Goal: Information Seeking & Learning: Learn about a topic

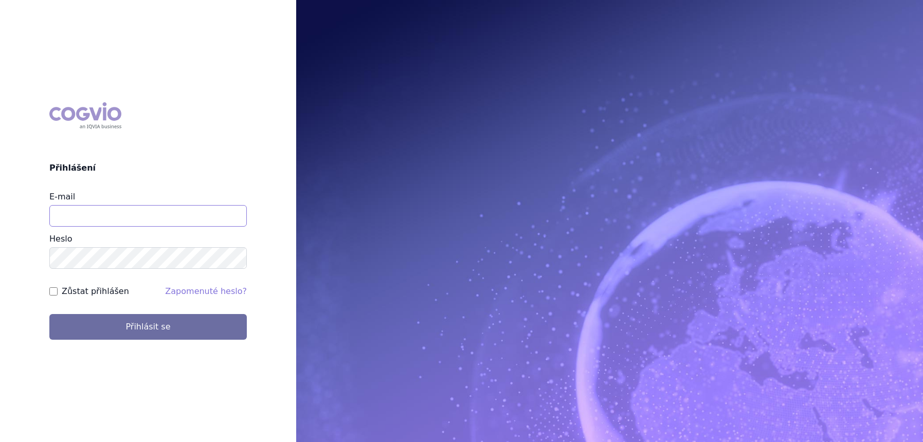
type input "lucie.sichtova@medochemie.com"
click at [142, 335] on button "Přihlásit se" at bounding box center [147, 327] width 197 height 26
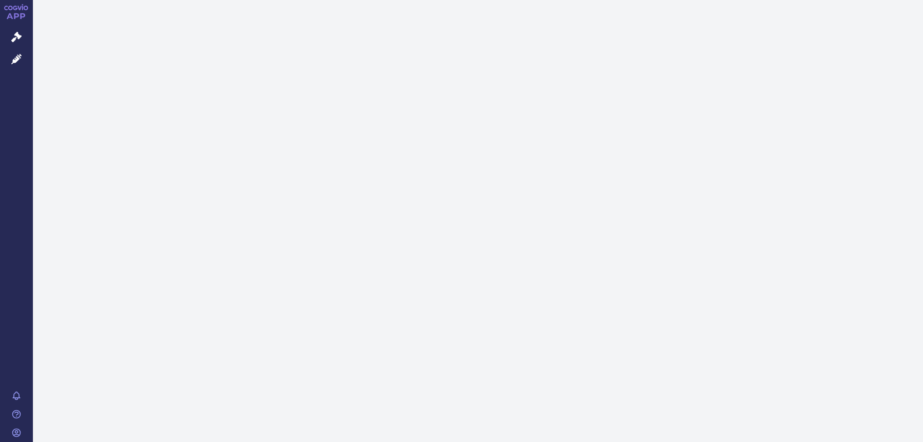
click at [19, 58] on icon at bounding box center [16, 59] width 10 height 10
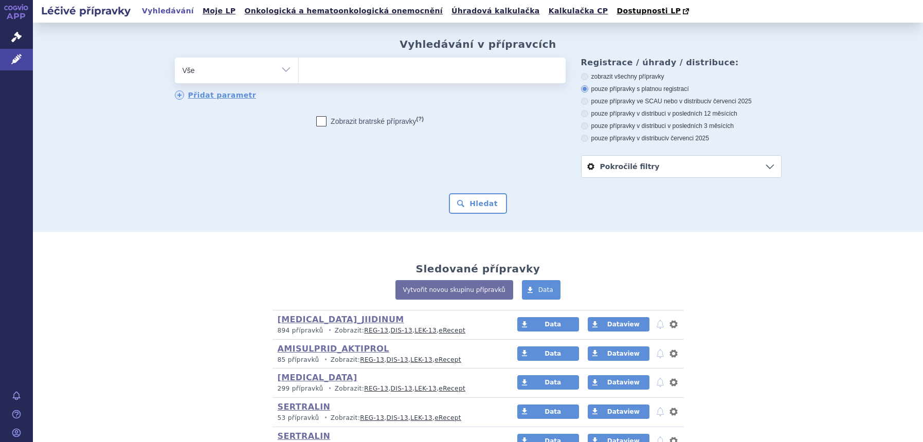
click at [214, 78] on select "Vše Přípravek/SUKL kód MAH VPOIS ATC/Aktivní látka Léková forma Síla" at bounding box center [236, 69] width 123 height 23
select select "filter-atc-group"
click at [175, 58] on select "Vše Přípravek/SUKL kód MAH VPOIS ATC/Aktivní látka Léková forma Síla" at bounding box center [236, 69] width 123 height 23
click at [369, 63] on ul at bounding box center [432, 69] width 267 height 22
click at [299, 63] on select at bounding box center [298, 70] width 1 height 26
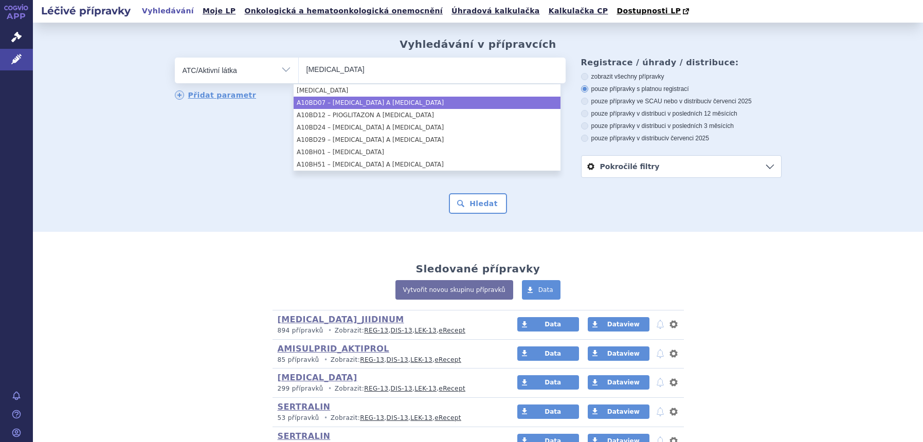
type input "SITAGLIPTIN"
select select "A10BD07"
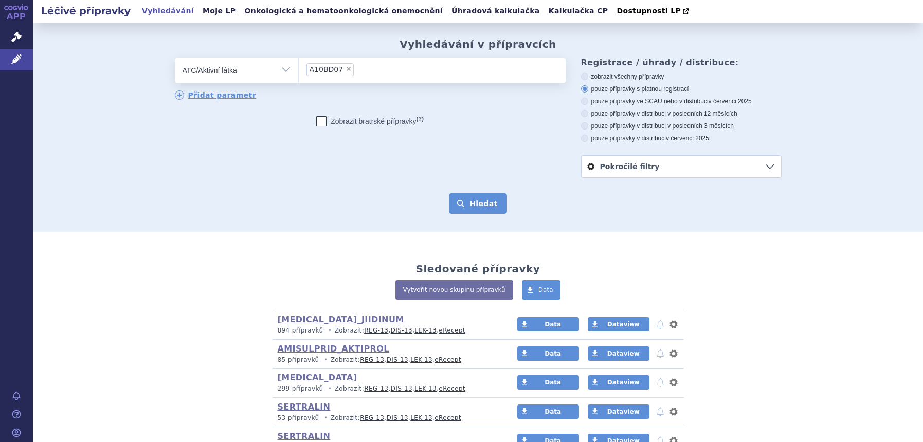
click at [461, 211] on button "Hledat" at bounding box center [478, 203] width 58 height 21
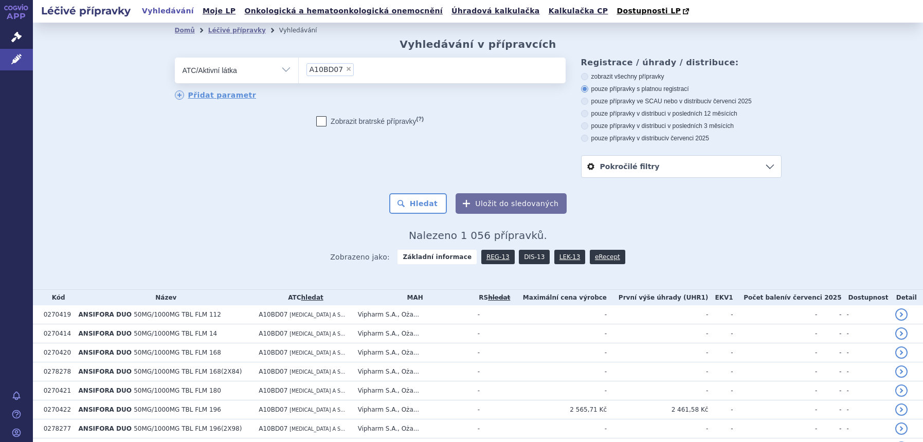
click at [519, 261] on link "DIS-13" at bounding box center [534, 257] width 31 height 14
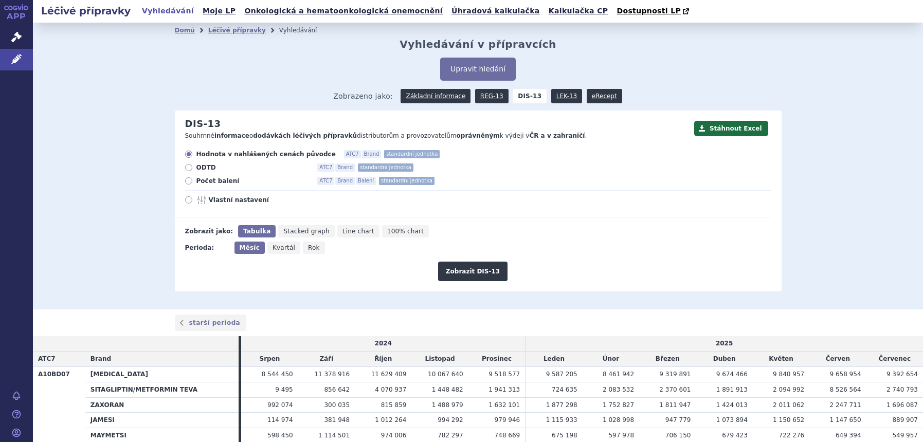
click at [308, 247] on span "Rok" at bounding box center [314, 247] width 12 height 7
click at [305, 247] on input "Rok" at bounding box center [306, 245] width 7 height 7
radio input "true"
click at [483, 266] on button "Zobrazit DIS-13" at bounding box center [472, 272] width 69 height 20
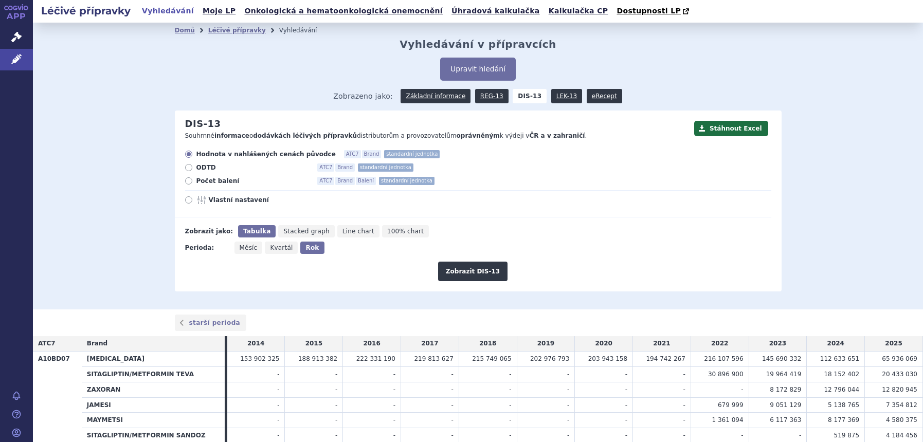
click at [186, 196] on label "Vlastní nastavení" at bounding box center [478, 200] width 586 height 8
click at [186, 198] on input "Vlastní nastavení" at bounding box center [189, 201] width 7 height 7
radio input "true"
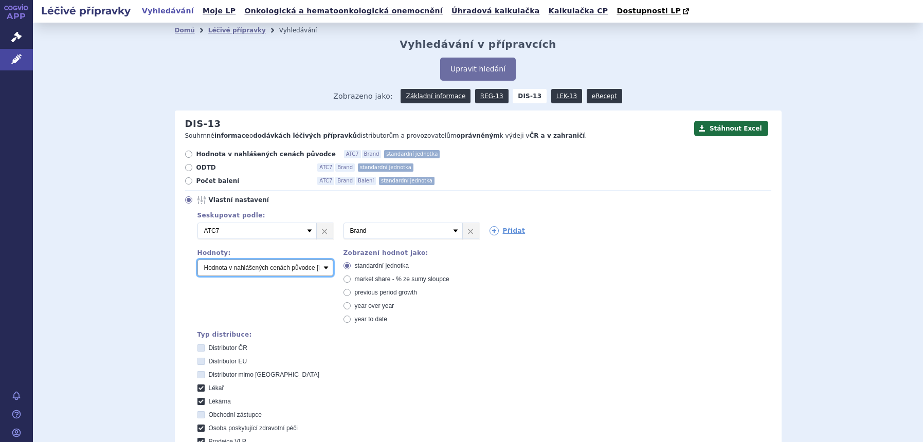
click at [214, 261] on select "Počet balení Hodnota v nahlášených cenách původce [DIS-13] Hodnota v maximálníc…" at bounding box center [265, 268] width 136 height 16
select select "packages"
click at [197, 260] on select "Počet balení Hodnota v nahlášených cenách původce [DIS-13] Hodnota v maximálníc…" at bounding box center [265, 268] width 136 height 16
click at [484, 237] on div "2 Vyberte groupování ATC3 ATC5 ATC7 Brand Balení SÚKL kód MAH VPOIS Referenční …" at bounding box center [479, 231] width 584 height 16
click at [489, 232] on icon at bounding box center [493, 230] width 9 height 9
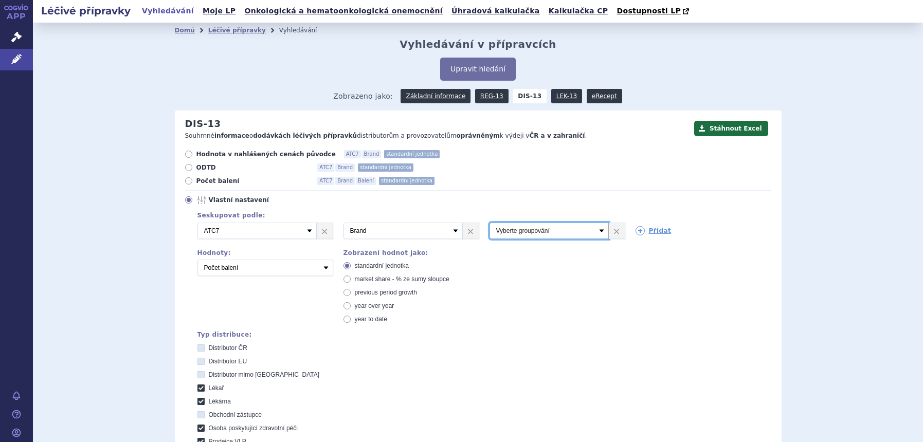
click at [489, 232] on select "Vyberte groupování ATC3 ATC5 ATC7 Brand Balení SÚKL kód MAH VPOIS Referenční sk…" at bounding box center [548, 231] width 119 height 16
select select "mah"
click at [489, 223] on select "Vyberte groupování ATC3 ATC5 ATC7 Brand Balení SÚKL kód MAH VPOIS Referenční sk…" at bounding box center [548, 231] width 119 height 16
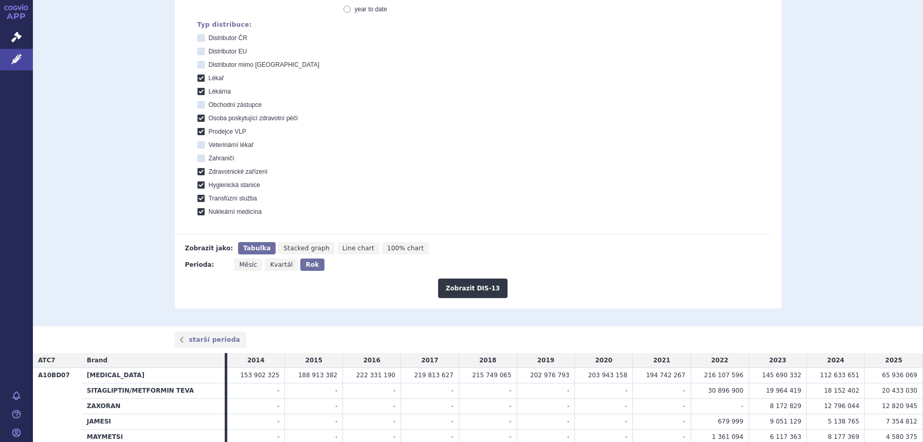
scroll to position [321, 0]
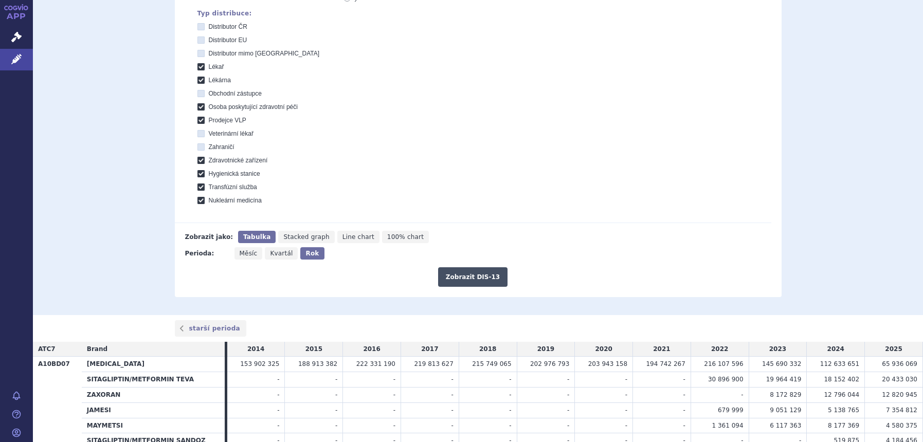
click at [455, 278] on button "Zobrazit DIS-13" at bounding box center [472, 277] width 69 height 20
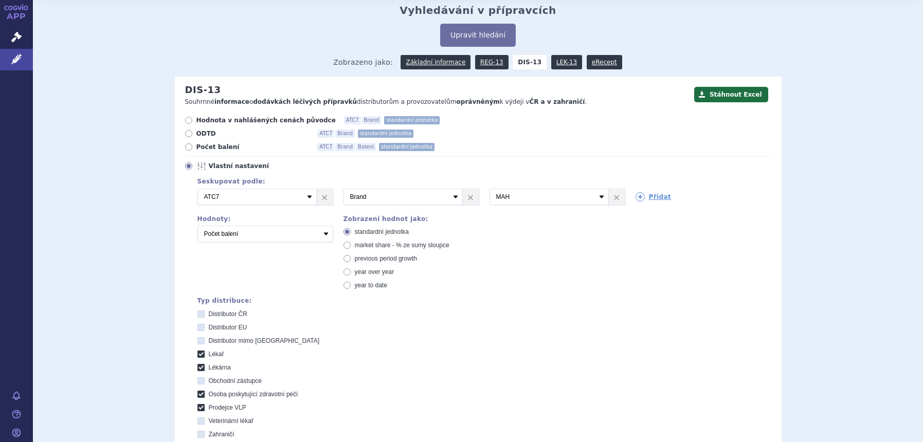
scroll to position [64, 0]
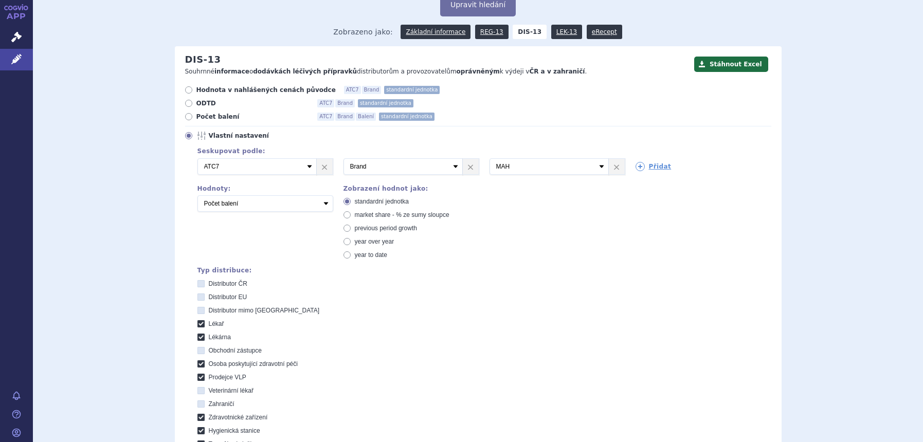
click at [420, 213] on span "market share - % ze sumy sloupce" at bounding box center [402, 214] width 95 height 7
click at [351, 213] on input "market share - % ze sumy sloupce" at bounding box center [347, 216] width 7 height 7
radio input "true"
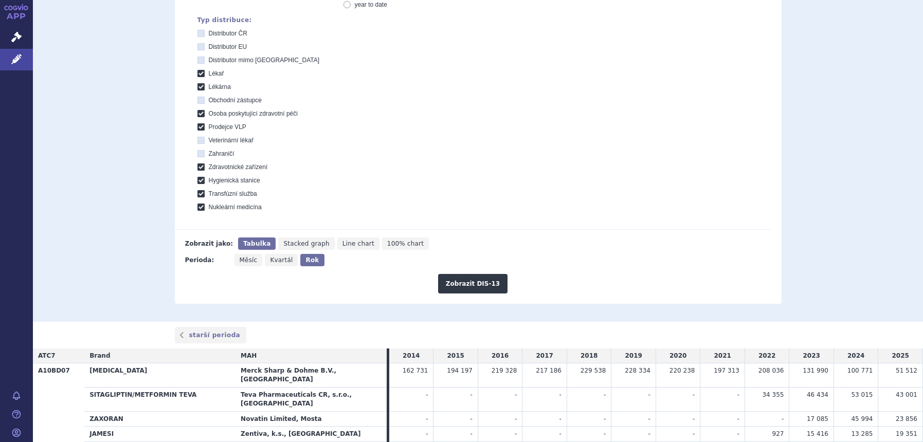
scroll to position [321, 0]
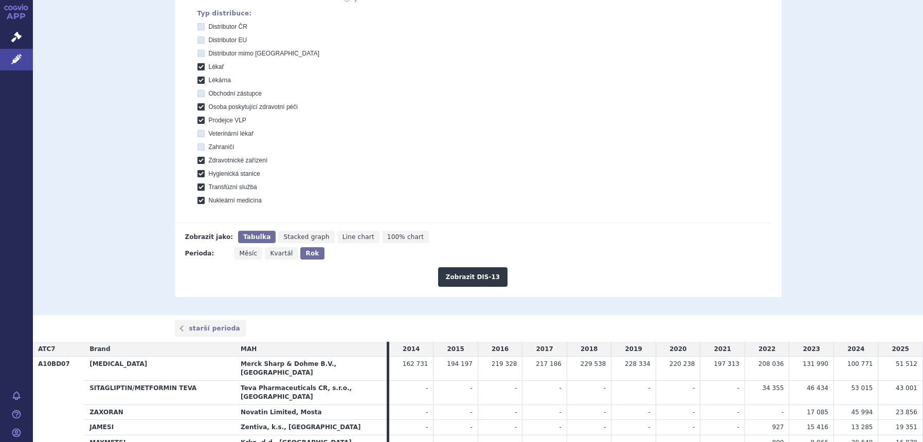
click at [436, 278] on div "Zobrazit DIS-13" at bounding box center [473, 273] width 596 height 27
click at [441, 280] on button "Zobrazit DIS-13" at bounding box center [472, 277] width 69 height 20
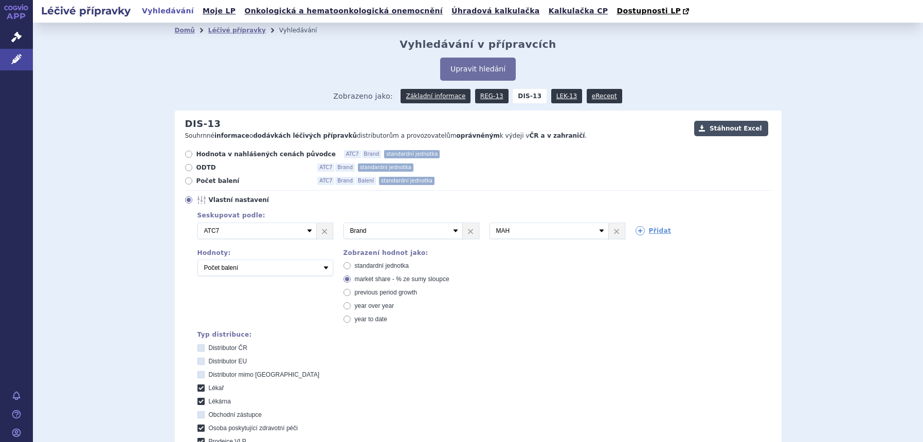
click at [704, 125] on button "Stáhnout Excel" at bounding box center [731, 128] width 74 height 15
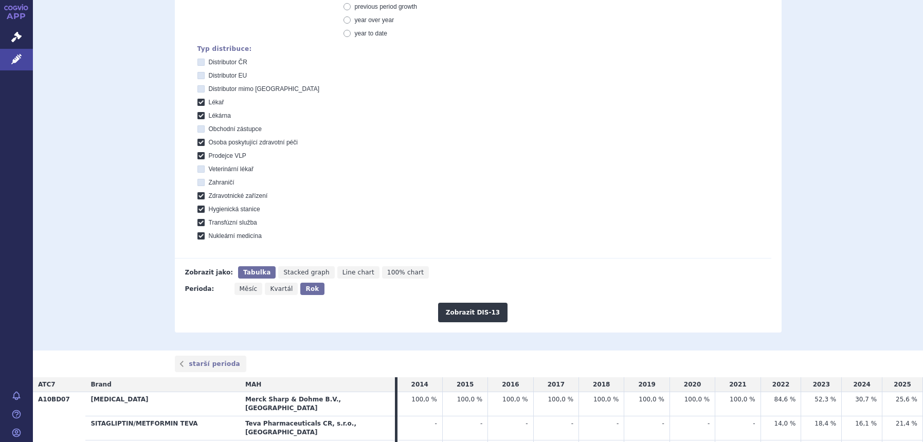
scroll to position [129, 0]
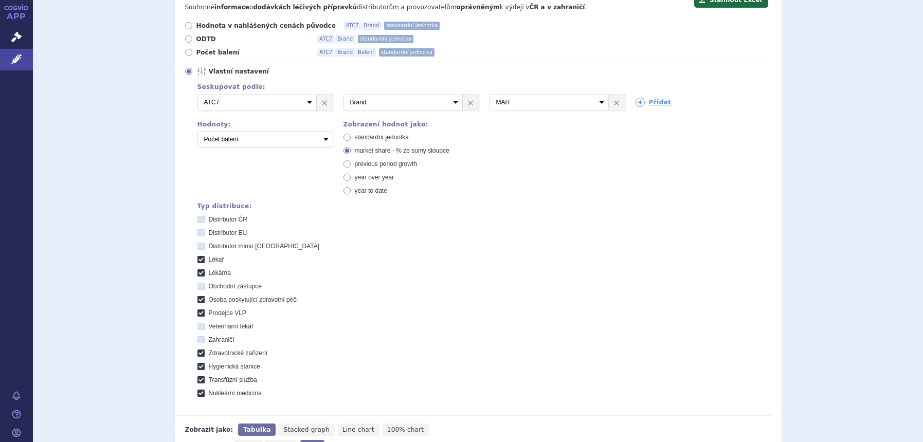
click at [404, 139] on span "standardní jednotka" at bounding box center [382, 137] width 54 height 7
click at [351, 139] on input "standardní jednotka" at bounding box center [347, 138] width 7 height 7
radio input "true"
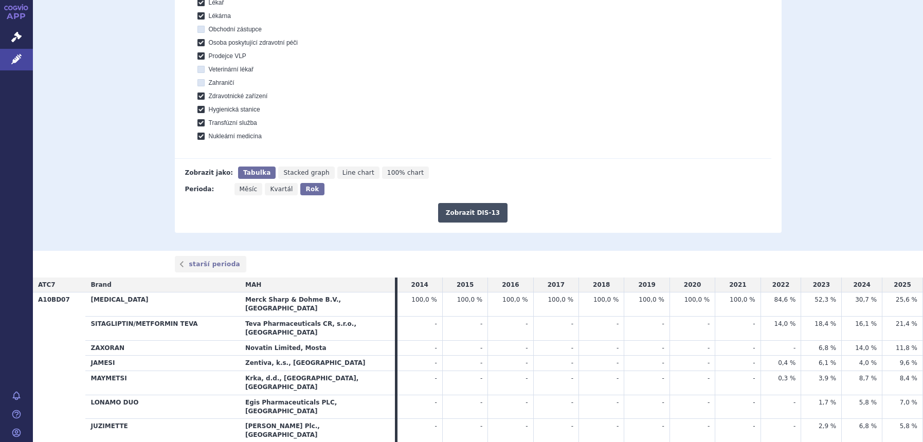
click at [473, 222] on button "Zobrazit DIS-13" at bounding box center [472, 213] width 69 height 20
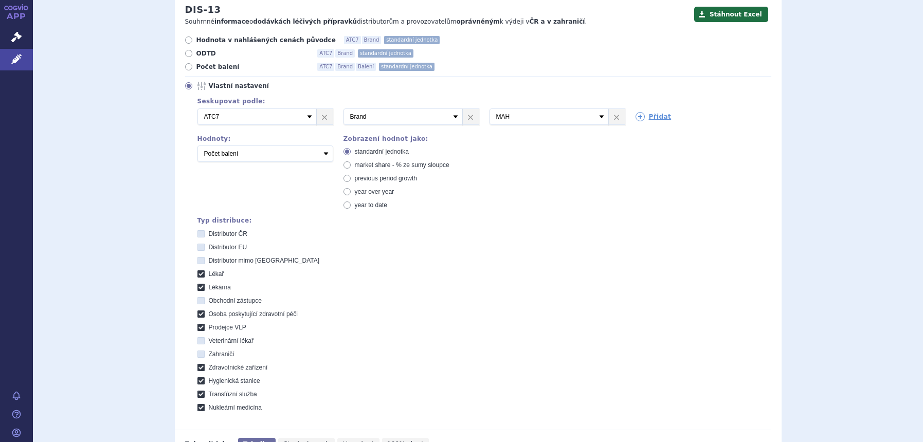
scroll to position [113, 0]
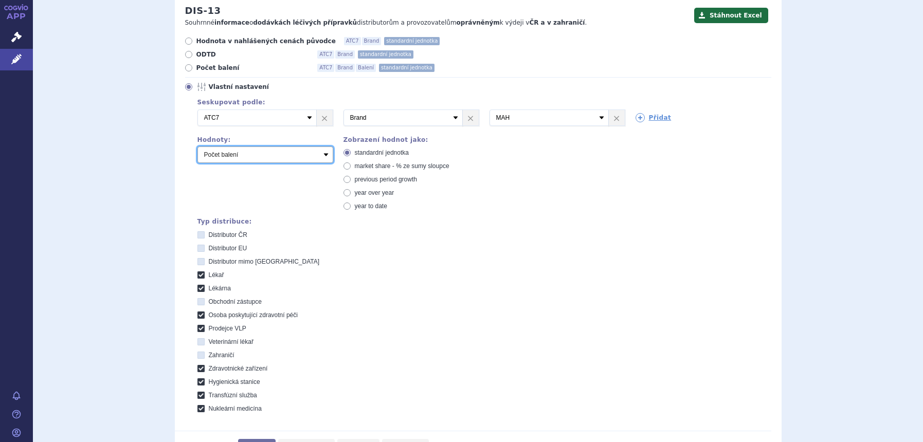
click at [286, 150] on select "Počet balení Hodnota v nahlášených cenách původce [DIS-13] Hodnota v maximálníc…" at bounding box center [265, 155] width 136 height 16
select select "disExFactoryPrice"
click at [197, 147] on select "Počet balení Hodnota v nahlášených cenách původce [DIS-13] Hodnota v maximálníc…" at bounding box center [265, 155] width 136 height 16
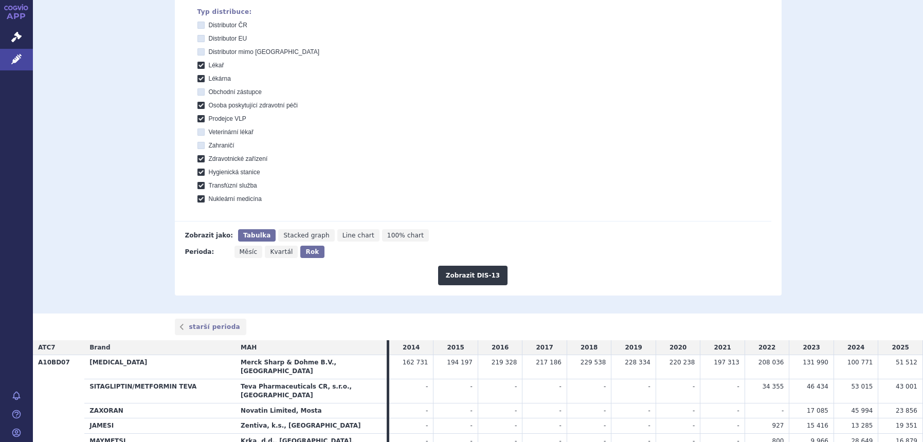
scroll to position [434, 0]
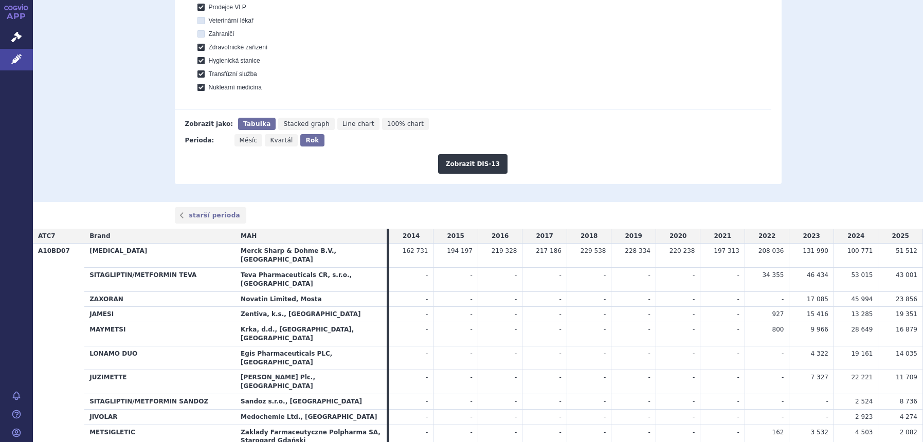
click at [464, 170] on button "Zobrazit DIS-13" at bounding box center [472, 164] width 69 height 20
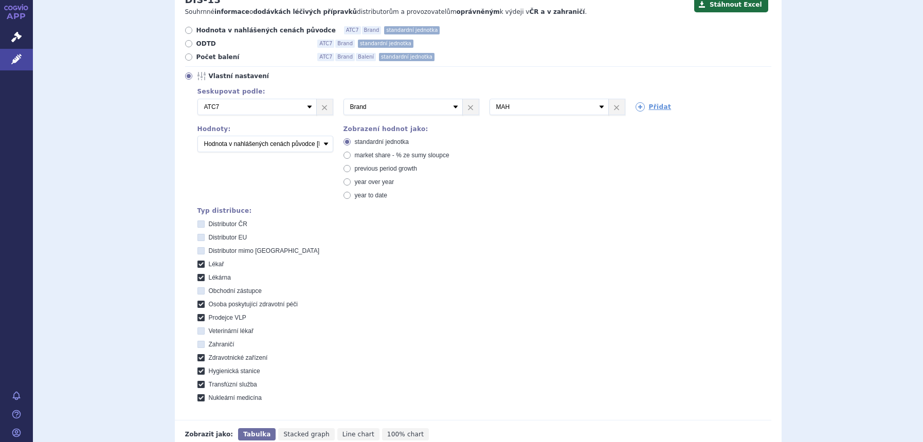
scroll to position [122, 0]
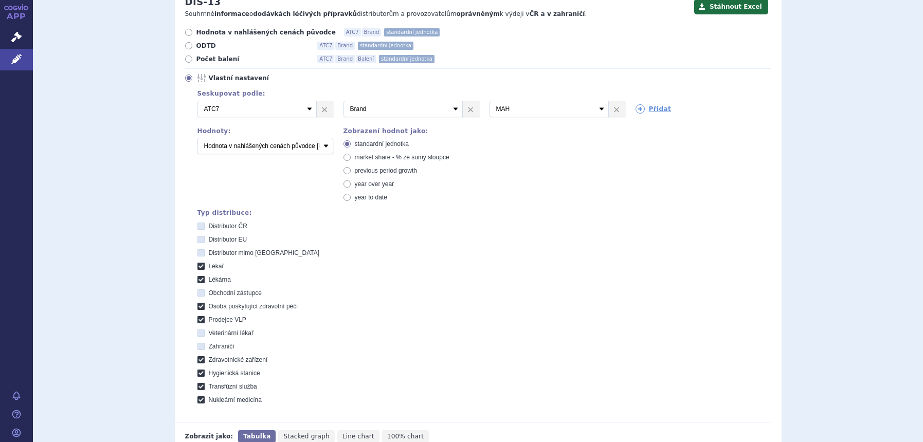
click at [440, 157] on span "market share - % ze sumy sloupce" at bounding box center [402, 157] width 95 height 7
click at [351, 157] on input "market share - % ze sumy sloupce" at bounding box center [347, 158] width 7 height 7
radio input "true"
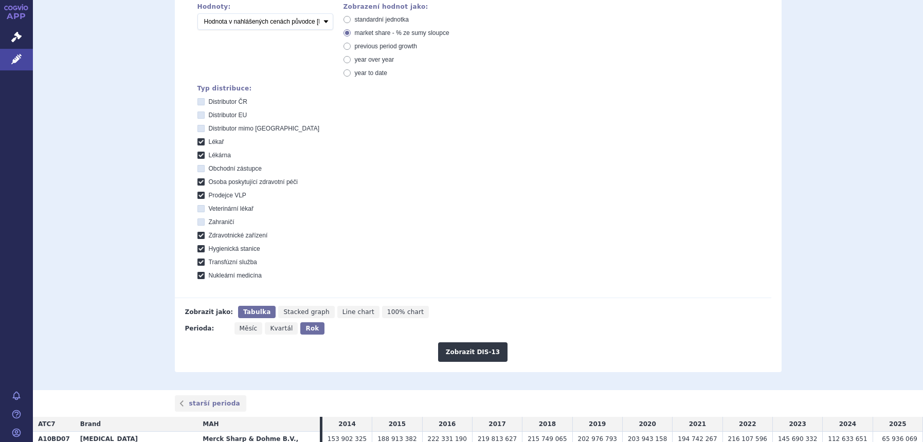
scroll to position [379, 0]
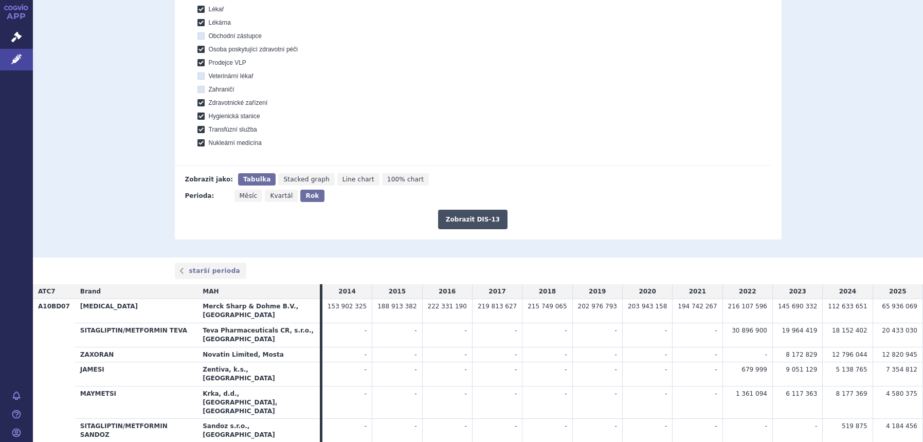
click at [472, 227] on button "Zobrazit DIS-13" at bounding box center [472, 220] width 69 height 20
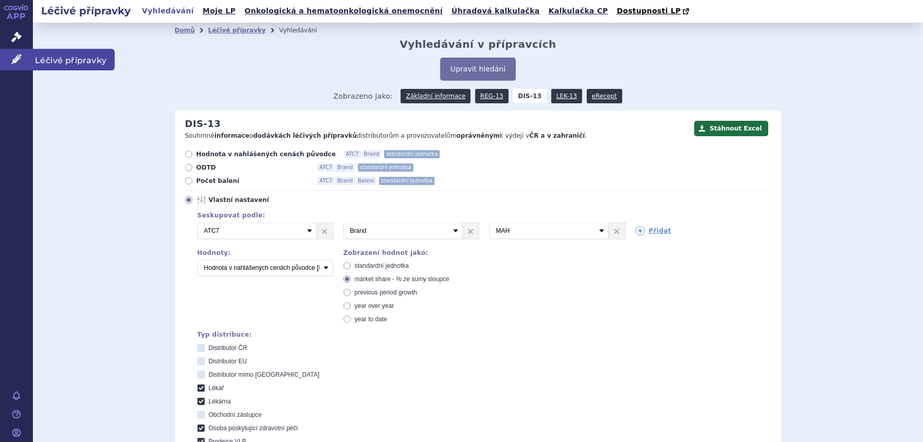
click at [16, 52] on link "Léčivé přípravky" at bounding box center [16, 60] width 33 height 22
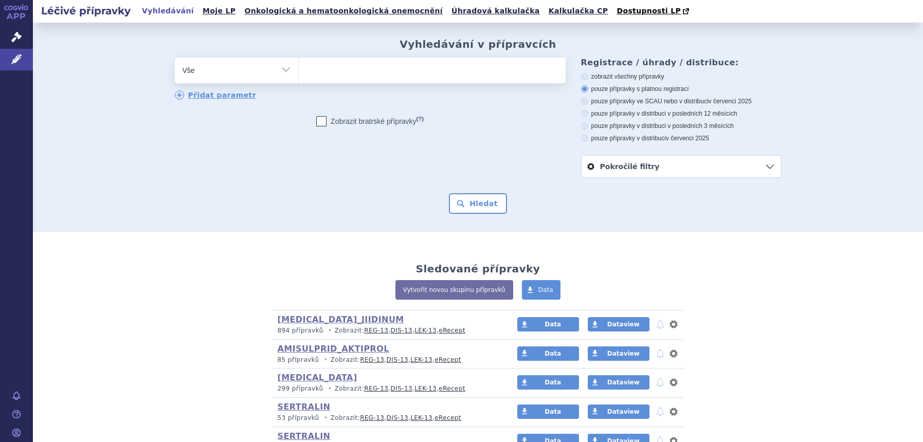
click at [251, 61] on select "Vše Přípravek/SUKL kód MAH VPOIS ATC/Aktivní látka Léková forma Síla" at bounding box center [236, 69] width 123 height 23
click at [175, 58] on select "Vše Přípravek/SUKL kód MAH VPOIS ATC/Aktivní látka Léková forma Síla" at bounding box center [236, 69] width 123 height 23
drag, startPoint x: 254, startPoint y: 71, endPoint x: 253, endPoint y: 79, distance: 7.4
click at [254, 71] on select "Vše Přípravek/SUKL kód MAH VPOIS ATC/Aktivní látka Léková forma Síla" at bounding box center [236, 69] width 123 height 23
select select "filter-atc-group"
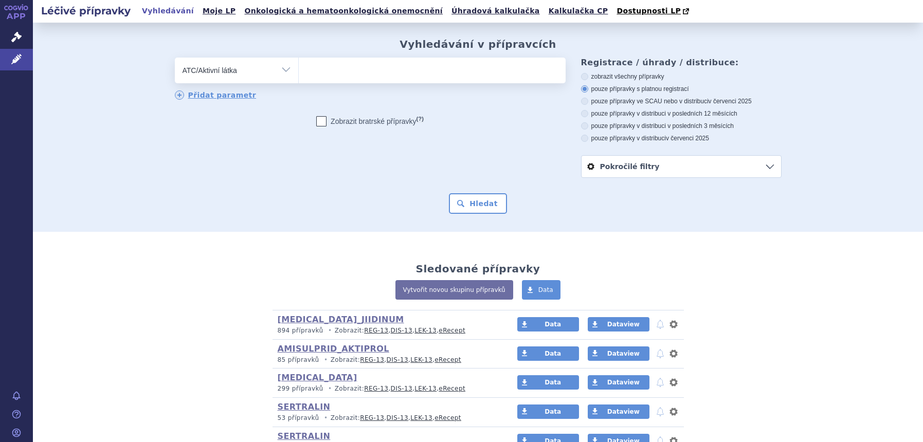
click at [175, 58] on select "Vše Přípravek/SUKL kód MAH VPOIS ATC/Aktivní látka Léková forma Síla" at bounding box center [236, 69] width 123 height 23
click at [356, 75] on ul at bounding box center [432, 69] width 267 height 22
click at [299, 75] on select at bounding box center [298, 70] width 1 height 26
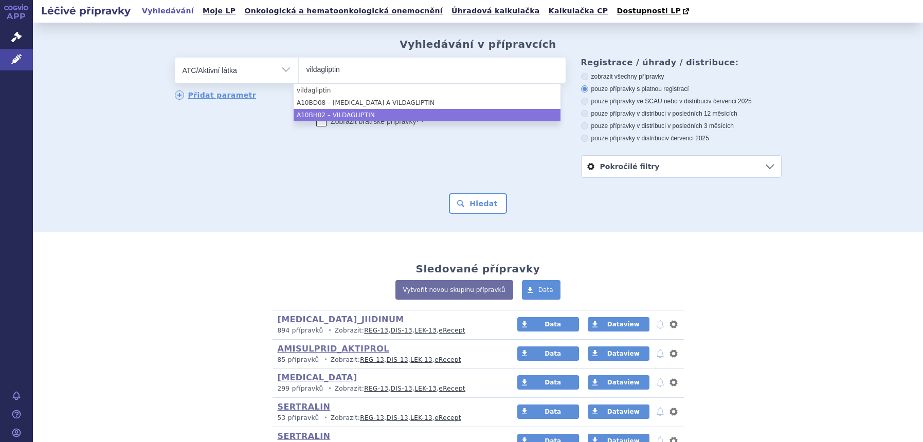
type input "vildagliptin"
select select "A10BH02"
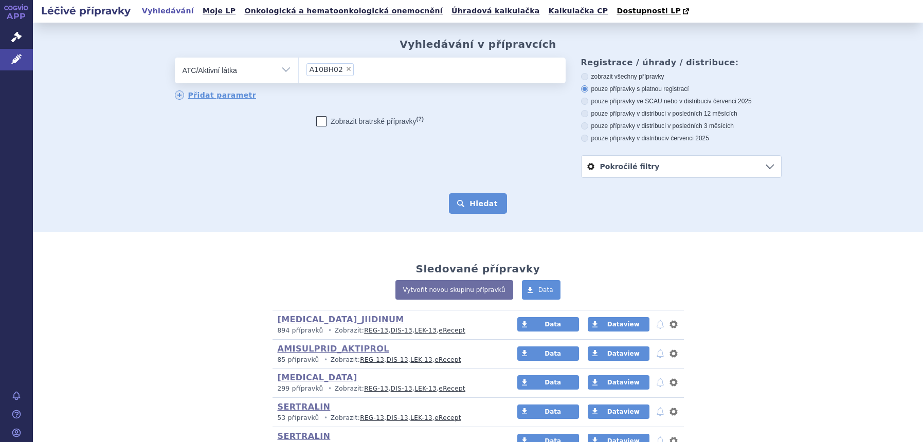
click at [451, 196] on button "Hledat" at bounding box center [478, 203] width 58 height 21
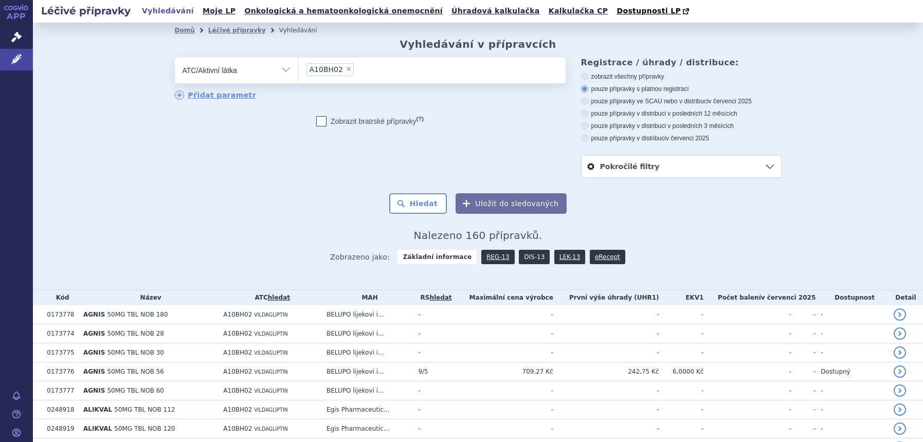
click at [530, 257] on link "DIS-13" at bounding box center [534, 257] width 31 height 14
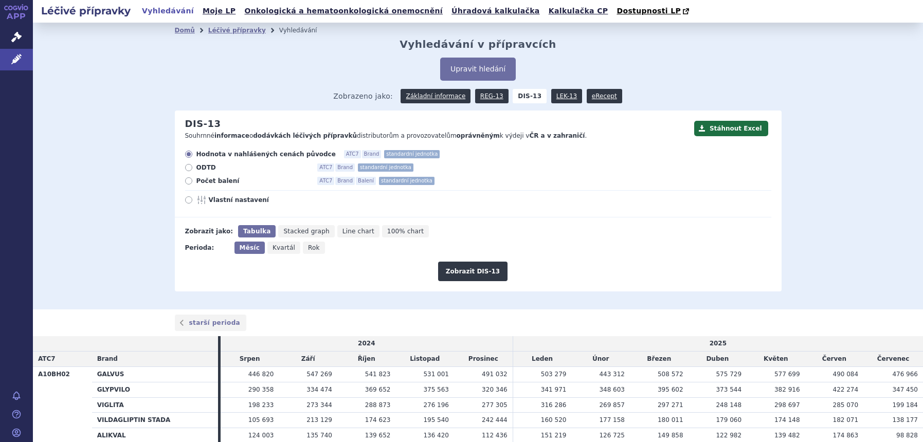
click at [309, 252] on icon "Rok" at bounding box center [314, 248] width 22 height 12
click at [309, 248] on input "Rok" at bounding box center [306, 245] width 7 height 7
radio input "true"
click at [242, 200] on span "Vlastní nastavení" at bounding box center [265, 200] width 113 height 8
click at [193, 200] on input "Vlastní nastavení" at bounding box center [189, 201] width 7 height 7
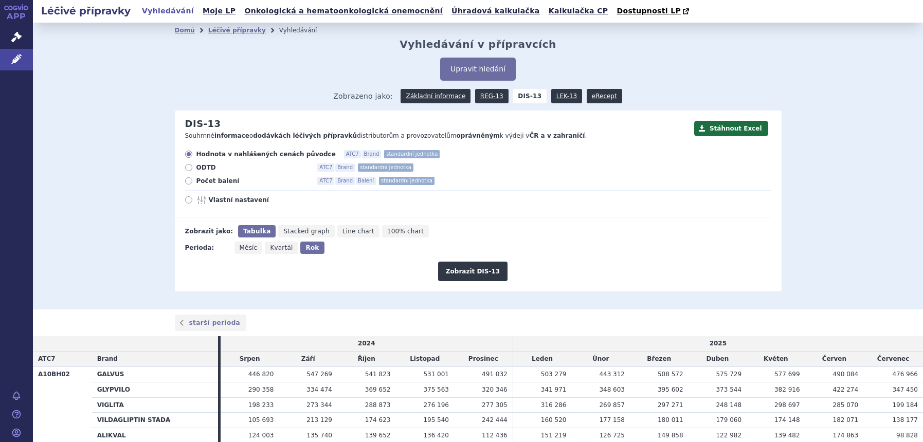
radio input "true"
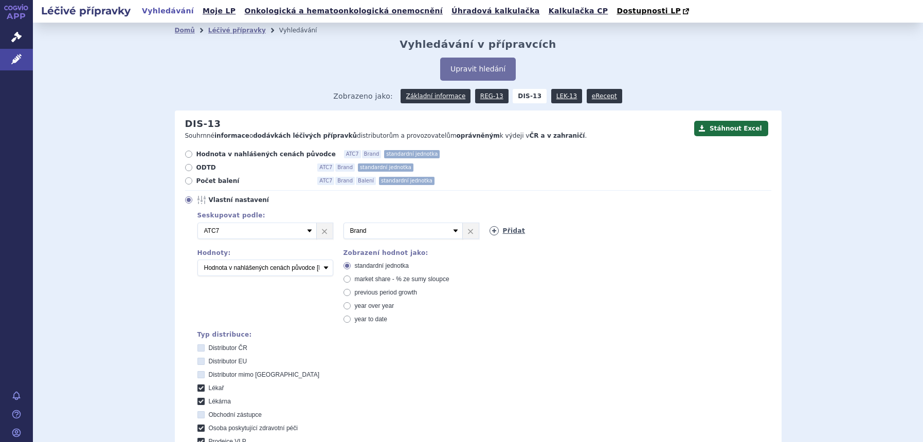
click at [489, 232] on icon at bounding box center [493, 230] width 9 height 9
click at [489, 232] on select "Vyberte groupování ATC3 ATC5 ATC7 Brand Balení SÚKL kód MAH VPOIS Referenční sk…" at bounding box center [548, 231] width 119 height 16
select select "mah"
click at [489, 223] on select "Vyberte groupování ATC3 ATC5 ATC7 Brand Balení SÚKL kód MAH VPOIS Referenční sk…" at bounding box center [548, 231] width 119 height 16
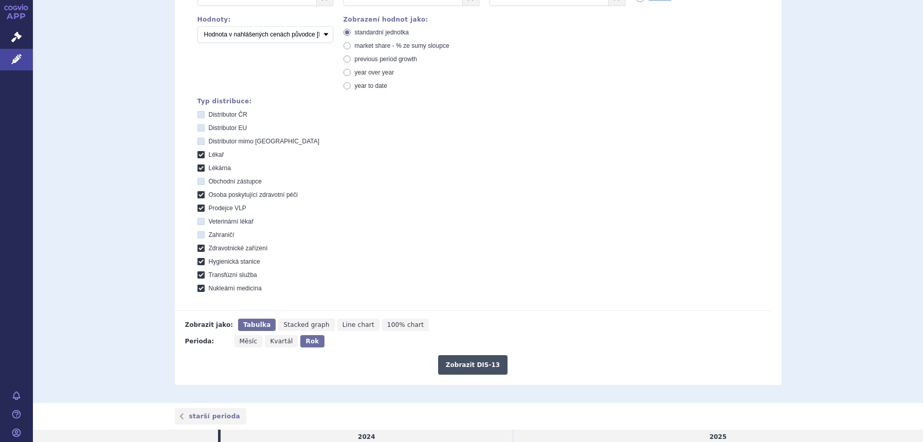
scroll to position [257, 0]
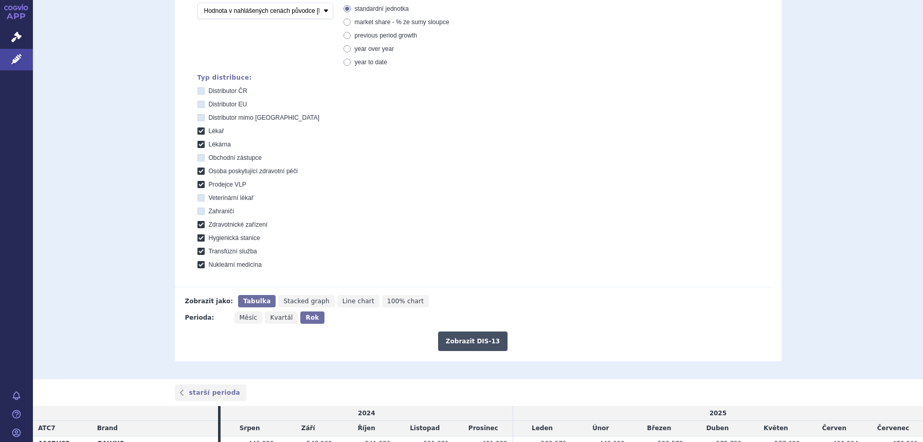
click at [486, 347] on button "Zobrazit DIS-13" at bounding box center [472, 342] width 69 height 20
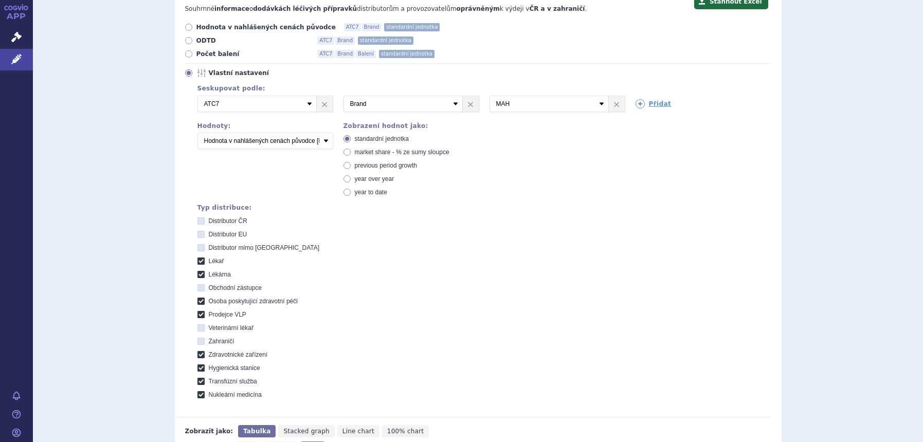
scroll to position [116, 0]
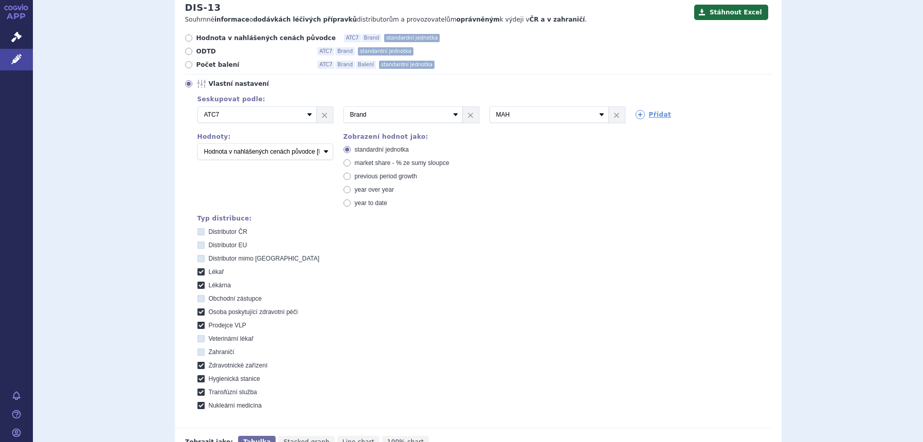
click at [406, 164] on span "market share - % ze sumy sloupce" at bounding box center [402, 162] width 95 height 7
click at [351, 164] on input "market share - % ze sumy sloupce" at bounding box center [347, 164] width 7 height 7
radio input "true"
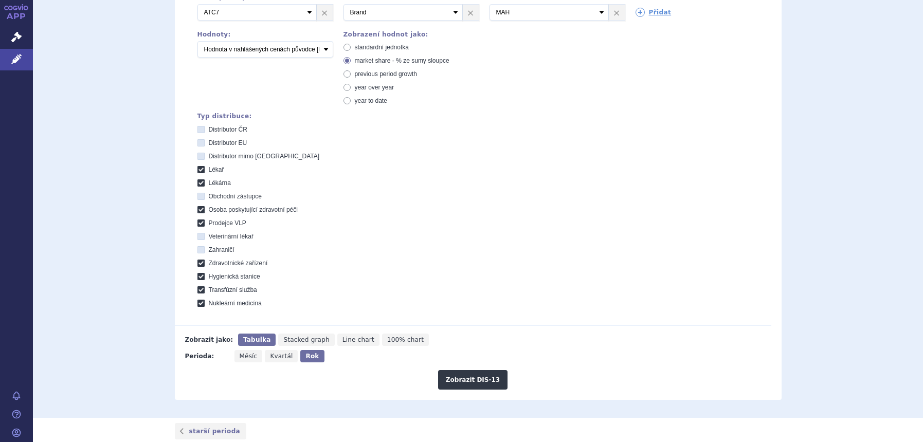
scroll to position [437, 0]
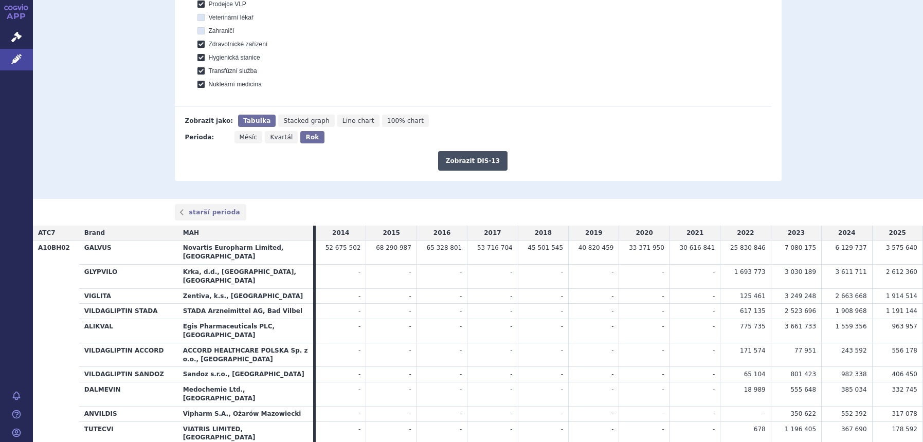
click at [464, 162] on button "Zobrazit DIS-13" at bounding box center [472, 161] width 69 height 20
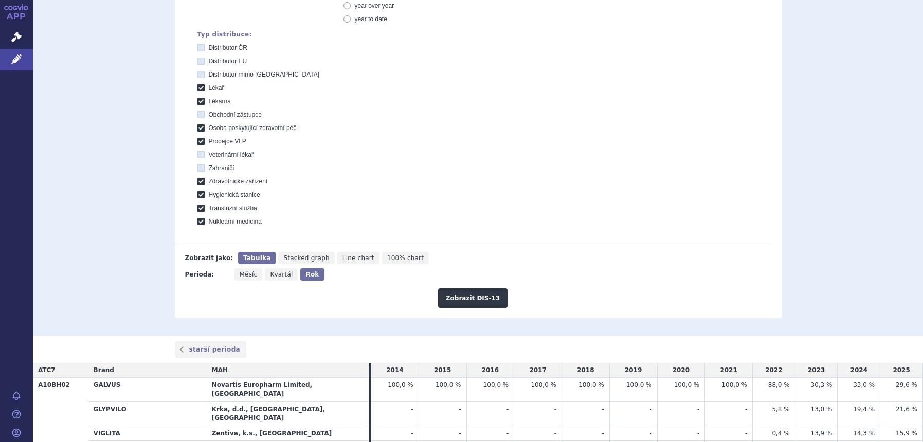
scroll to position [107, 0]
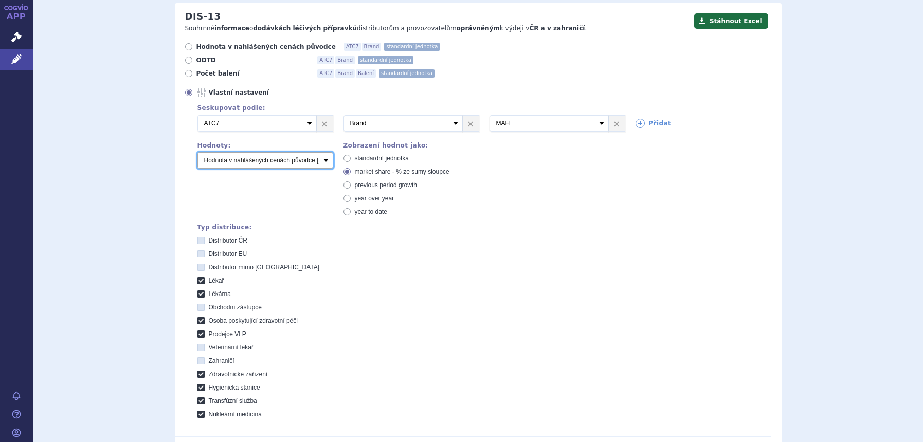
click at [260, 163] on select "Počet balení Hodnota v nahlášených cenách původce [DIS-13] Hodnota v maximálníc…" at bounding box center [265, 160] width 136 height 16
select select "packages"
click at [197, 153] on select "Počet balení Hodnota v nahlášených cenách původce [DIS-13] Hodnota v maximálníc…" at bounding box center [265, 160] width 136 height 16
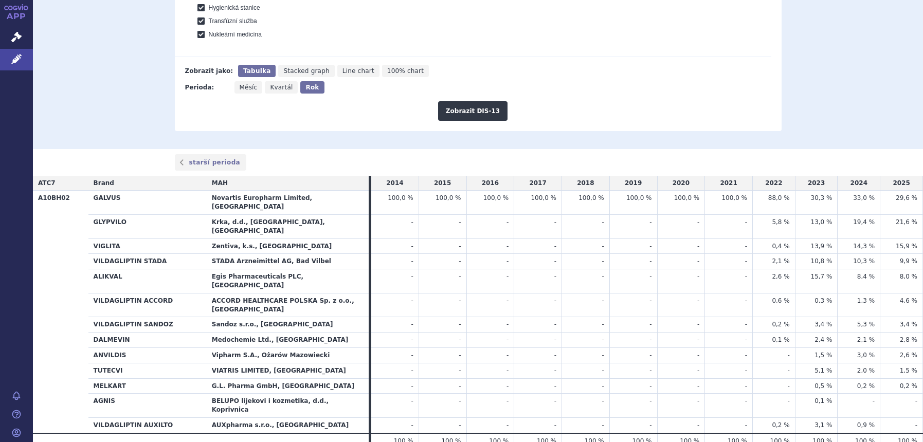
scroll to position [493, 0]
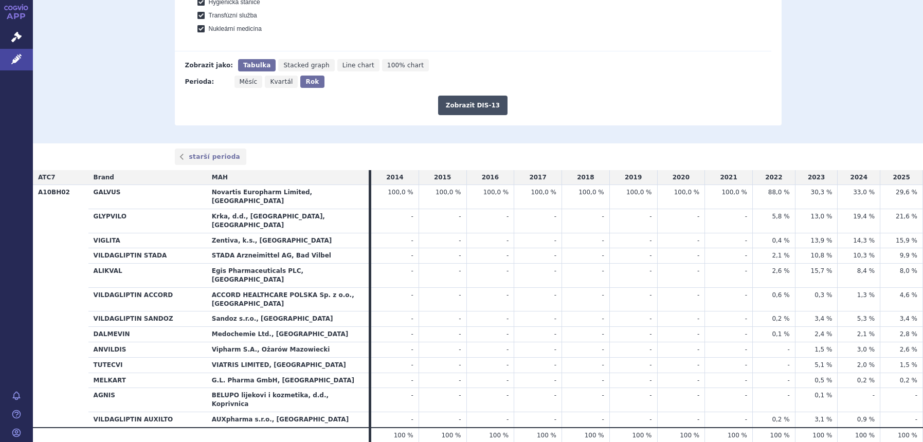
click at [453, 109] on button "Zobrazit DIS-13" at bounding box center [472, 106] width 69 height 20
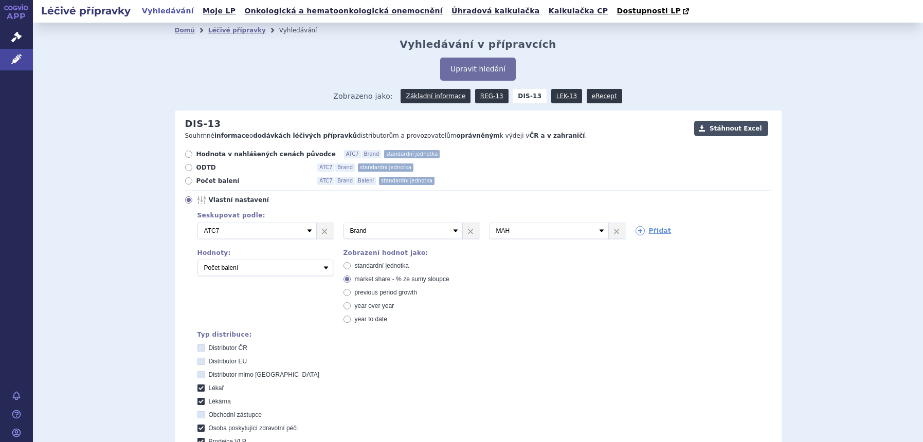
click at [706, 125] on button "Stáhnout Excel" at bounding box center [731, 128] width 74 height 15
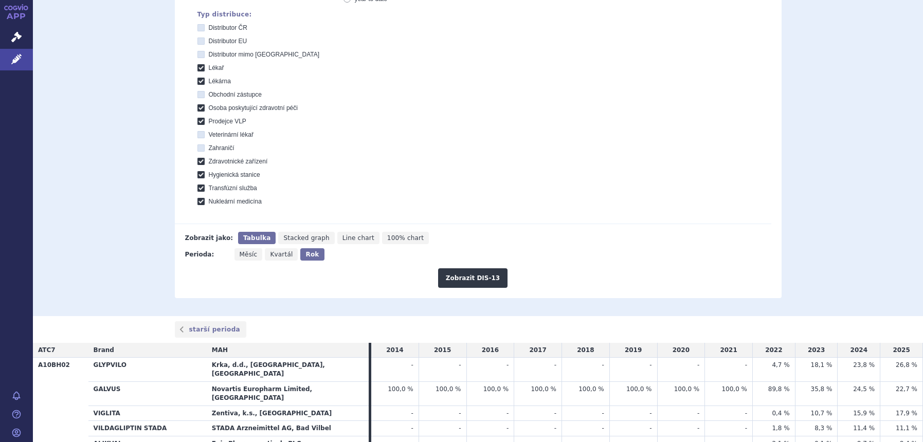
scroll to position [107, 0]
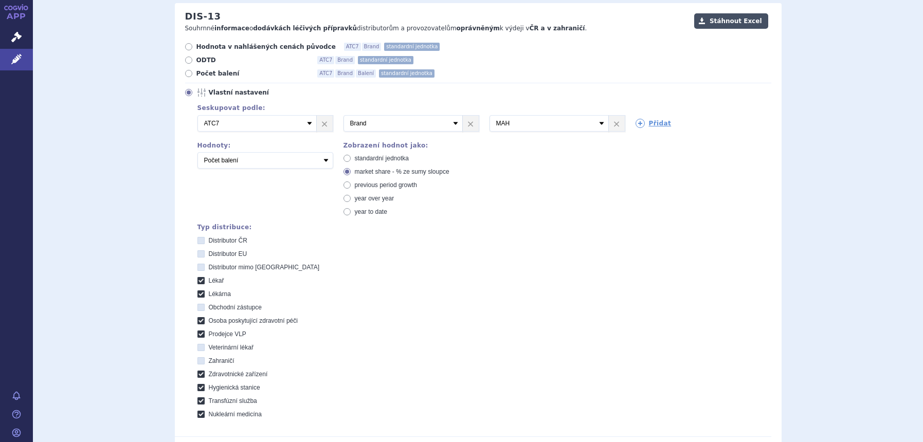
click at [730, 25] on button "Stáhnout Excel" at bounding box center [731, 20] width 74 height 15
click at [273, 161] on select "Počet balení Hodnota v nahlášených cenách původce [DIS-13] Hodnota v maximálníc…" at bounding box center [265, 160] width 136 height 16
select select "disExFactoryPrice"
click at [197, 153] on select "Počet balení Hodnota v nahlášených cenách původce [DIS-13] Hodnota v maximálníc…" at bounding box center [265, 160] width 136 height 16
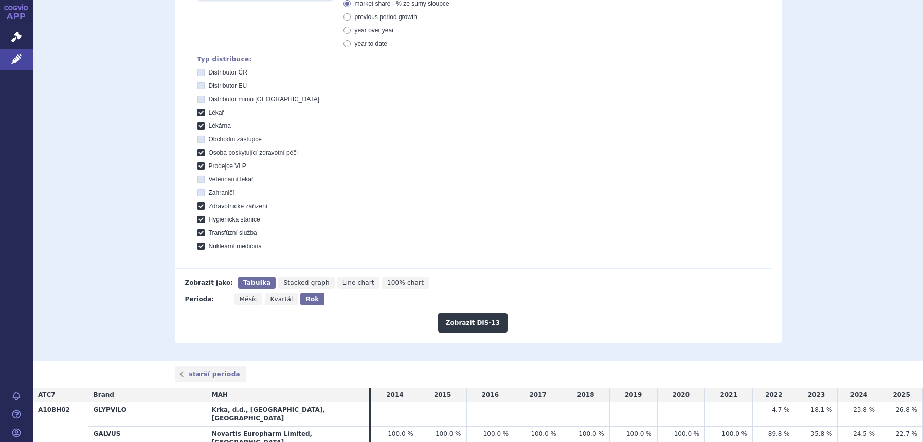
scroll to position [493, 0]
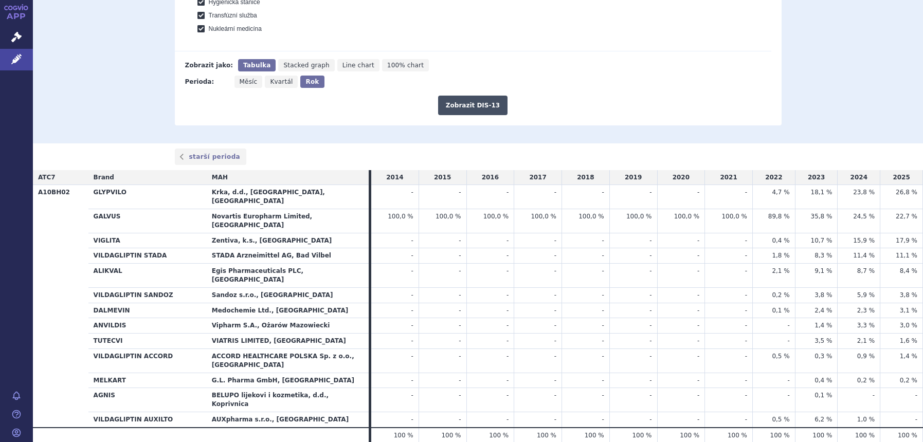
click at [463, 113] on button "Zobrazit DIS-13" at bounding box center [472, 106] width 69 height 20
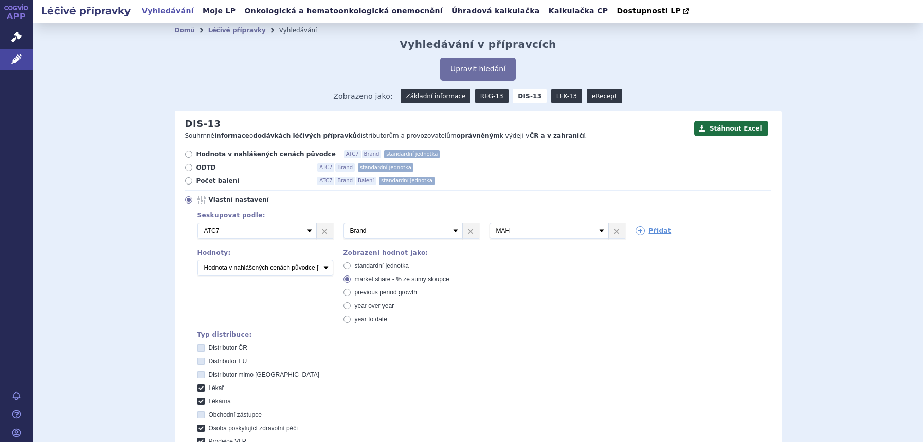
click at [368, 269] on span "standardní jednotka" at bounding box center [382, 265] width 54 height 7
click at [351, 269] on input "standardní jednotka" at bounding box center [347, 267] width 7 height 7
radio input "true"
click at [368, 269] on span "standardní jednotka" at bounding box center [382, 265] width 54 height 7
click at [351, 269] on input "standardní jednotka" at bounding box center [347, 267] width 7 height 7
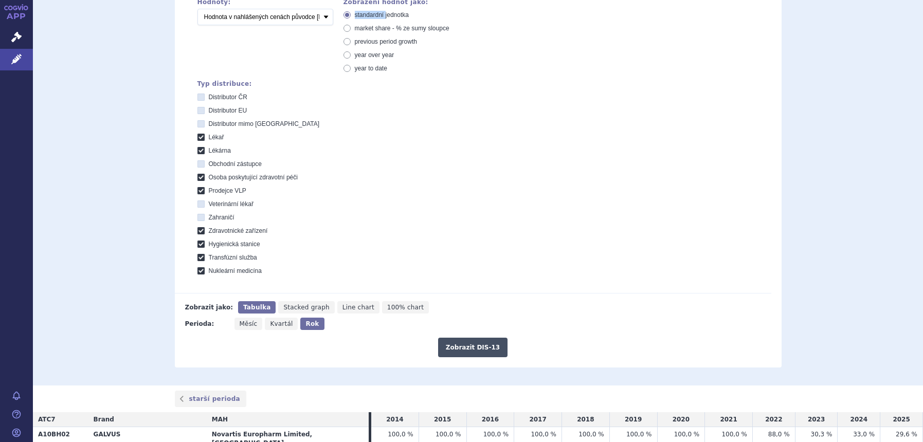
scroll to position [321, 0]
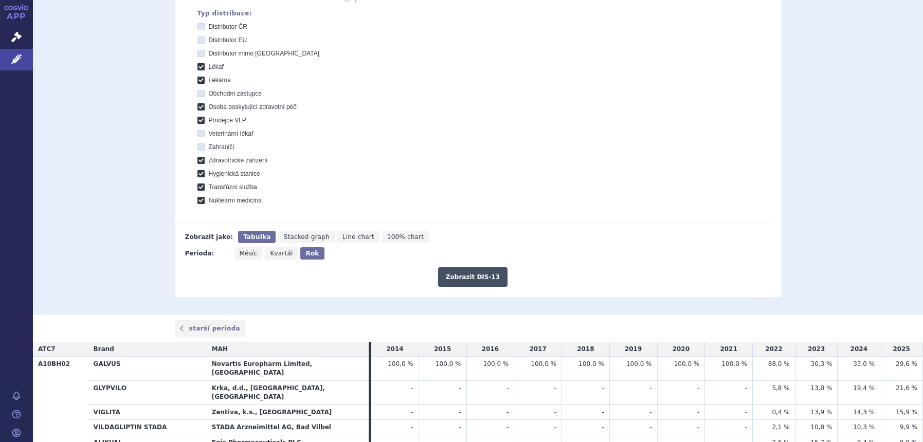
click at [454, 279] on button "Zobrazit DIS-13" at bounding box center [472, 277] width 69 height 20
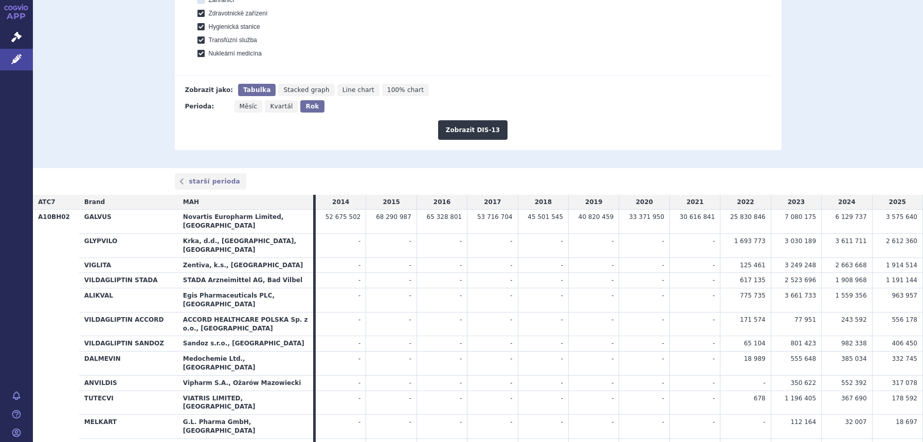
scroll to position [437, 0]
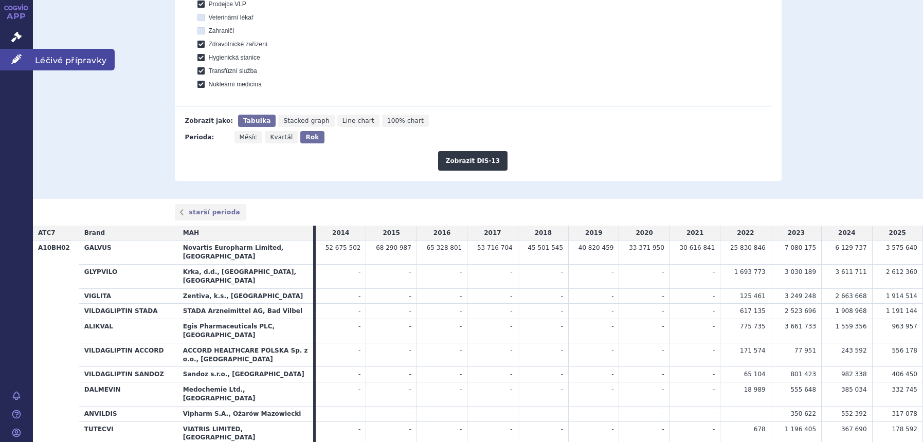
click at [21, 63] on icon at bounding box center [16, 59] width 10 height 10
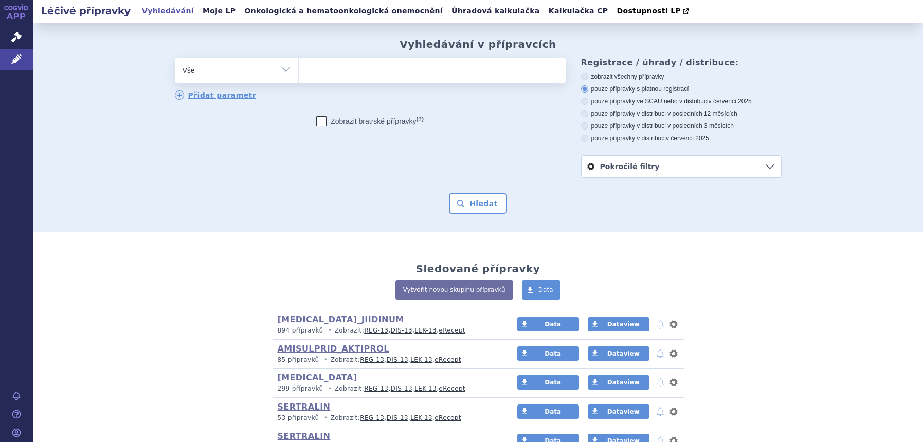
click at [232, 75] on select "Vše Přípravek/SUKL kód MAH VPOIS ATC/Aktivní látka Léková forma Síla" at bounding box center [236, 69] width 123 height 23
select select "filter-atc-group"
click at [175, 58] on select "Vše Přípravek/SUKL kód MAH VPOIS ATC/Aktivní látka Léková forma Síla" at bounding box center [236, 69] width 123 height 23
click at [340, 71] on ul at bounding box center [432, 69] width 267 height 22
click at [299, 71] on select at bounding box center [298, 70] width 1 height 26
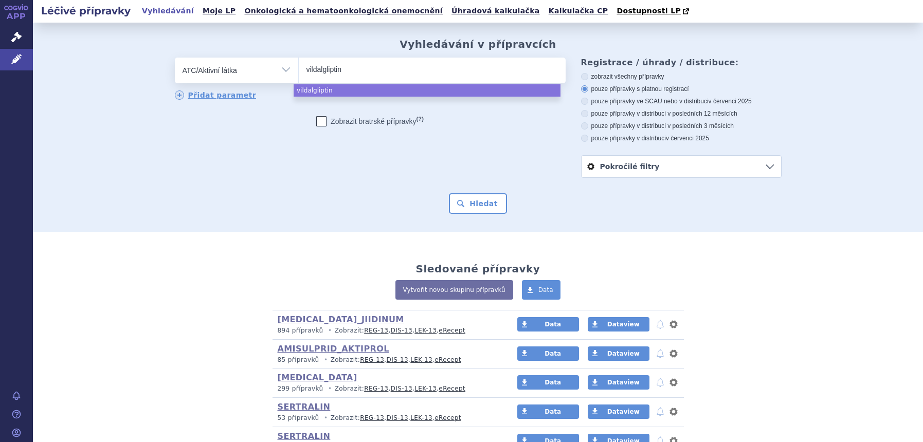
type input "vildalgliptin"
drag, startPoint x: 353, startPoint y: 61, endPoint x: 94, endPoint y: 62, distance: 259.1
click at [157, 82] on div "Vyhledávání v přípravcích odstranit Vše Přípravek/SUKL kód MAH VPOIS" at bounding box center [478, 126] width 648 height 176
select select "vildalgliptin"
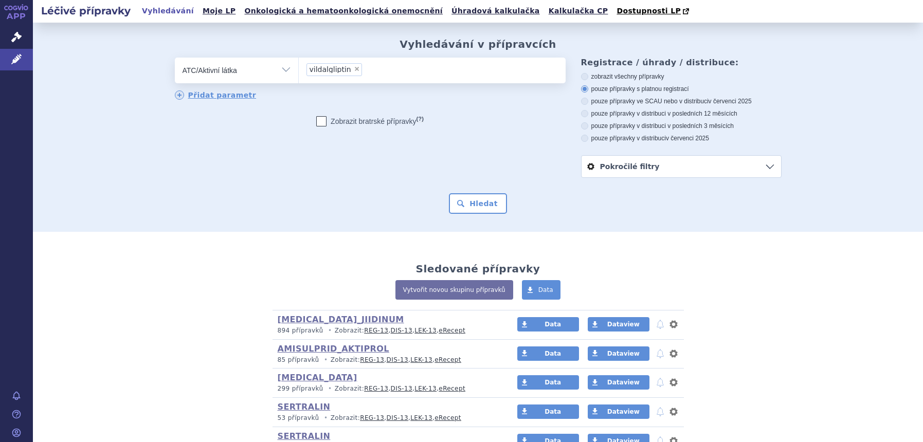
click at [354, 71] on span "×" at bounding box center [357, 69] width 6 height 6
click at [299, 71] on select "vildalgliptin" at bounding box center [298, 70] width 1 height 26
select select
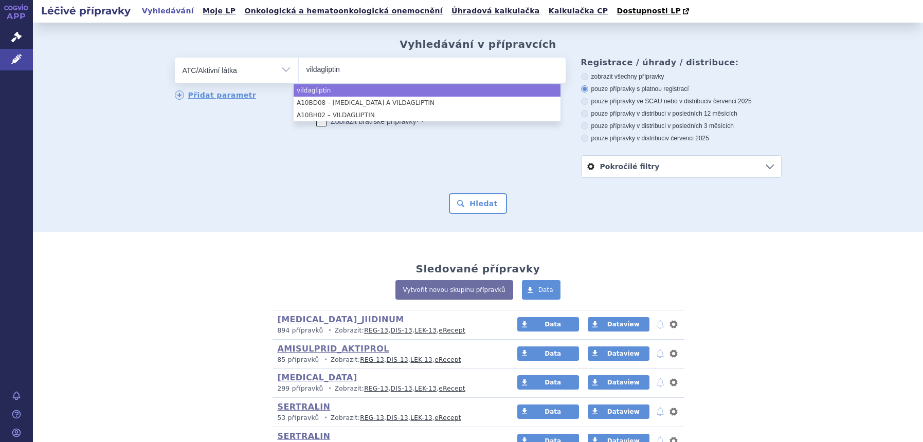
type input "vildagliptin"
select select "vildagliptin"
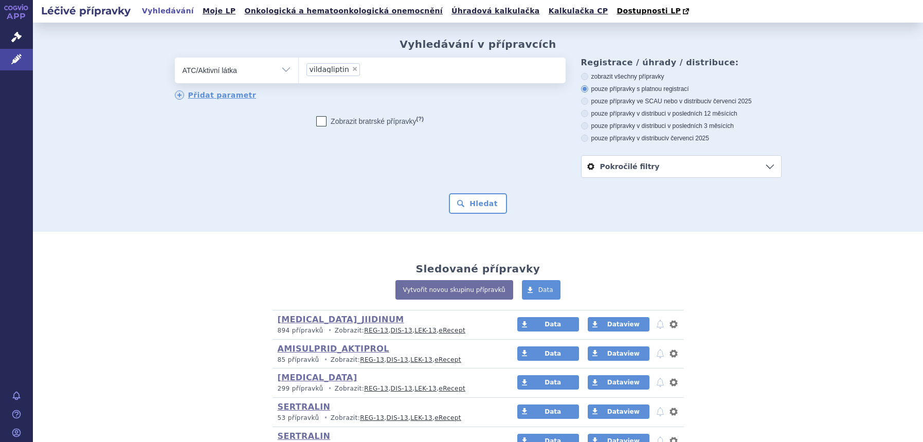
click at [352, 68] on span "×" at bounding box center [355, 69] width 6 height 6
click at [299, 68] on select "vildagliptin" at bounding box center [298, 70] width 1 height 26
select select
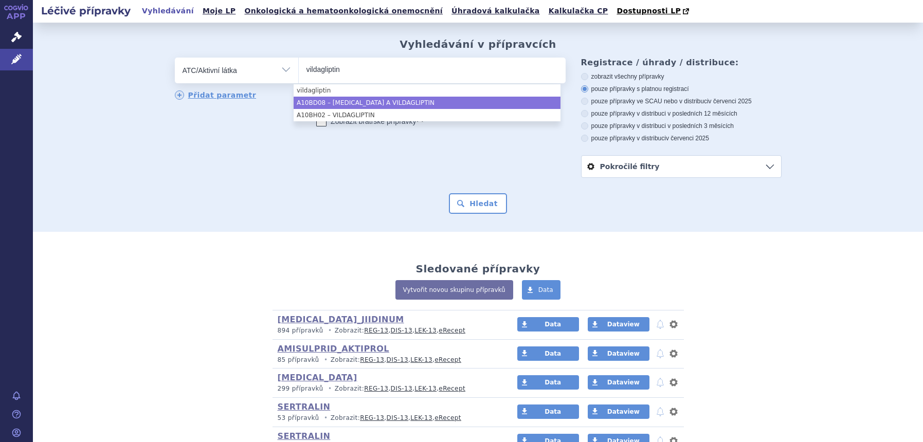
type input "vildagliptin"
select select "A10BD08"
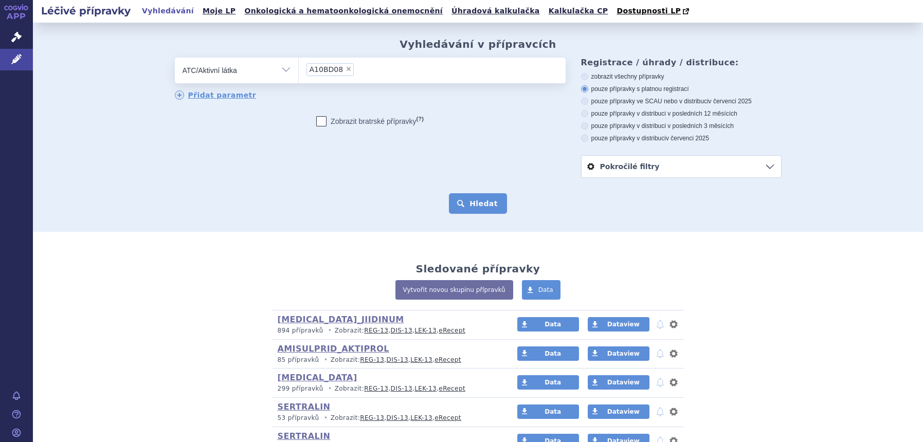
click at [459, 207] on button "Hledat" at bounding box center [478, 203] width 58 height 21
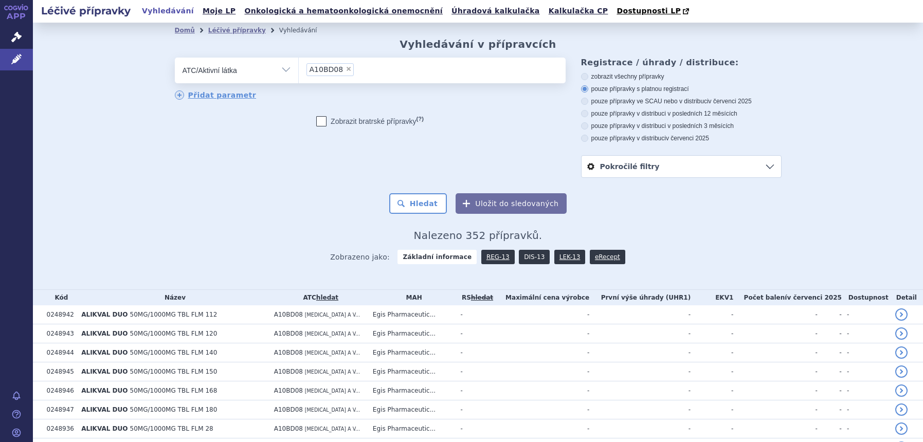
click at [519, 261] on link "DIS-13" at bounding box center [534, 257] width 31 height 14
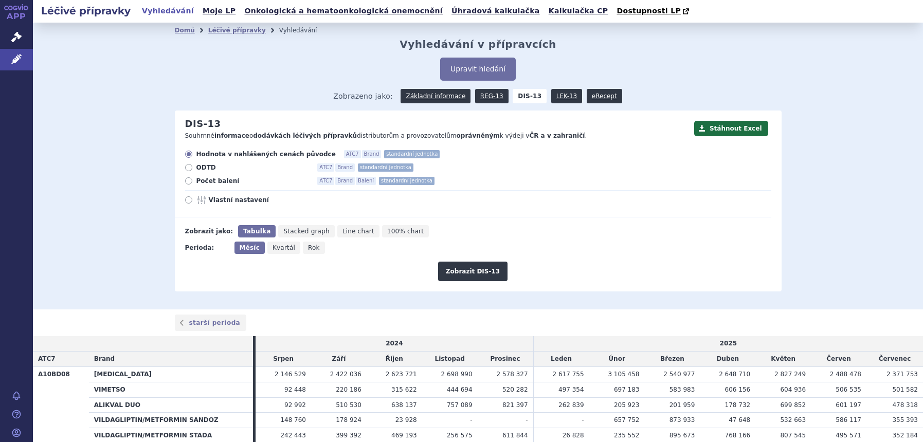
click at [303, 248] on icon "Rok" at bounding box center [314, 248] width 22 height 12
click at [303, 248] on input "Rok" at bounding box center [306, 245] width 7 height 7
radio input "true"
click at [245, 202] on span "Vlastní nastavení" at bounding box center [265, 200] width 113 height 8
click at [193, 202] on input "Vlastní nastavení" at bounding box center [189, 201] width 7 height 7
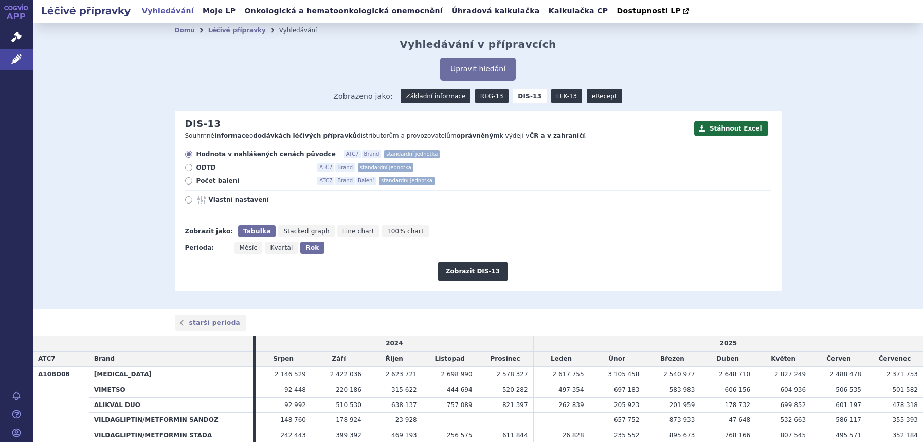
radio input "true"
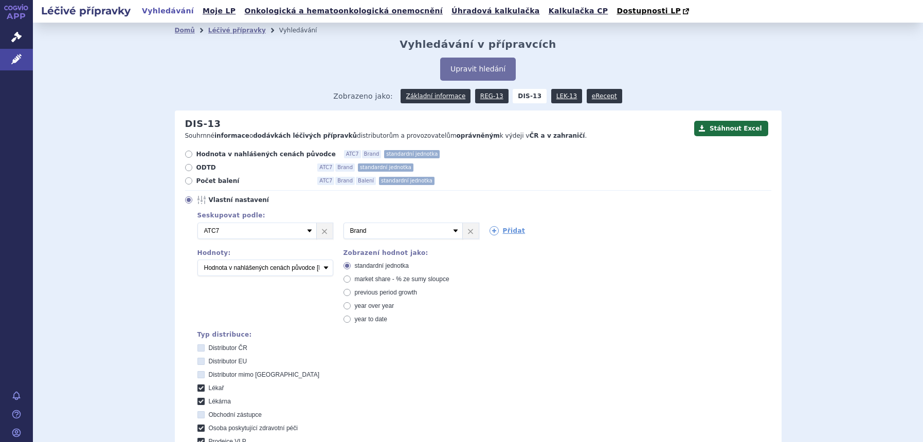
click at [365, 276] on span "market share - % ze sumy sloupce" at bounding box center [402, 279] width 95 height 7
click at [351, 277] on input "market share - % ze sumy sloupce" at bounding box center [347, 280] width 7 height 7
radio input "true"
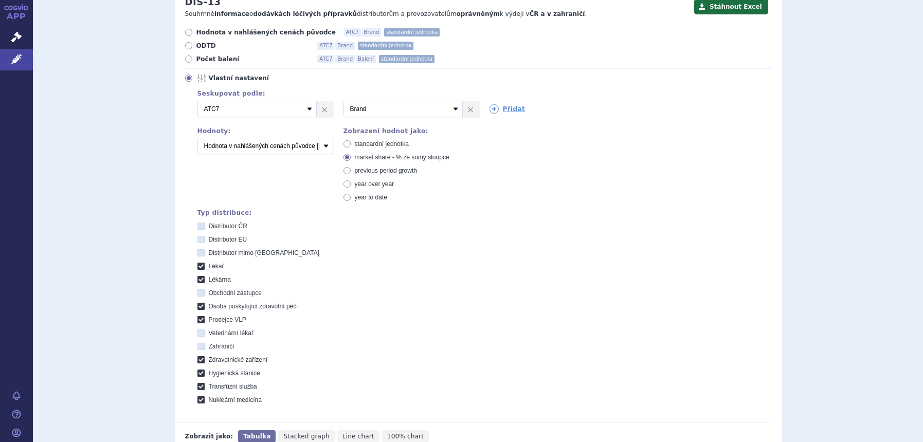
scroll to position [129, 0]
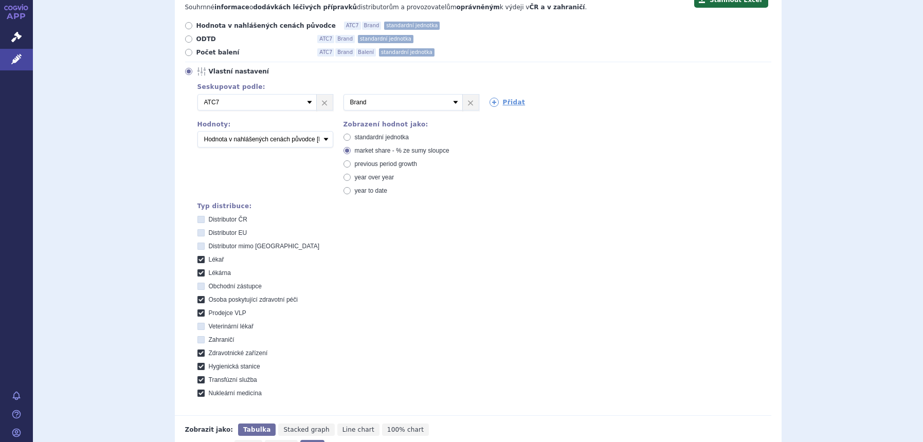
click at [359, 136] on span "standardní jednotka" at bounding box center [382, 137] width 54 height 7
click at [351, 136] on input "standardní jednotka" at bounding box center [347, 138] width 7 height 7
radio input "true"
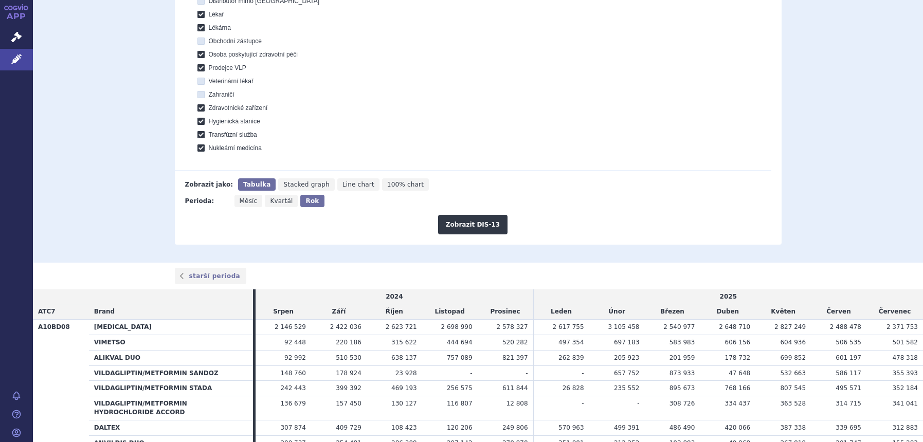
scroll to position [386, 0]
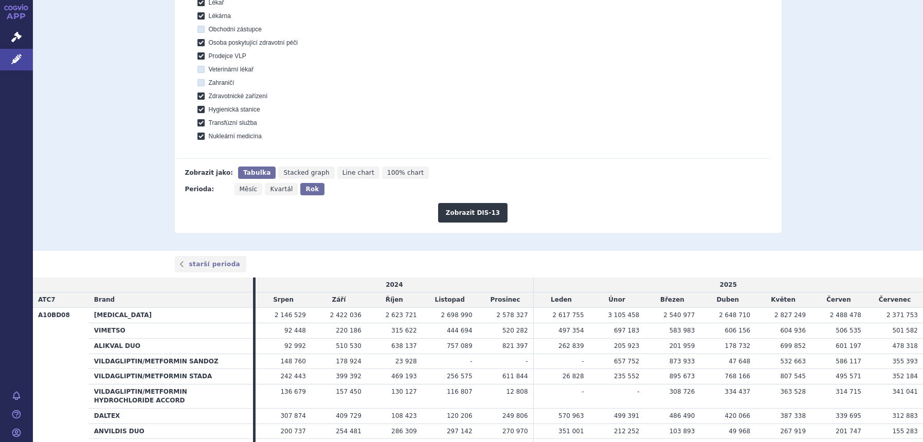
click at [448, 202] on div "Zobrazit DIS-13" at bounding box center [473, 208] width 596 height 27
click at [448, 214] on button "Zobrazit DIS-13" at bounding box center [472, 213] width 69 height 20
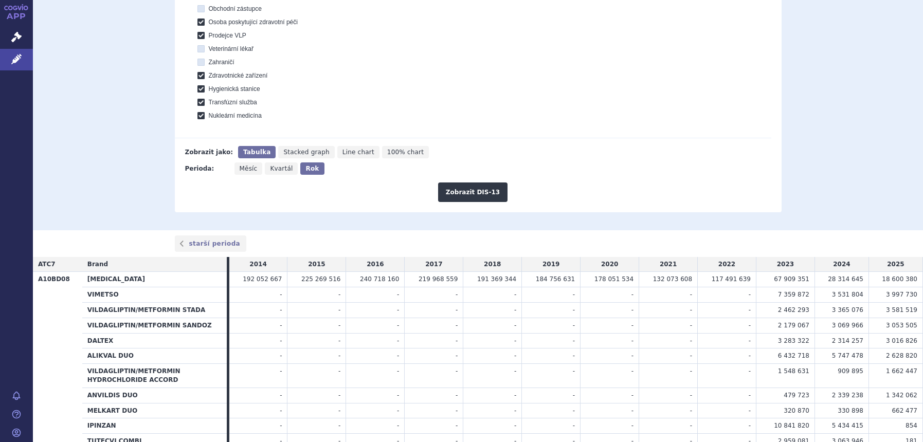
scroll to position [165, 0]
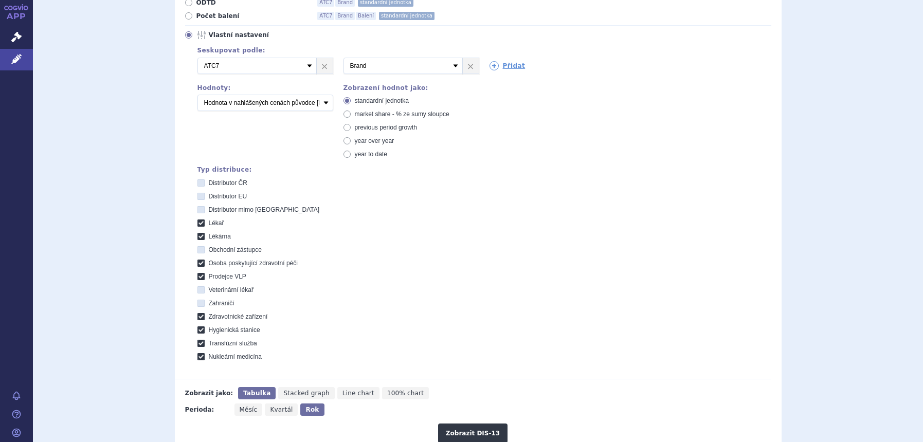
click at [364, 119] on div "standardní jednotka market share - % ze sumy sloupce previous period growth yea…" at bounding box center [411, 128] width 136 height 62
click at [385, 111] on span "market share - % ze sumy sloupce" at bounding box center [402, 114] width 95 height 7
click at [351, 112] on input "market share - % ze sumy sloupce" at bounding box center [347, 115] width 7 height 7
radio input "true"
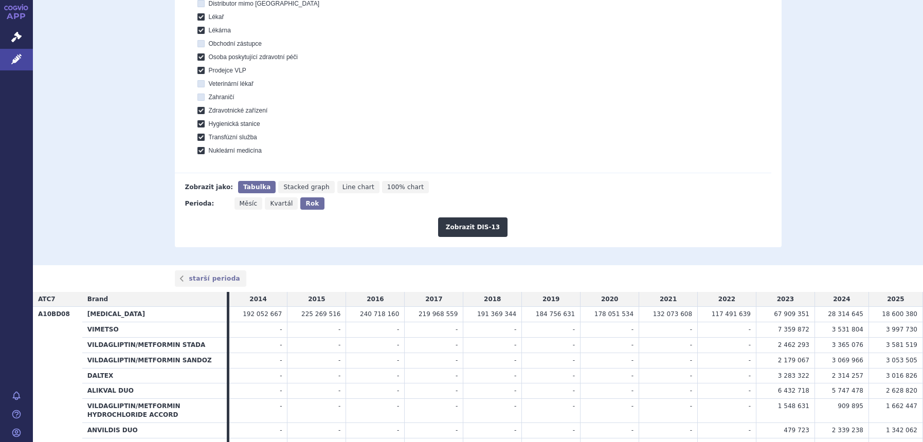
scroll to position [486, 0]
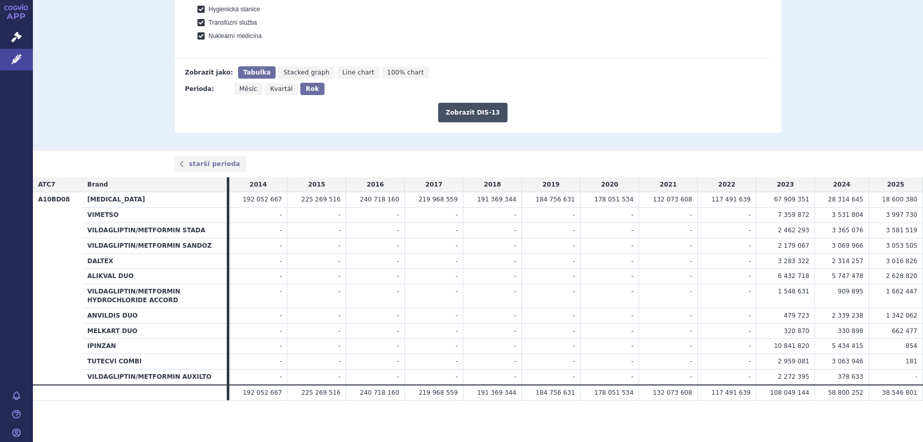
click at [462, 122] on button "Zobrazit DIS-13" at bounding box center [472, 113] width 69 height 20
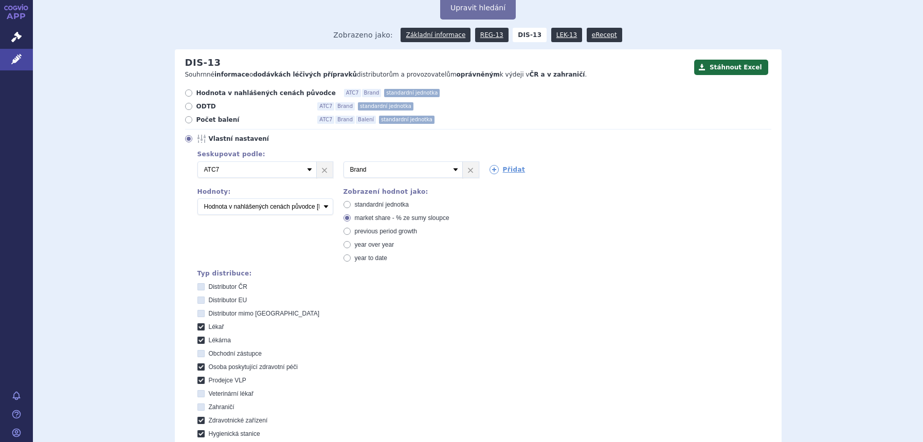
scroll to position [28, 0]
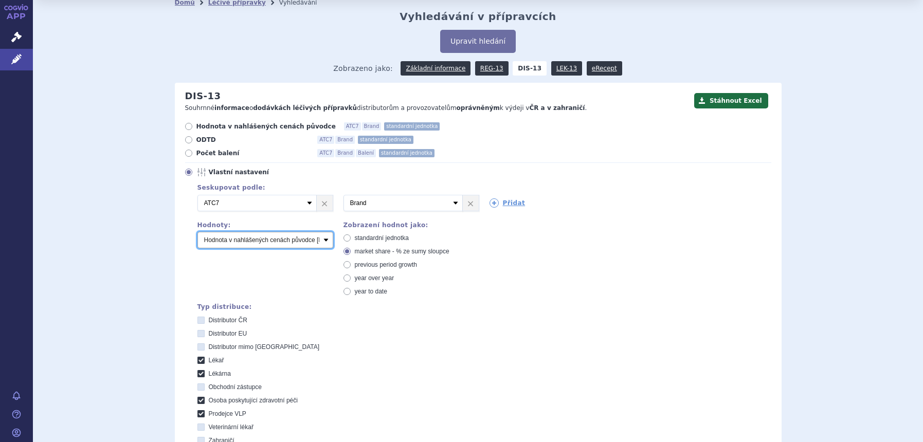
click at [279, 244] on select "Počet balení Hodnota v nahlášených cenách původce [DIS-13] Hodnota v maximálníc…" at bounding box center [265, 240] width 136 height 16
select select "packages"
click at [197, 232] on select "Počet balení Hodnota v nahlášených cenách původce [DIS-13] Hodnota v maximálníc…" at bounding box center [265, 240] width 136 height 16
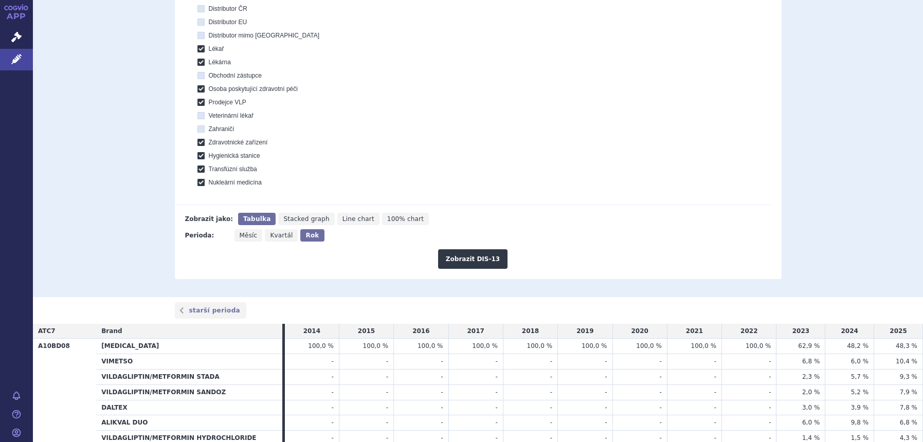
scroll to position [349, 0]
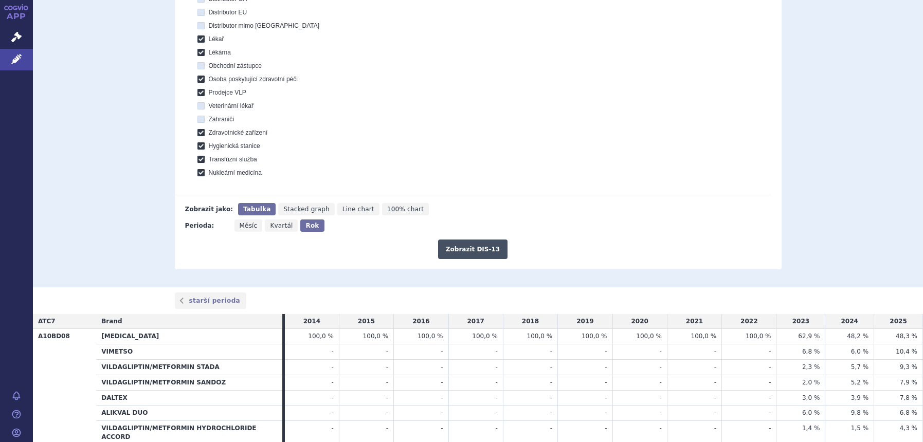
click at [474, 251] on button "Zobrazit DIS-13" at bounding box center [472, 250] width 69 height 20
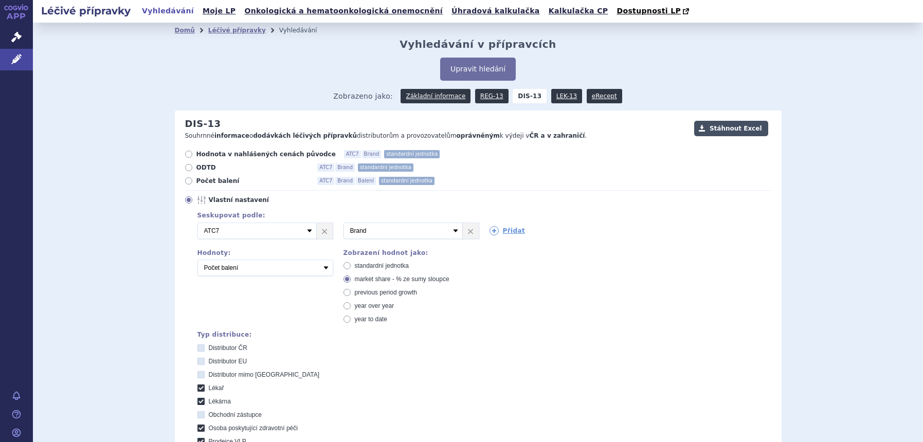
click at [717, 133] on button "Stáhnout Excel" at bounding box center [731, 128] width 74 height 15
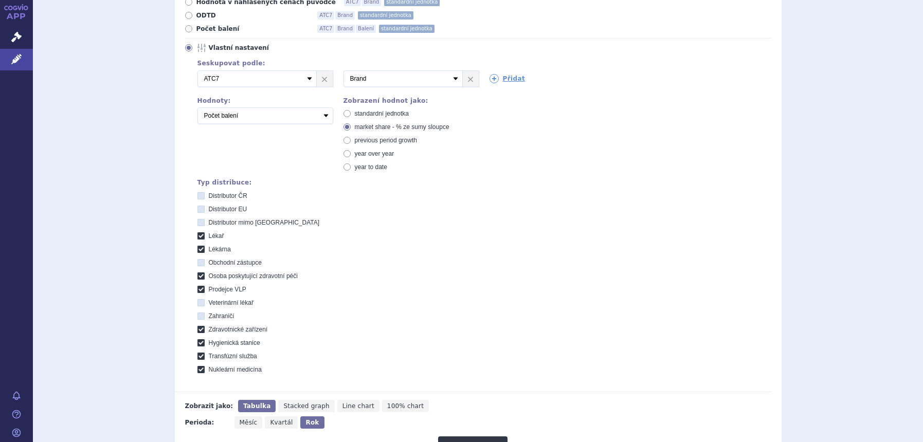
scroll to position [28, 0]
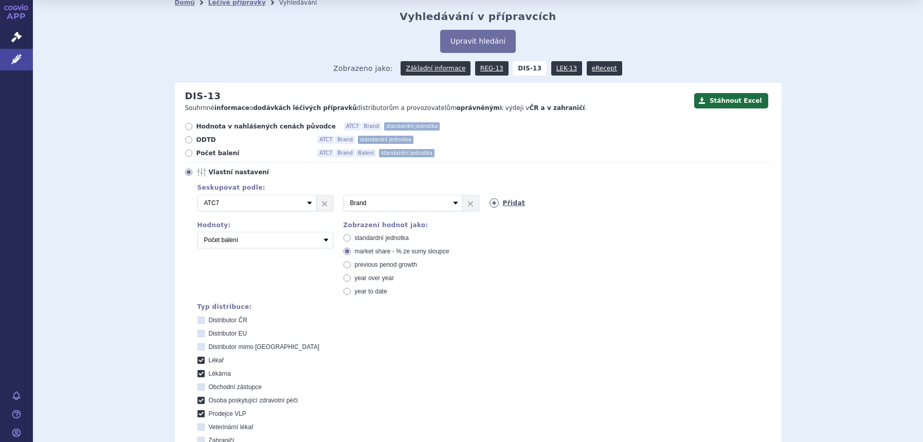
click at [489, 204] on icon at bounding box center [493, 202] width 9 height 9
select select "mah"
click at [489, 195] on select "Vyberte groupování ATC3 ATC5 ATC7 Brand Balení SÚKL kód MAH VPOIS Referenční sk…" at bounding box center [548, 203] width 119 height 16
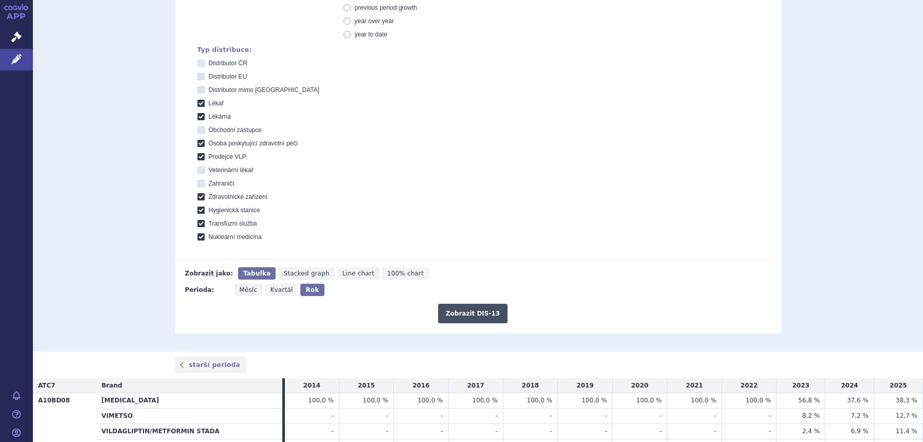
click at [489, 310] on button "Zobrazit DIS-13" at bounding box center [472, 314] width 69 height 20
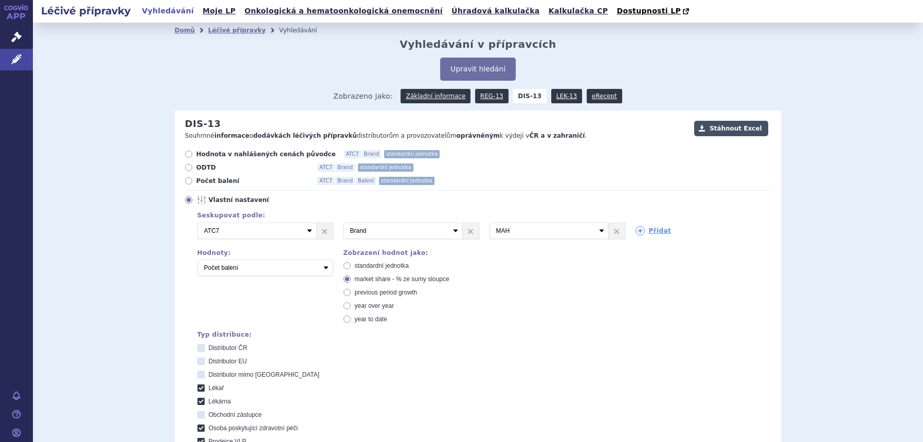
click at [700, 131] on button "Stáhnout Excel" at bounding box center [731, 128] width 74 height 15
click at [20, 60] on icon at bounding box center [16, 59] width 10 height 10
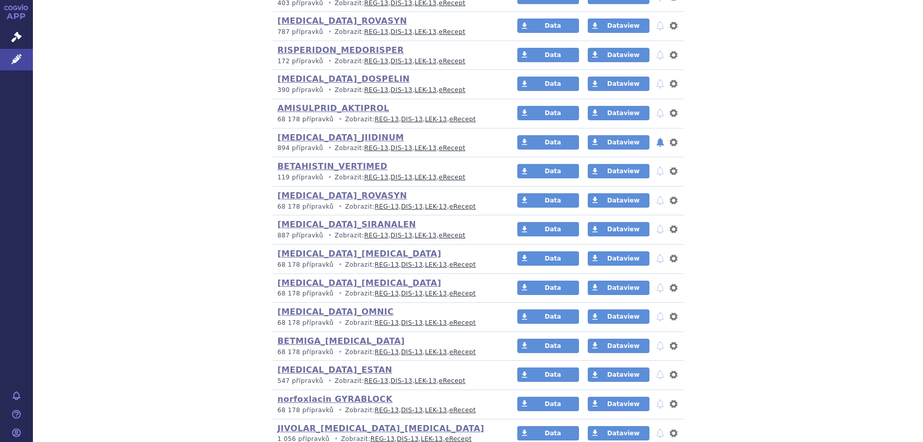
scroll to position [835, 0]
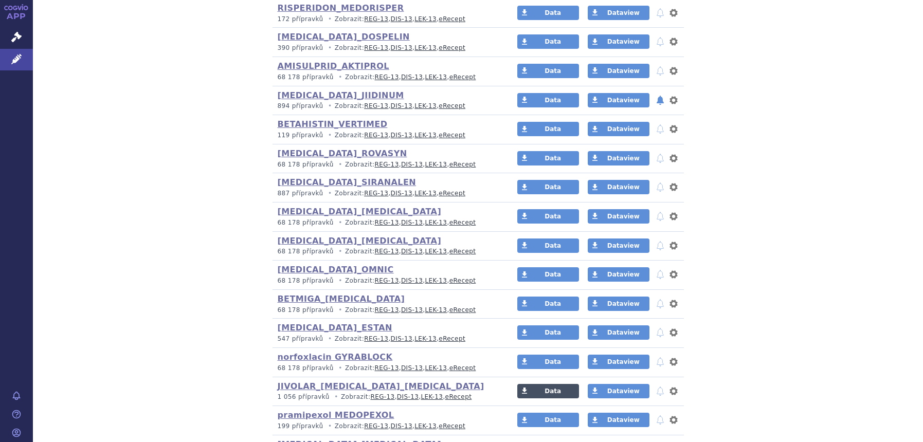
click at [551, 393] on span "Data" at bounding box center [552, 391] width 16 height 7
click at [8, 64] on link "Léčivé přípravky" at bounding box center [16, 60] width 33 height 22
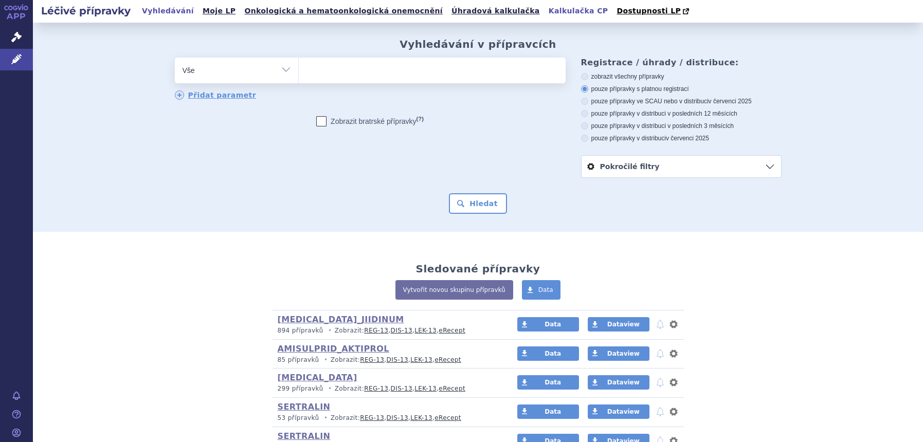
click at [545, 13] on link "Kalkulačka CP" at bounding box center [578, 11] width 66 height 14
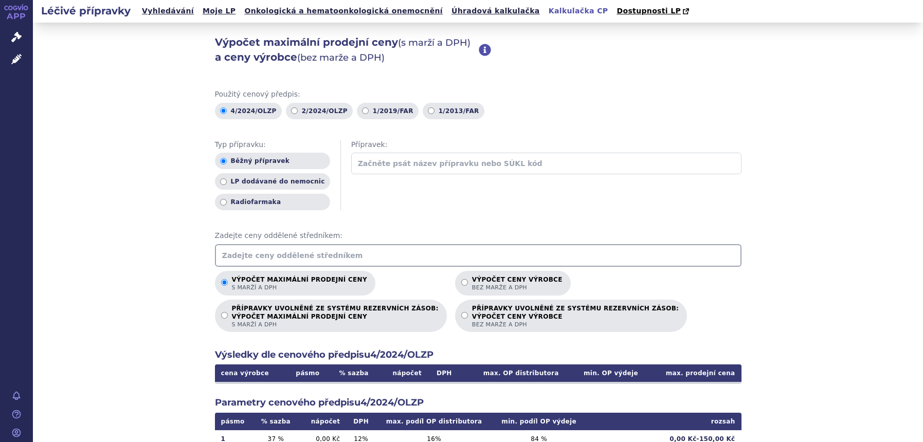
click at [495, 260] on input "text" at bounding box center [478, 255] width 526 height 23
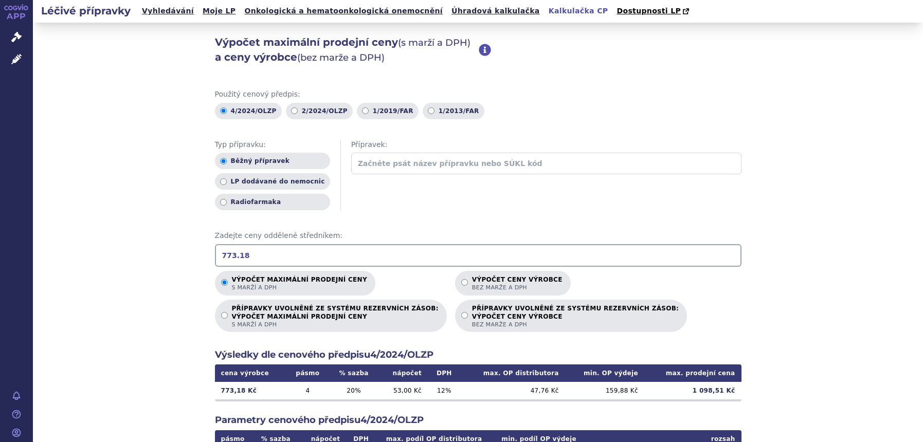
drag, startPoint x: 93, startPoint y: 264, endPoint x: 3, endPoint y: 264, distance: 89.4
click at [3, 264] on div "APP Správní řízení Léčivé přípravky Notifikace [GEOGRAPHIC_DATA] [PERSON_NAME] …" at bounding box center [461, 221] width 923 height 442
drag, startPoint x: 298, startPoint y: 265, endPoint x: 90, endPoint y: 260, distance: 208.3
click at [91, 264] on div "Výpočet maximální prodejní ceny (s marží a DPH) a ceny výrobce (bez marže a DPH…" at bounding box center [478, 323] width 890 height 600
drag, startPoint x: 268, startPoint y: 251, endPoint x: 41, endPoint y: 260, distance: 227.4
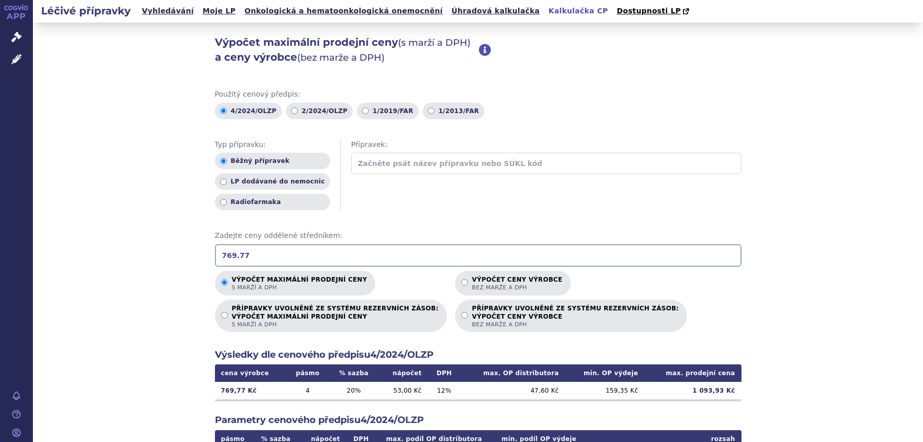
click at [41, 260] on div "Výpočet maximální prodejní ceny (s marží a DPH) a ceny výrobce (bez marže a DPH…" at bounding box center [478, 323] width 890 height 600
drag, startPoint x: 163, startPoint y: 266, endPoint x: 104, endPoint y: 237, distance: 65.5
click at [110, 269] on div "Výpočet maximální prodejní ceny (s marží a DPH) a ceny výrobce (bez marže a DPH…" at bounding box center [478, 323] width 890 height 600
drag, startPoint x: 273, startPoint y: 246, endPoint x: 84, endPoint y: 255, distance: 188.9
click at [84, 255] on div "Výpočet maximální prodejní ceny (s marží a DPH) a ceny výrobce (bez marže a DPH…" at bounding box center [478, 323] width 890 height 600
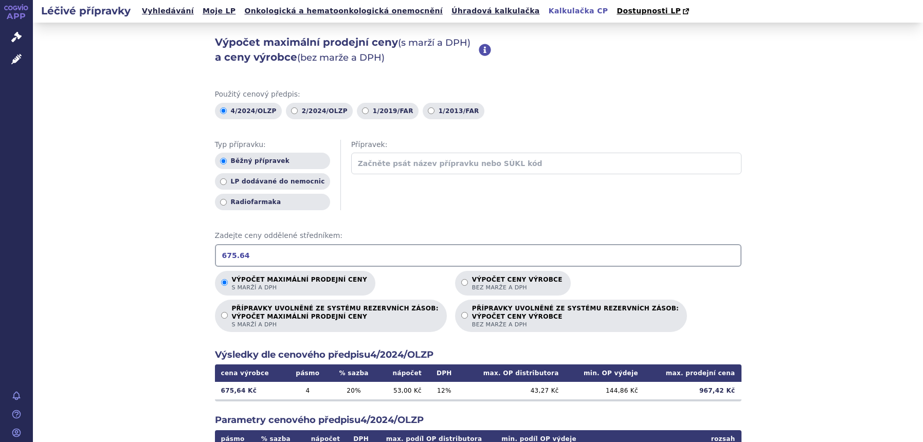
drag, startPoint x: 278, startPoint y: 257, endPoint x: -57, endPoint y: 258, distance: 334.1
click at [0, 258] on html "APP Správní řízení Léčivé přípravky Notifikace [GEOGRAPHIC_DATA] [PERSON_NAME] 4" at bounding box center [461, 221] width 923 height 442
drag, startPoint x: 54, startPoint y: 265, endPoint x: -25, endPoint y: 268, distance: 79.2
click at [0, 268] on html "APP Správní řízení Léčivé přípravky Notifikace [GEOGRAPHIC_DATA] [PERSON_NAME] 6" at bounding box center [461, 221] width 923 height 442
drag, startPoint x: 310, startPoint y: 254, endPoint x: 3, endPoint y: 257, distance: 307.4
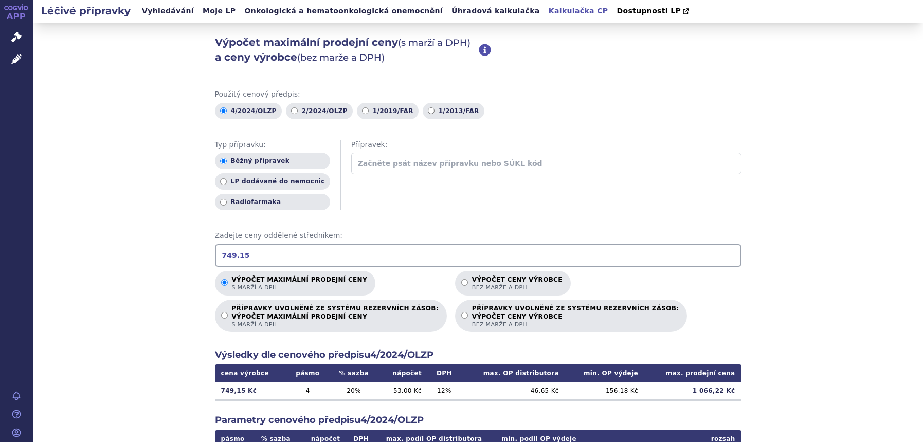
click at [10, 255] on div "APP Správní řízení Léčivé přípravky Notifikace Nápověda Lucie Šichtová Vyhledáv…" at bounding box center [461, 221] width 923 height 442
drag, startPoint x: 244, startPoint y: 269, endPoint x: 240, endPoint y: 262, distance: 8.6
click at [244, 269] on div "Použitý cenový předpis: 4/2024/OLZP 2/2024/OLZP 1/2019/FAR 1/2013/FAR Typ přípr…" at bounding box center [478, 349] width 526 height 520
drag, startPoint x: 239, startPoint y: 254, endPoint x: 29, endPoint y: 253, distance: 209.7
click at [30, 253] on div "APP Správní řízení Léčivé přípravky Notifikace Nápověda Lucie Šichtová Vyhledáv…" at bounding box center [461, 221] width 923 height 442
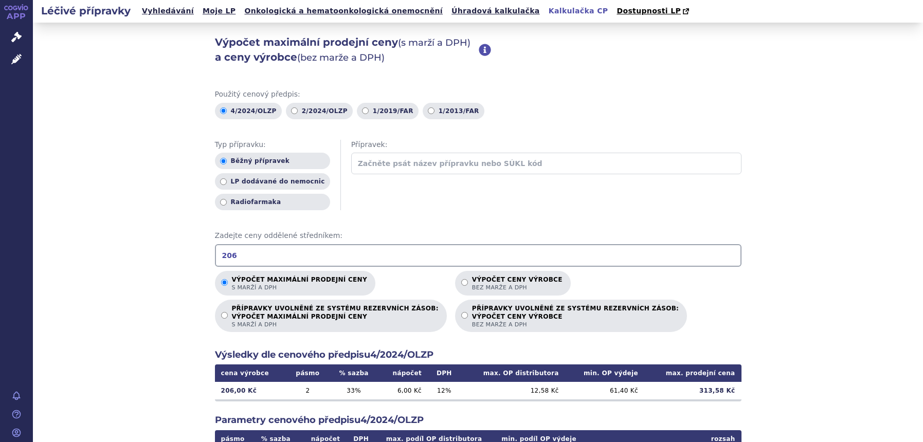
drag, startPoint x: 274, startPoint y: 252, endPoint x: 48, endPoint y: 248, distance: 225.7
click at [48, 248] on div "Výpočet maximální prodejní ceny (s marží a DPH) a ceny výrobce (bez marže a DPH…" at bounding box center [478, 323] width 890 height 600
drag, startPoint x: 255, startPoint y: 254, endPoint x: 5, endPoint y: 259, distance: 250.4
click at [37, 254] on div "Výpočet maximální prodejní ceny (s marží a DPH) a ceny výrobce (bez marže a DPH…" at bounding box center [478, 323] width 890 height 600
drag, startPoint x: 296, startPoint y: 256, endPoint x: 56, endPoint y: 248, distance: 240.7
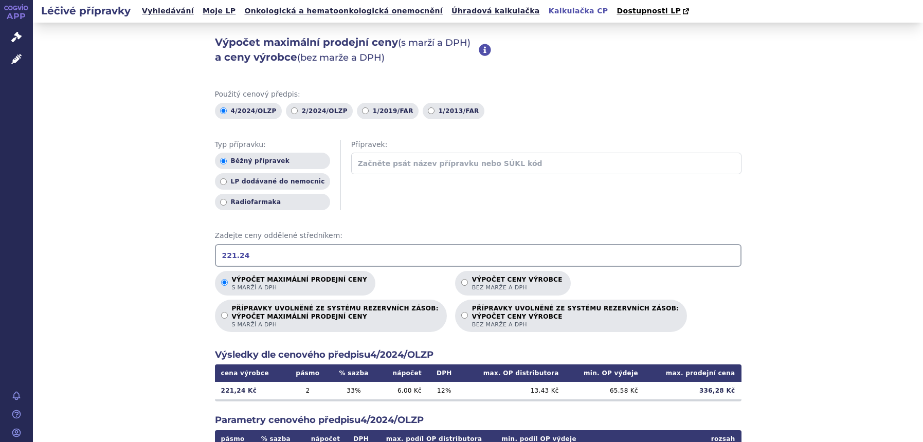
click at [63, 256] on div "Výpočet maximální prodejní ceny (s marží a DPH) a ceny výrobce (bez marže a DPH…" at bounding box center [478, 323] width 890 height 600
type input "2"
drag, startPoint x: 259, startPoint y: 260, endPoint x: 29, endPoint y: 261, distance: 229.8
click at [10, 258] on div "APP Správní řízení Léčivé přípravky Notifikace Nápověda Lucie Šichtová Vyhledáv…" at bounding box center [461, 221] width 923 height 442
drag, startPoint x: 272, startPoint y: 253, endPoint x: 100, endPoint y: 253, distance: 172.2
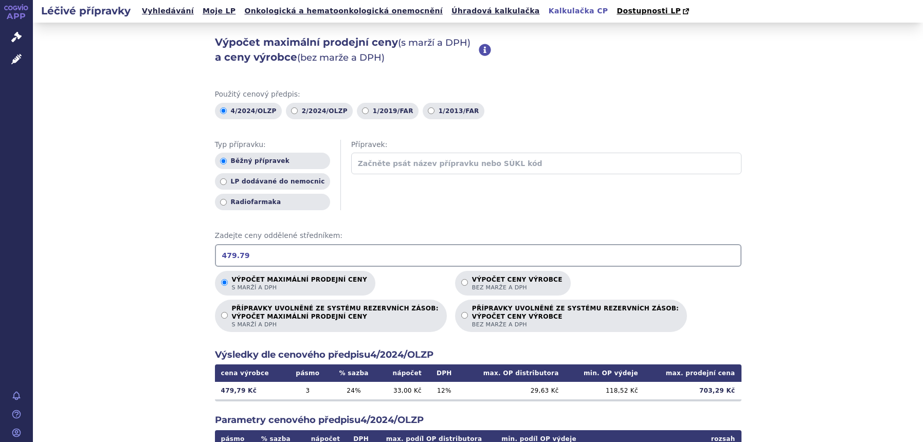
click at [116, 253] on div "Výpočet maximální prodejní ceny (s marží a DPH) a ceny výrobce (bez marže a DPH…" at bounding box center [478, 323] width 890 height 600
drag, startPoint x: 251, startPoint y: 260, endPoint x: 102, endPoint y: 253, distance: 149.2
click at [75, 247] on div "Výpočet maximální prodejní ceny (s marží a DPH) a ceny výrobce (bez marže a DPH…" at bounding box center [478, 323] width 890 height 600
drag, startPoint x: 241, startPoint y: 251, endPoint x: 212, endPoint y: 272, distance: 36.0
click at [142, 254] on div "Výpočet maximální prodejní ceny (s marží a DPH) a ceny výrobce (bez marže a DPH…" at bounding box center [478, 323] width 890 height 600
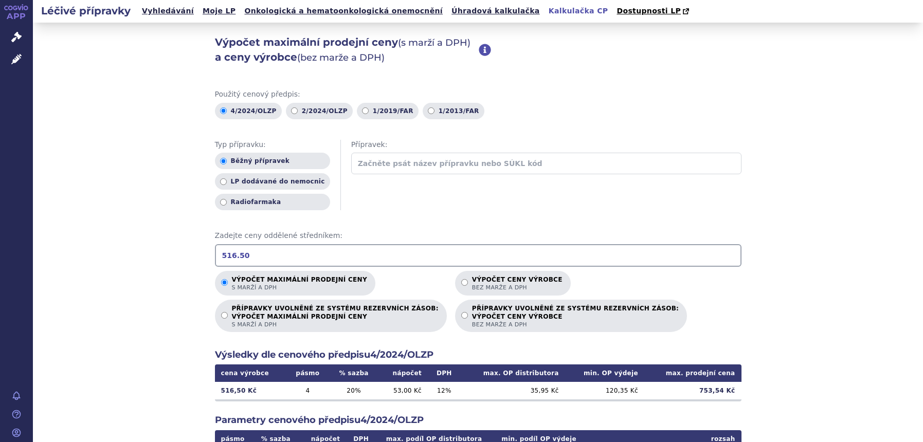
drag, startPoint x: 274, startPoint y: 257, endPoint x: 7, endPoint y: 240, distance: 267.3
click at [2, 245] on div "APP Správní řízení Léčivé přípravky Notifikace Nápověda Lucie Šichtová Vyhledáv…" at bounding box center [461, 221] width 923 height 442
drag, startPoint x: 288, startPoint y: 255, endPoint x: 2, endPoint y: 249, distance: 286.9
click at [9, 256] on div "APP Správní řízení Léčivé přípravky Notifikace Nápověda Lucie Šichtová Vyhledáv…" at bounding box center [461, 221] width 923 height 442
click at [249, 249] on input "769.76" at bounding box center [478, 255] width 526 height 23
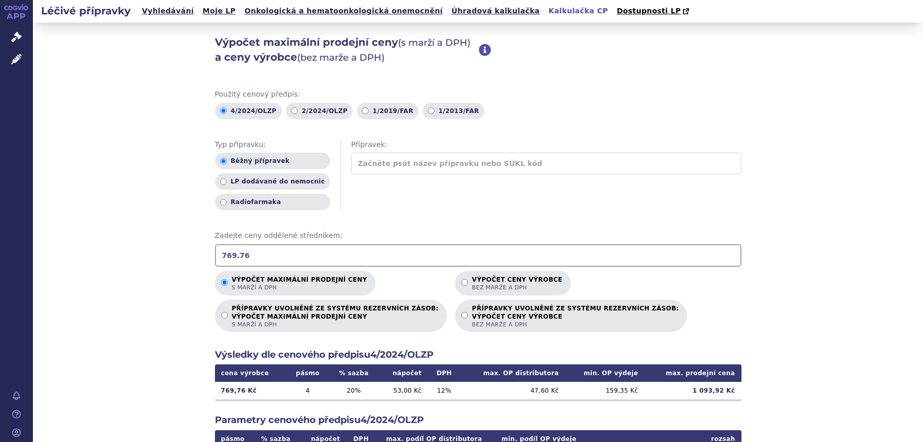
drag, startPoint x: 249, startPoint y: 249, endPoint x: 98, endPoint y: 250, distance: 151.1
click at [98, 250] on div "Výpočet maximální prodejní ceny (s marží a DPH) a ceny výrobce (bez marže a DPH…" at bounding box center [478, 323] width 890 height 600
drag, startPoint x: 267, startPoint y: 257, endPoint x: -60, endPoint y: 240, distance: 326.8
click at [0, 240] on html "APP Správní řízení Léčivé přípravky Notifikace Nápověda Lucie Šichtová 4" at bounding box center [461, 221] width 923 height 442
drag, startPoint x: 286, startPoint y: 253, endPoint x: -60, endPoint y: 250, distance: 345.5
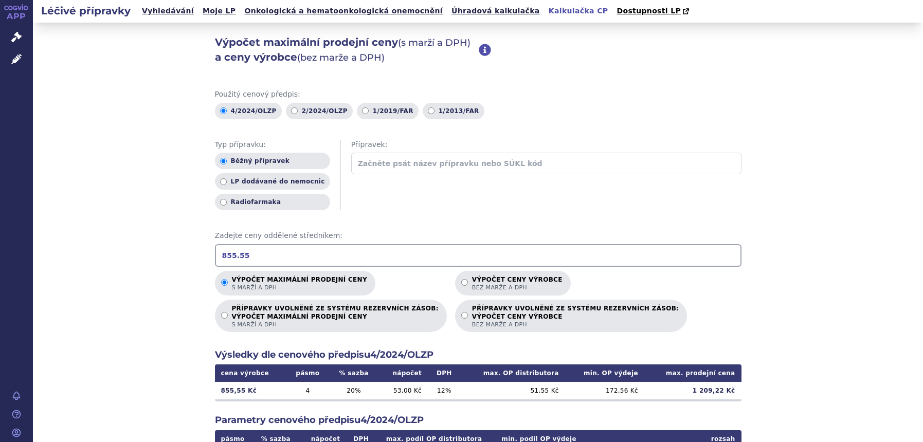
click at [0, 250] on html "APP Správní řízení Léčivé přípravky Notifikace Nápověda Lucie Šichtová 4" at bounding box center [461, 221] width 923 height 442
drag, startPoint x: 275, startPoint y: 263, endPoint x: 36, endPoint y: 253, distance: 239.2
click at [36, 253] on div "Výpočet maximální prodejní ceny (s marží a DPH) a ceny výrobce (bez marže a DPH…" at bounding box center [478, 323] width 890 height 600
drag, startPoint x: 266, startPoint y: 249, endPoint x: -22, endPoint y: 235, distance: 288.2
click at [0, 235] on html "APP Správní řízení Léčivé přípravky Notifikace Nápověda Lucie Šichtová 4" at bounding box center [461, 221] width 923 height 442
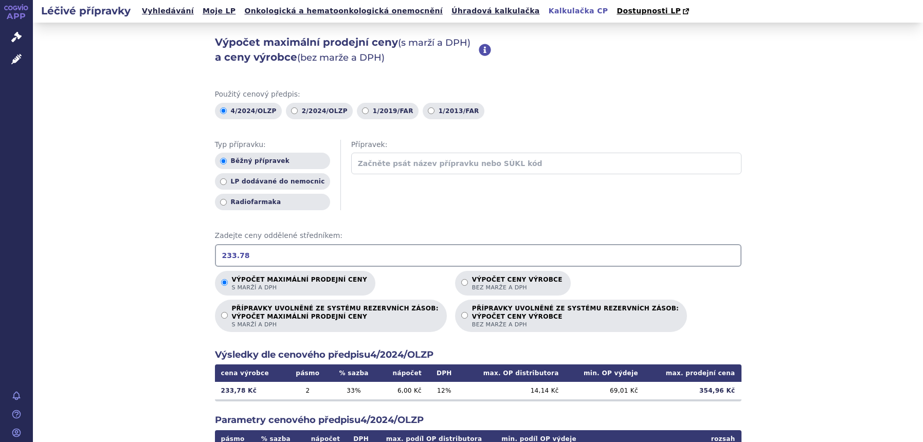
drag, startPoint x: 284, startPoint y: 258, endPoint x: 26, endPoint y: 246, distance: 258.8
click at [0, 268] on html "APP Správní řízení Léčivé přípravky Notifikace Nápověda Lucie Šichtová 2" at bounding box center [461, 221] width 923 height 442
drag, startPoint x: 247, startPoint y: 251, endPoint x: 96, endPoint y: 257, distance: 150.7
click at [96, 257] on div "Výpočet maximální prodejní ceny (s marží a DPH) a ceny výrobce (bez marže a DPH…" at bounding box center [478, 323] width 890 height 600
type input "1807.55"
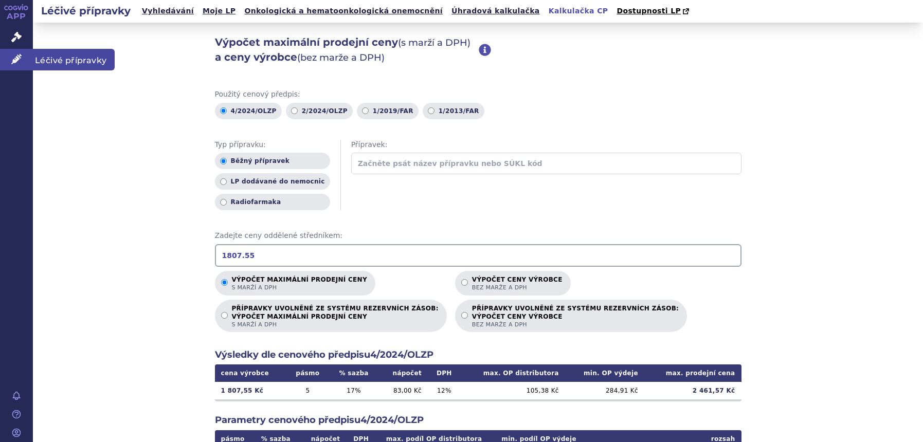
drag, startPoint x: 2, startPoint y: 61, endPoint x: 9, endPoint y: 67, distance: 9.6
click at [2, 61] on link "Léčivé přípravky" at bounding box center [16, 60] width 33 height 22
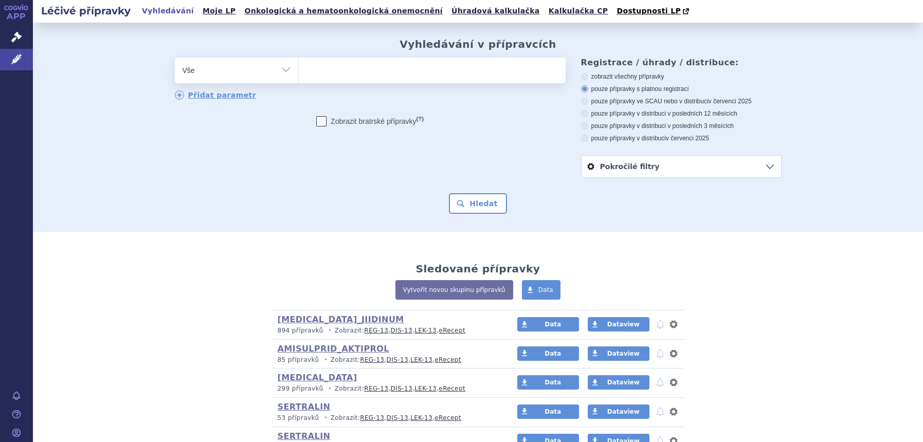
select select "filter-atc-group"
click at [175, 58] on select "Vše Přípravek/SUKL kód MAH VPOIS ATC/Aktivní látka Léková forma Síla" at bounding box center [236, 69] width 123 height 23
click at [326, 76] on ul at bounding box center [432, 69] width 267 height 22
click at [299, 76] on select at bounding box center [298, 70] width 1 height 26
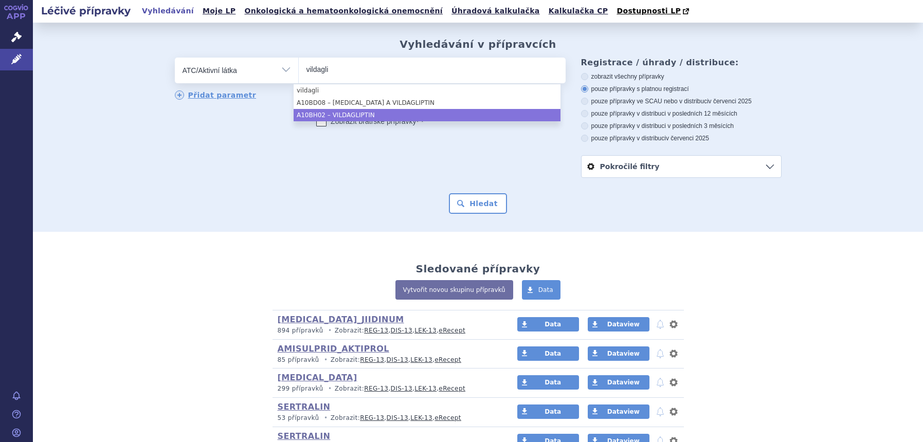
type input "vildagli"
select select "A10BH02"
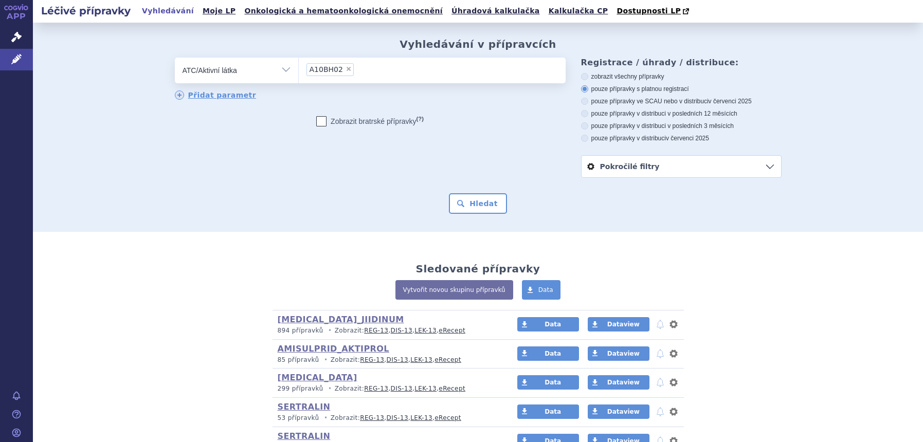
click at [498, 214] on div "Vyhledávání v přípravcích odstranit Vše Přípravek/SUKL kód MAH VPOIS ×" at bounding box center [478, 127] width 890 height 209
click at [489, 208] on button "Hledat" at bounding box center [478, 203] width 58 height 21
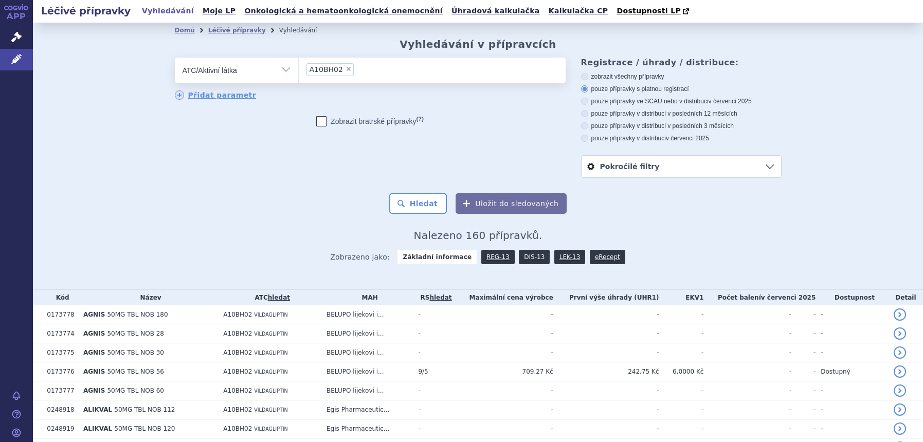
click at [523, 254] on link "DIS-13" at bounding box center [534, 257] width 31 height 14
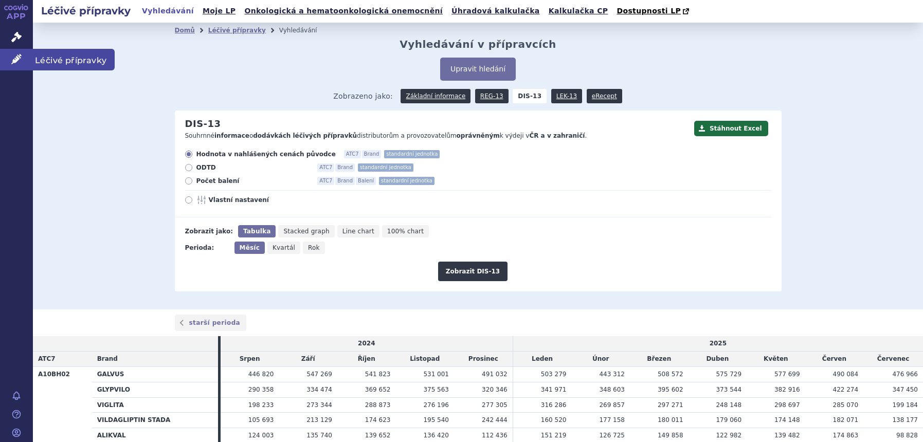
click at [13, 60] on icon at bounding box center [16, 59] width 10 height 10
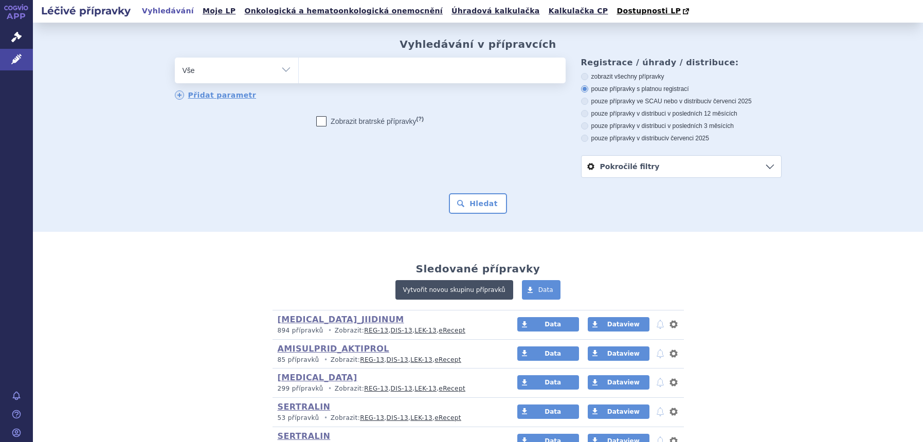
click at [471, 292] on link "Vytvořit novou skupinu přípravků" at bounding box center [454, 290] width 118 height 20
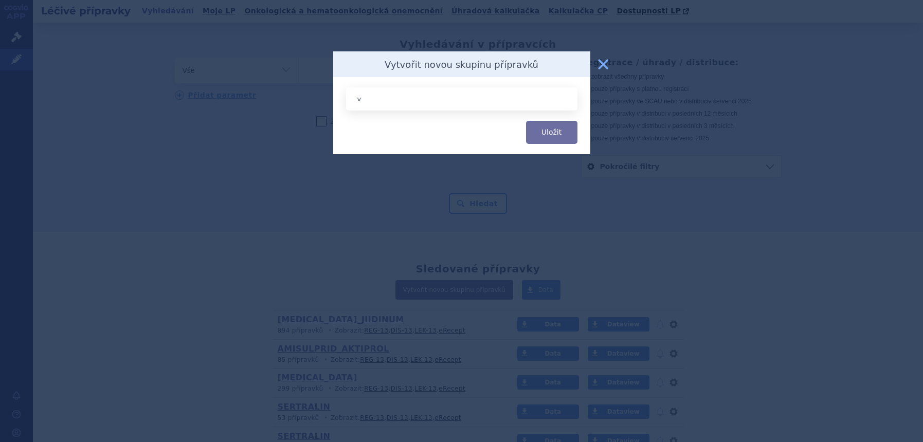
type input "v"
type input "VILDAGLIPTIN_DALMEVIN"
click at [555, 134] on button "Uložit" at bounding box center [551, 132] width 51 height 23
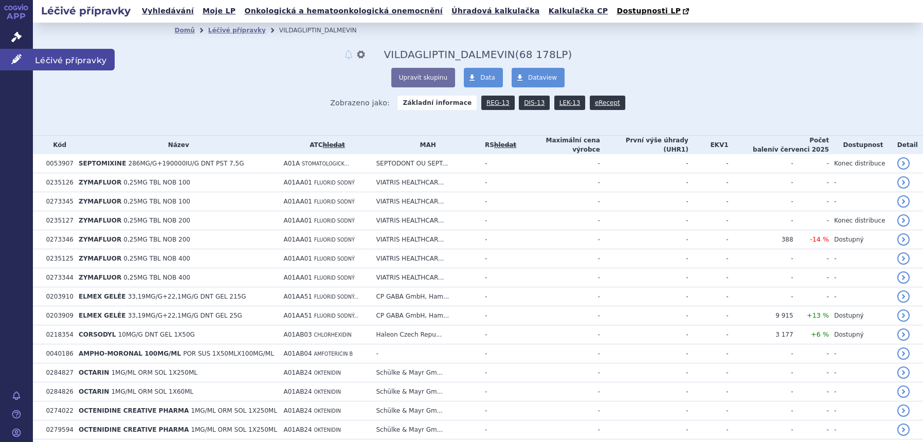
click at [20, 64] on link "Léčivé přípravky" at bounding box center [16, 60] width 33 height 22
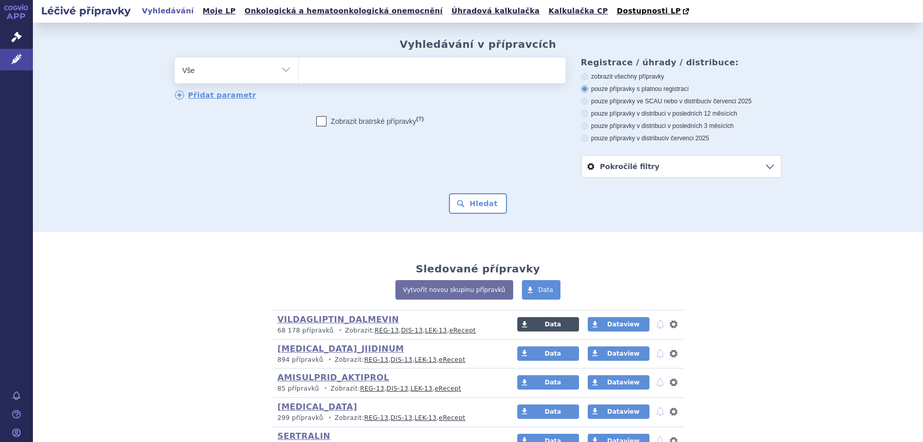
click at [526, 328] on span at bounding box center [524, 324] width 14 height 14
click at [235, 76] on select "Vše Přípravek/SUKL kód MAH VPOIS ATC/Aktivní látka Léková forma Síla" at bounding box center [236, 69] width 123 height 23
select select "filter-atc-group"
click at [175, 58] on select "Vše Přípravek/SUKL kód MAH VPOIS ATC/Aktivní látka Léková forma Síla" at bounding box center [236, 69] width 123 height 23
click at [349, 67] on ul at bounding box center [432, 69] width 267 height 22
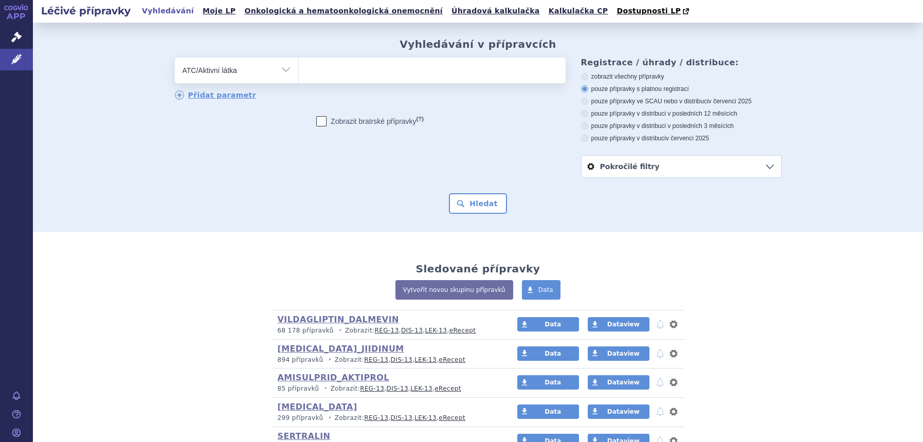
click at [299, 67] on select at bounding box center [298, 70] width 1 height 26
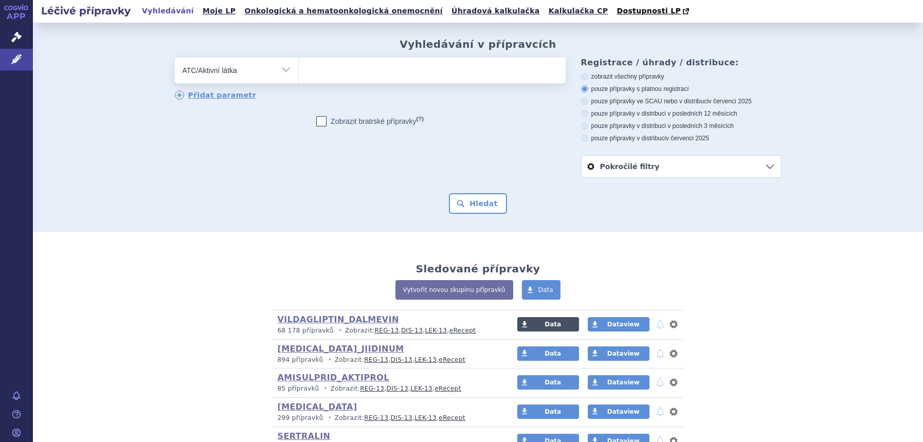
click at [546, 319] on link "Data" at bounding box center [548, 324] width 62 height 14
click at [279, 69] on select "Vše Přípravek/SUKL kód MAH VPOIS ATC/Aktivní látka Léková forma Síla" at bounding box center [236, 69] width 123 height 23
click at [175, 58] on select "Vše Přípravek/SUKL kód MAH VPOIS ATC/Aktivní látka Léková forma Síla" at bounding box center [236, 69] width 123 height 23
click at [339, 82] on span at bounding box center [432, 71] width 267 height 26
click at [299, 82] on select at bounding box center [298, 70] width 1 height 26
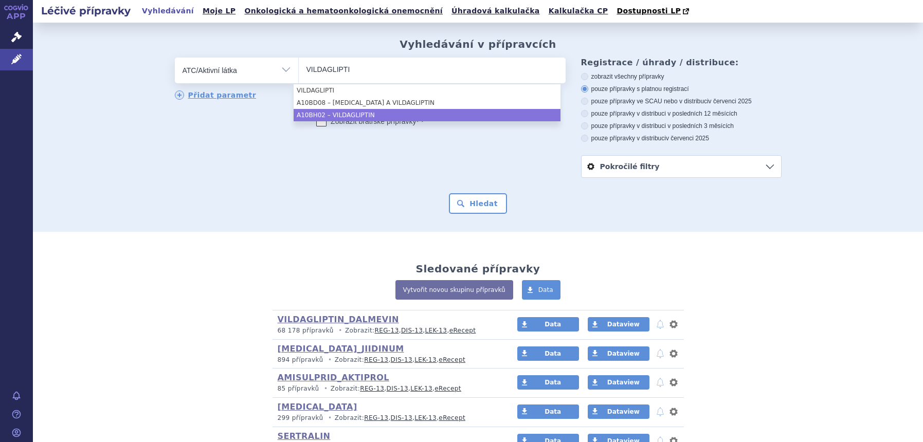
type input "VILDAGLIPTI"
select select "A10BH02"
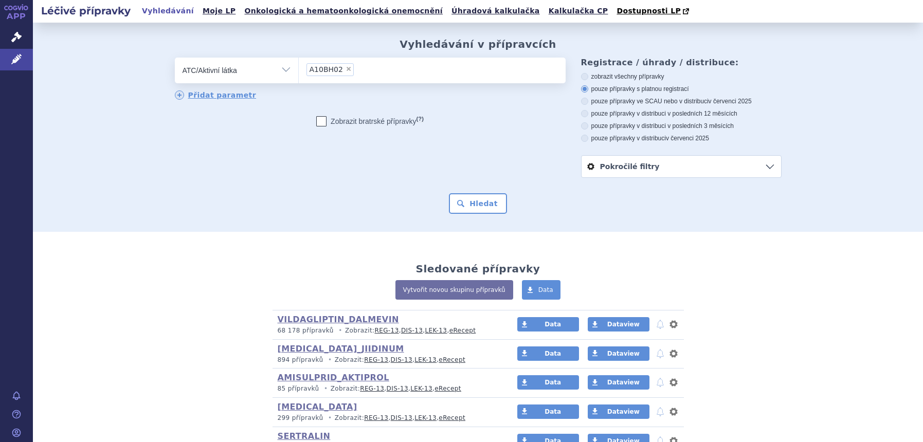
click at [641, 102] on label "pouze přípravky ve SCAU nebo v distribuci v červenci 2025" at bounding box center [681, 101] width 200 height 8
click at [589, 102] on input "pouze přípravky ve SCAU nebo v distribuci v červenci 2025" at bounding box center [585, 102] width 7 height 7
radio input "true"
click at [479, 208] on button "Hledat" at bounding box center [478, 203] width 58 height 21
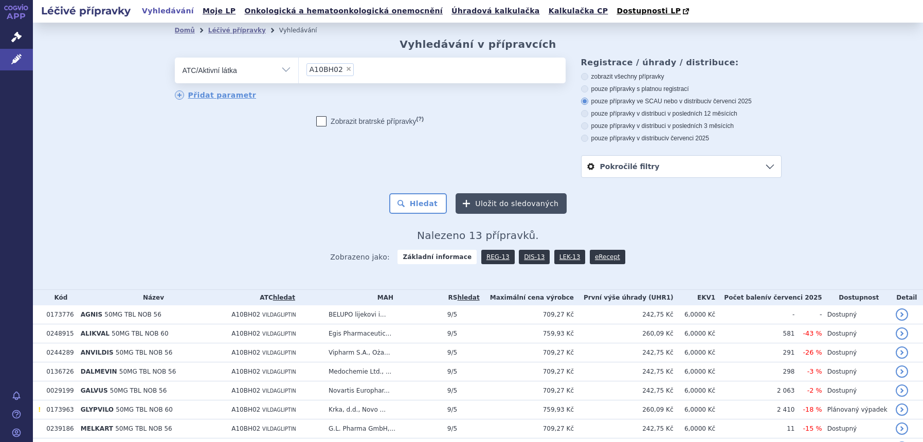
click at [498, 204] on button "Uložit do sledovaných" at bounding box center [510, 203] width 111 height 21
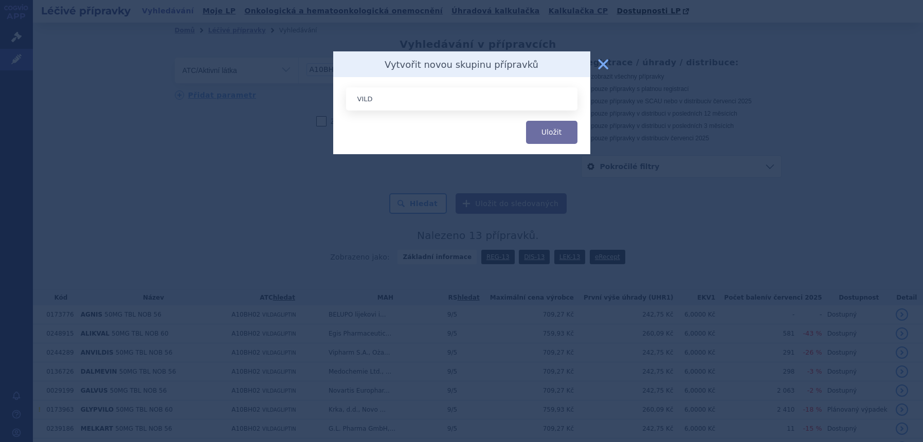
type input "VILDAGLIPTIN_DALMEVIN"
click at [539, 137] on button "Uložit" at bounding box center [551, 132] width 51 height 23
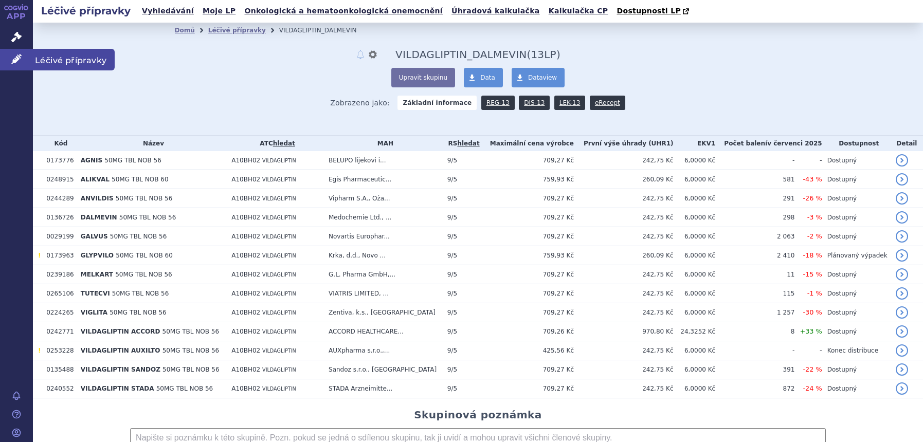
click at [15, 64] on link "Léčivé přípravky" at bounding box center [16, 60] width 33 height 22
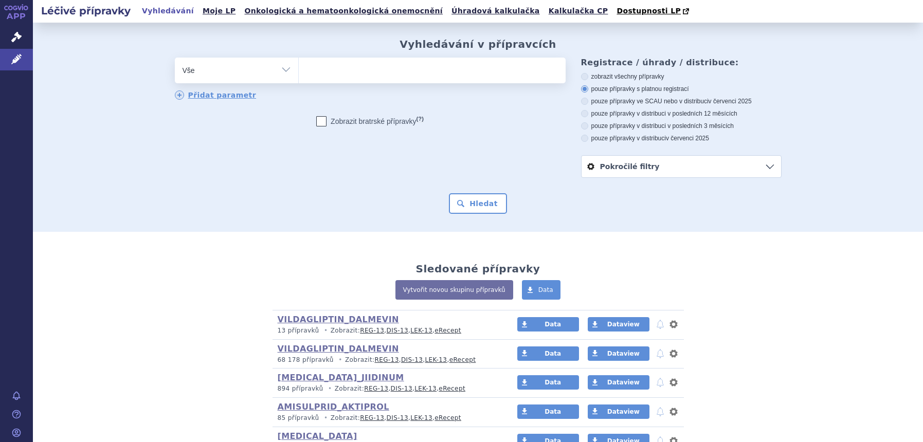
click at [560, 332] on div "VILDAGLIPTIN_DALMEVIN (bez ) (sdílená skupina) 13 přípravků • Zobrazit: REG-13 …" at bounding box center [478, 324] width 401 height 29
click at [559, 325] on link "Data" at bounding box center [548, 324] width 62 height 14
click at [545, 14] on link "Kalkulačka CP" at bounding box center [578, 11] width 66 height 14
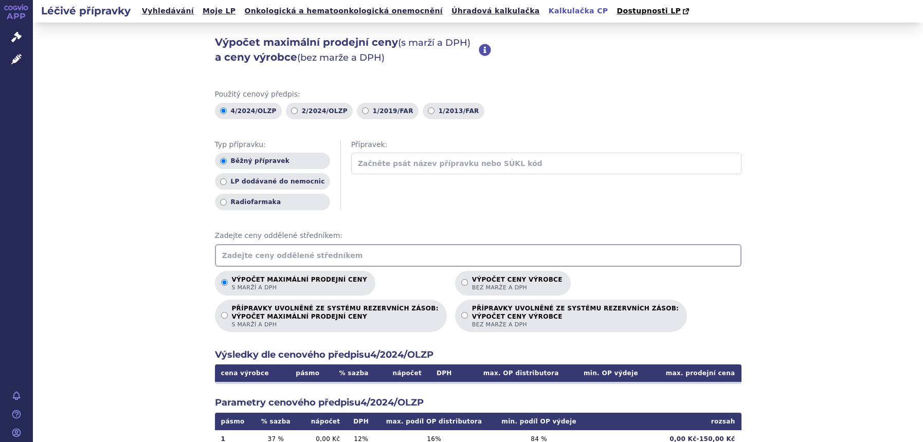
click at [287, 262] on input "text" at bounding box center [478, 255] width 526 height 23
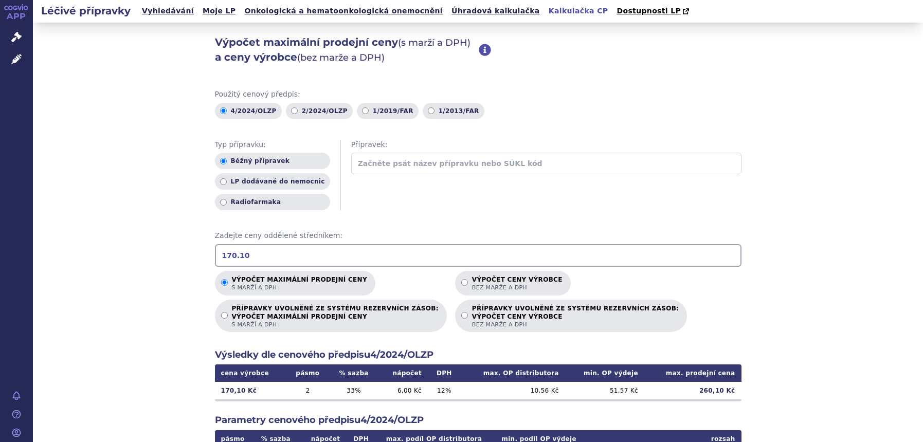
click at [149, 268] on div "Výpočet maximální prodejní ceny (s marží a DPH) a ceny výrobce (bez marže a DPH…" at bounding box center [478, 323] width 890 height 600
drag, startPoint x: 270, startPoint y: 255, endPoint x: -48, endPoint y: 263, distance: 317.8
click at [0, 263] on html "APP Správní řízení Léčivé přípravky Notifikace [GEOGRAPHIC_DATA] [PERSON_NAME] 2" at bounding box center [461, 221] width 923 height 442
click at [260, 259] on input "158.46" at bounding box center [478, 255] width 526 height 23
drag, startPoint x: 220, startPoint y: 259, endPoint x: 72, endPoint y: 263, distance: 147.1
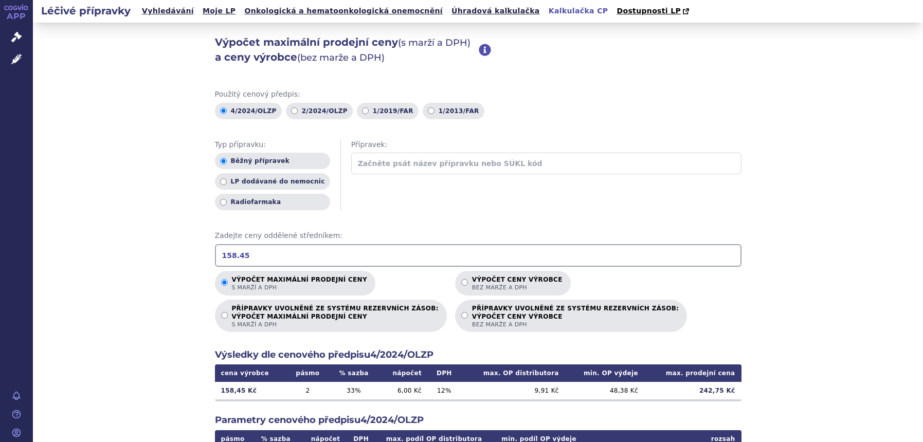
click at [72, 263] on div "Výpočet maximální prodejní ceny (s marží a DPH) a ceny výrobce (bez marže a DPH…" at bounding box center [478, 323] width 890 height 600
drag, startPoint x: 269, startPoint y: 252, endPoint x: 66, endPoint y: 259, distance: 202.6
click at [61, 266] on div "Výpočet maximální prodejní ceny (s marží a DPH) a ceny výrobce (bez marže a DPH…" at bounding box center [478, 323] width 890 height 600
drag, startPoint x: 270, startPoint y: 257, endPoint x: -25, endPoint y: 263, distance: 294.6
click at [0, 263] on html "APP Správní řízení Léčivé přípravky Notifikace [GEOGRAPHIC_DATA] [PERSON_NAME] 2" at bounding box center [461, 221] width 923 height 442
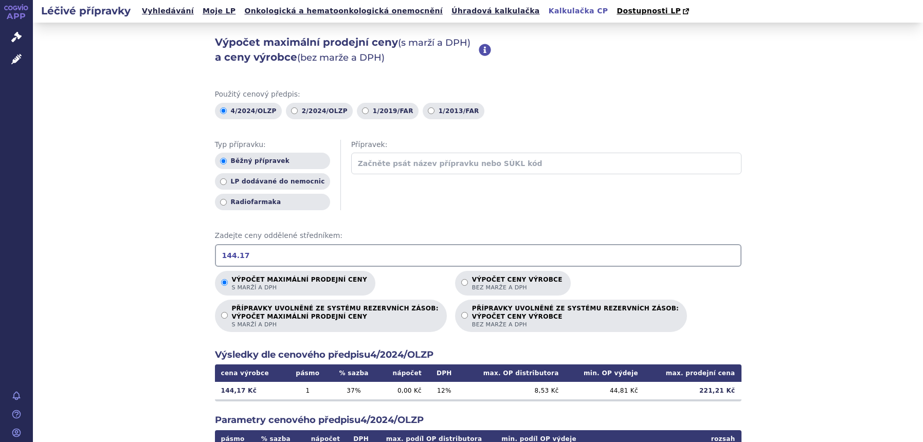
drag, startPoint x: 279, startPoint y: 251, endPoint x: 23, endPoint y: 262, distance: 256.7
click at [26, 266] on div "APP Správní řízení Léčivé přípravky Notifikace [GEOGRAPHIC_DATA] [PERSON_NAME] …" at bounding box center [461, 221] width 923 height 442
type input "167.85"
click at [5, 64] on link "Léčivé přípravky" at bounding box center [16, 60] width 33 height 22
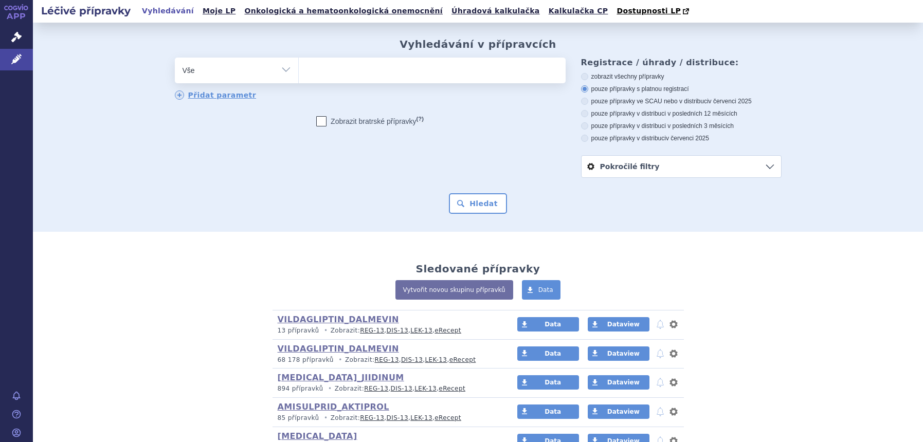
click at [209, 79] on select "Vše Přípravek/SUKL kód MAH VPOIS ATC/Aktivní látka Léková forma Síla" at bounding box center [236, 69] width 123 height 23
select select "filter-atc-group"
click at [175, 58] on select "Vše Přípravek/SUKL kód MAH VPOIS ATC/Aktivní látka Léková forma Síla" at bounding box center [236, 69] width 123 height 23
click at [332, 63] on ul at bounding box center [432, 69] width 267 height 22
click at [299, 63] on select at bounding box center [298, 70] width 1 height 26
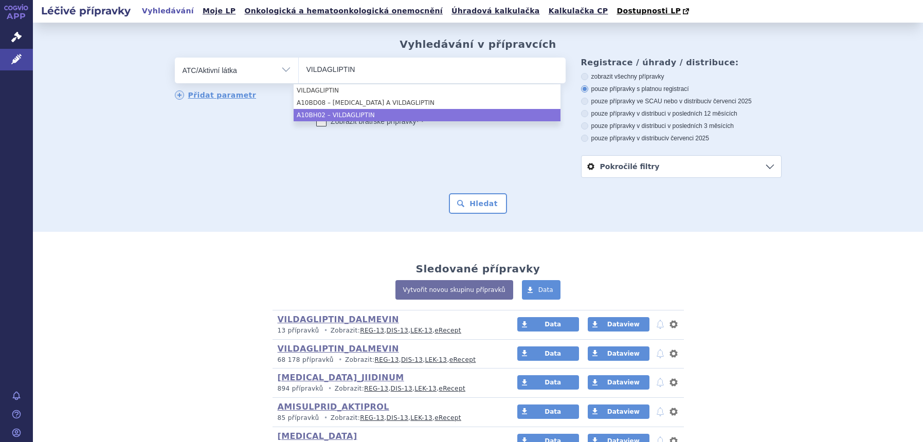
type input "VILDAGLIPTIN"
select select "A10BH02"
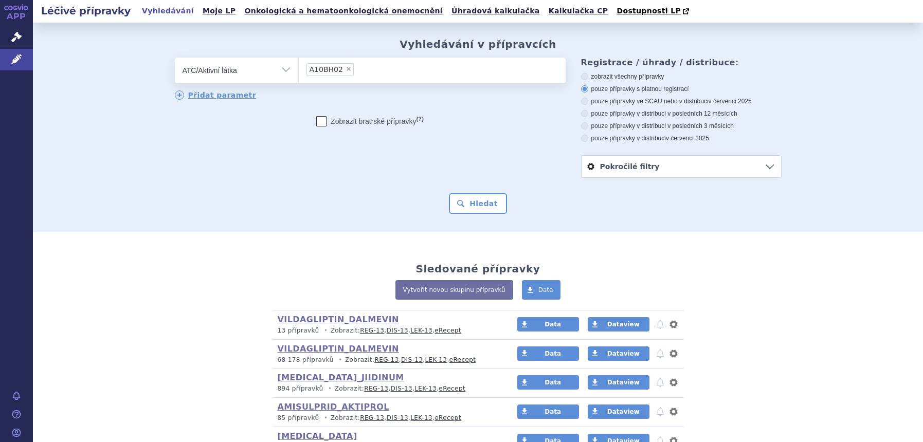
click at [473, 217] on div "Vyhledávání v přípravcích odstranit Vše Přípravek/SUKL kód MAH VPOIS ×" at bounding box center [478, 127] width 890 height 209
click at [474, 207] on button "Hledat" at bounding box center [478, 203] width 58 height 21
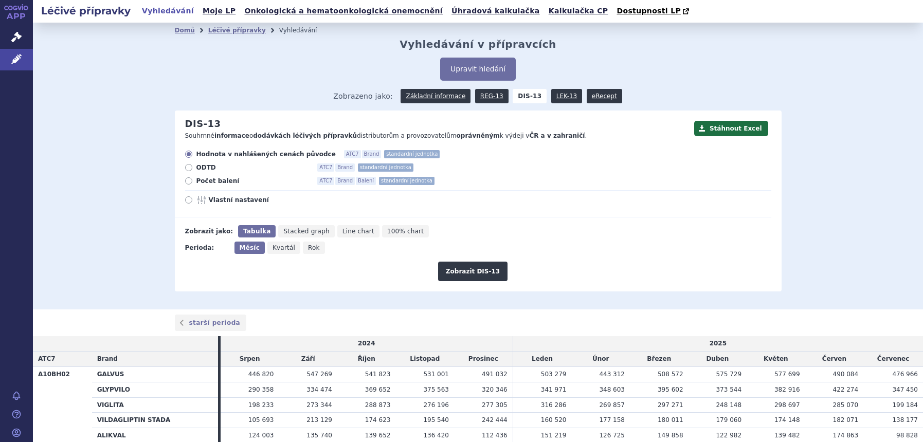
click at [238, 204] on span "Vlastní nastavení" at bounding box center [265, 200] width 113 height 8
click at [193, 204] on input "Vlastní nastavení" at bounding box center [189, 201] width 7 height 7
radio input "true"
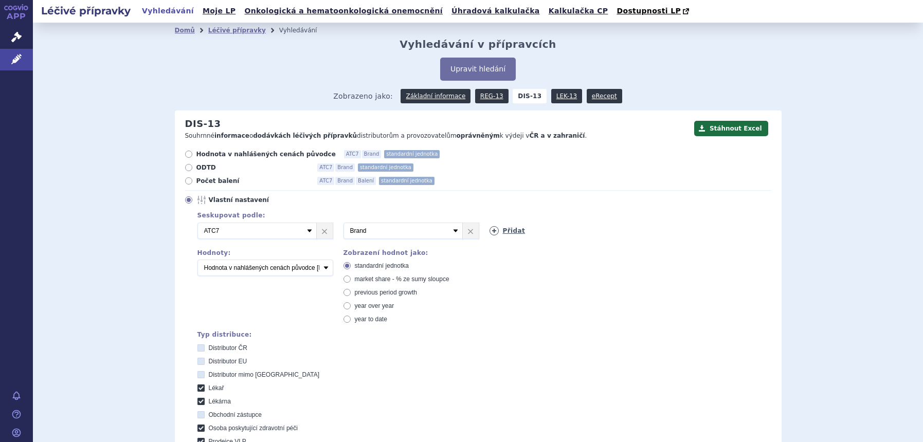
click at [485, 228] on div "Přidat" at bounding box center [552, 229] width 146 height 13
click at [489, 230] on icon at bounding box center [493, 230] width 9 height 9
click at [521, 235] on select "Vyberte groupování ATC3 ATC5 ATC7 Brand Balení SÚKL kód MAH VPOIS Referenční sk…" at bounding box center [548, 231] width 119 height 16
select select "mah"
click at [489, 223] on select "Vyberte groupování ATC3 ATC5 ATC7 Brand Balení SÚKL kód MAH VPOIS Referenční sk…" at bounding box center [548, 231] width 119 height 16
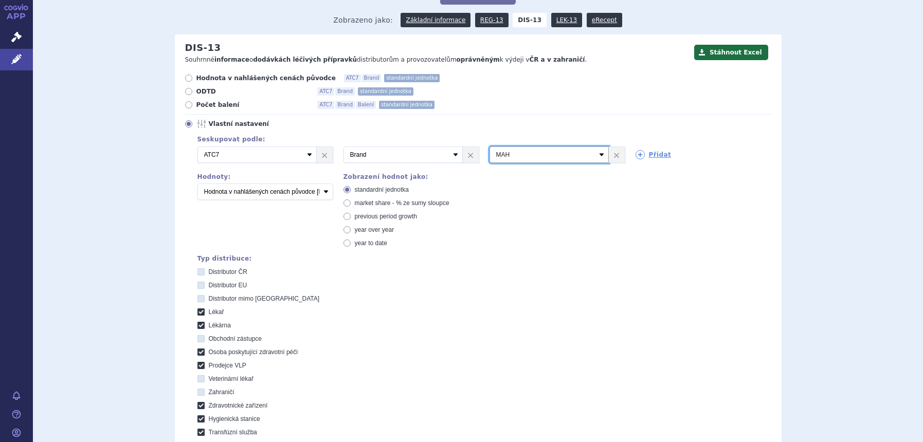
scroll to position [257, 0]
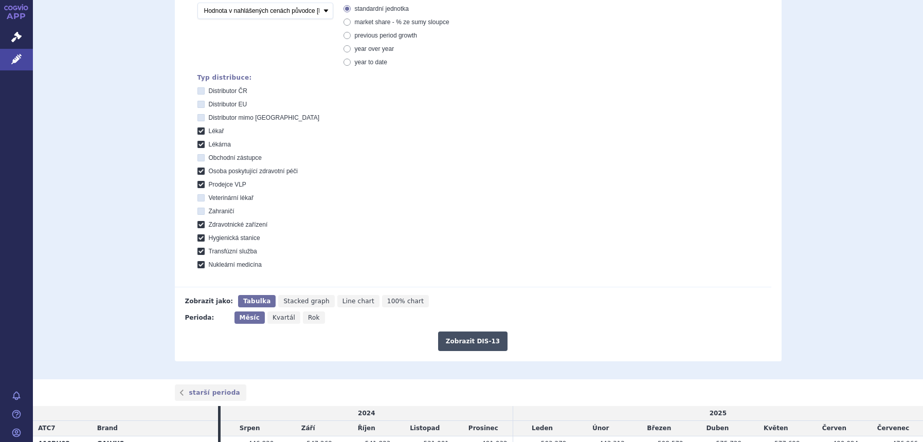
click at [465, 334] on button "Zobrazit DIS-13" at bounding box center [472, 342] width 69 height 20
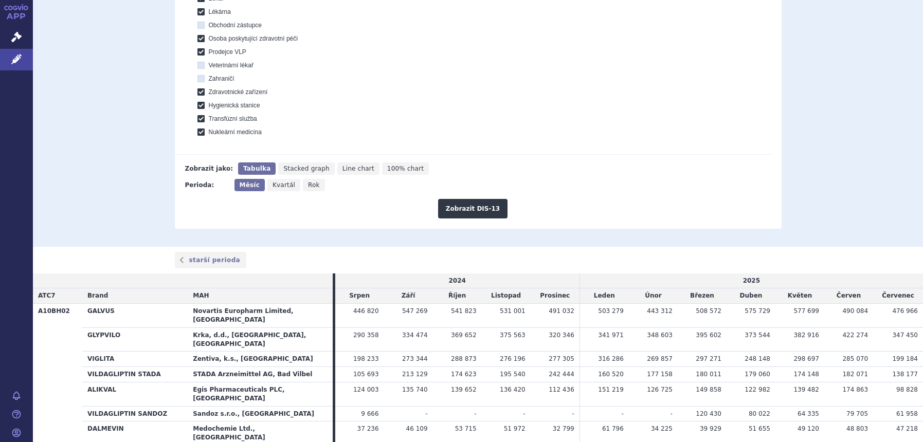
scroll to position [123, 0]
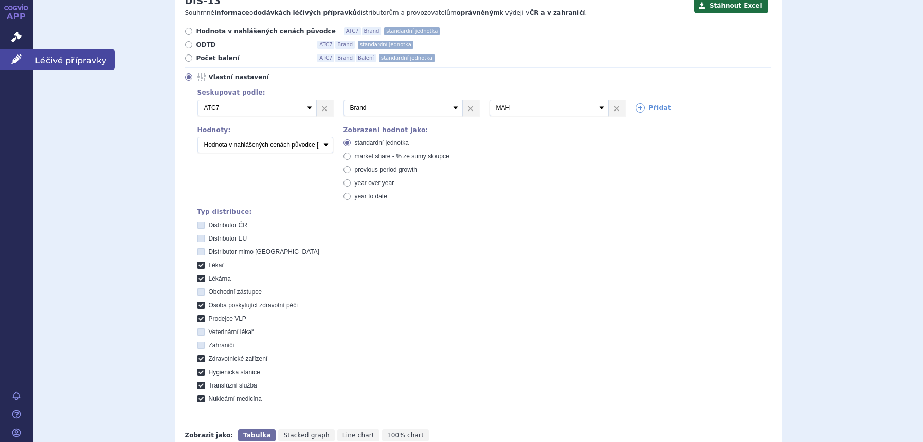
click at [19, 60] on icon at bounding box center [16, 59] width 10 height 10
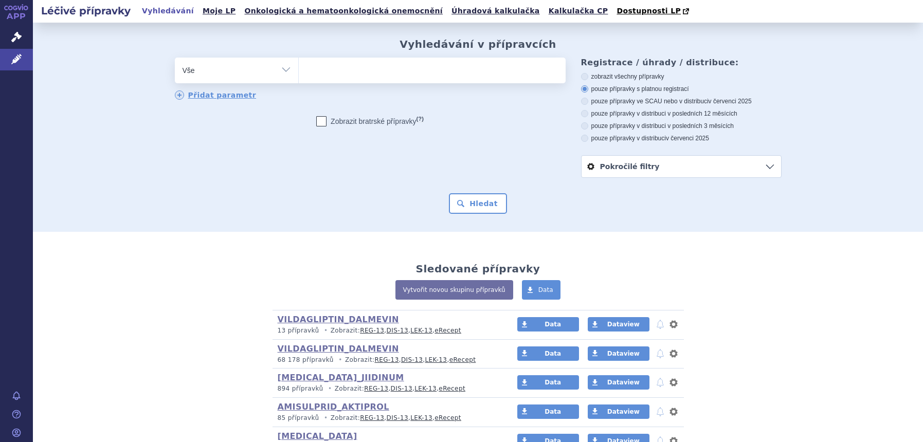
drag, startPoint x: 230, startPoint y: 69, endPoint x: 237, endPoint y: 79, distance: 12.5
click at [230, 68] on select "Vše Přípravek/SUKL kód MAH VPOIS ATC/Aktivní látka Léková forma Síla" at bounding box center [236, 69] width 123 height 23
select select "filter-atc-group"
click at [175, 58] on select "Vše Přípravek/SUKL kód MAH VPOIS ATC/Aktivní látka Léková forma Síla" at bounding box center [236, 69] width 123 height 23
click at [349, 84] on div "odstranit Vše Přípravek/SUKL kód MAH VPOIS ATC/Aktivní látka" at bounding box center [370, 79] width 391 height 43
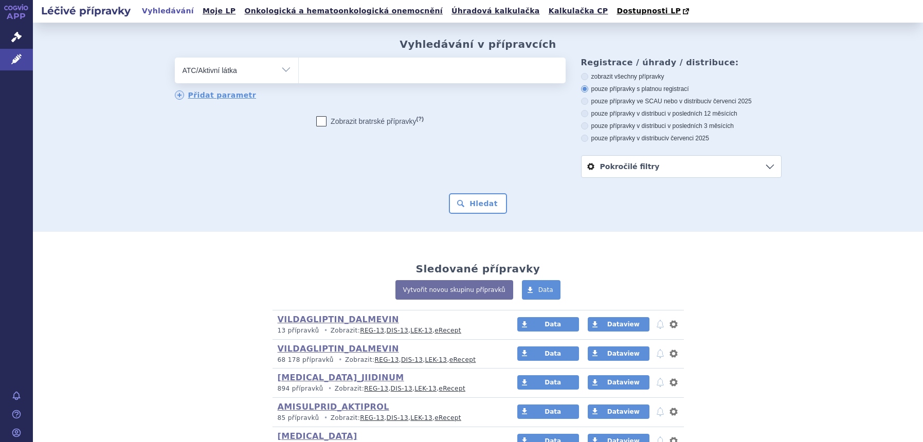
click at [361, 74] on ul at bounding box center [432, 69] width 267 height 22
click at [299, 74] on select at bounding box center [298, 70] width 1 height 26
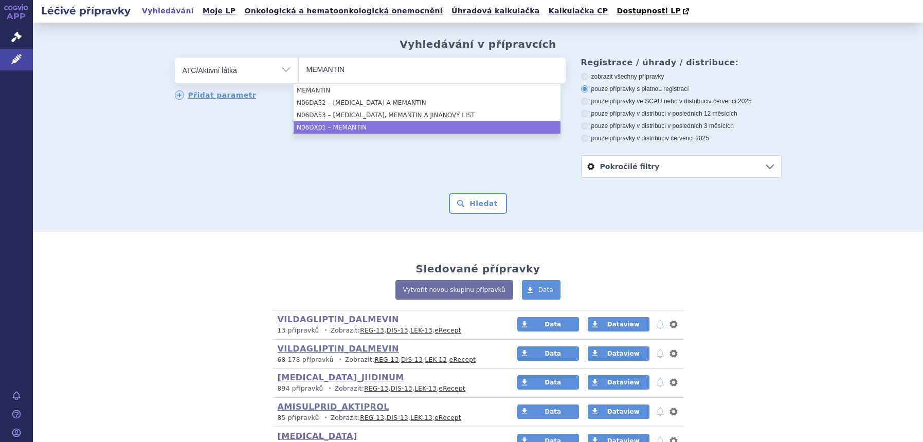
type input "MEMANTIN"
select select "N06DX01"
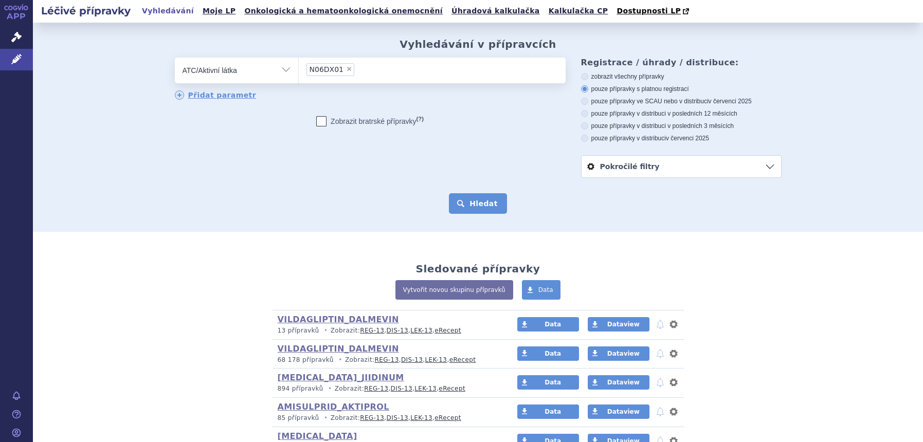
click at [463, 207] on button "Hledat" at bounding box center [478, 203] width 58 height 21
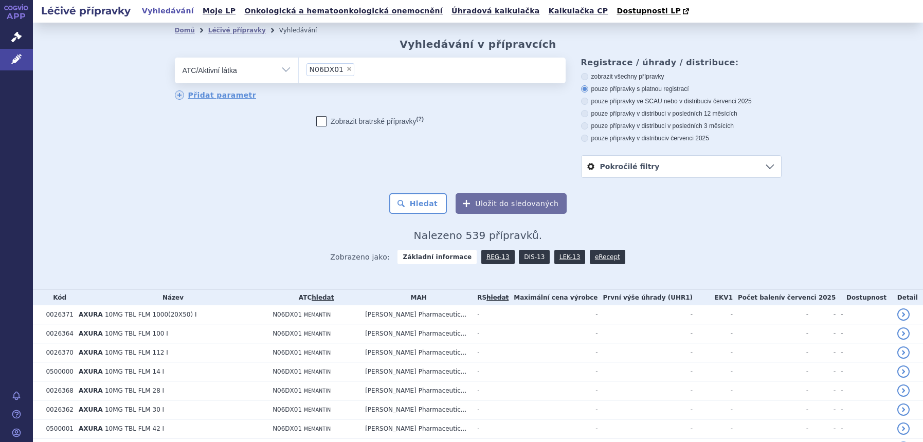
click at [528, 262] on link "DIS-13" at bounding box center [534, 257] width 31 height 14
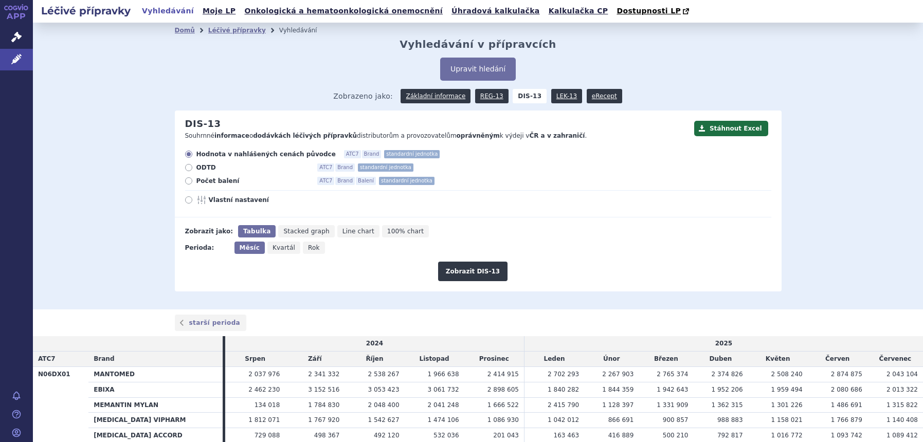
click at [199, 198] on icon at bounding box center [202, 200] width 12 height 8
click at [193, 198] on input "Vlastní nastavení" at bounding box center [189, 201] width 7 height 7
radio input "true"
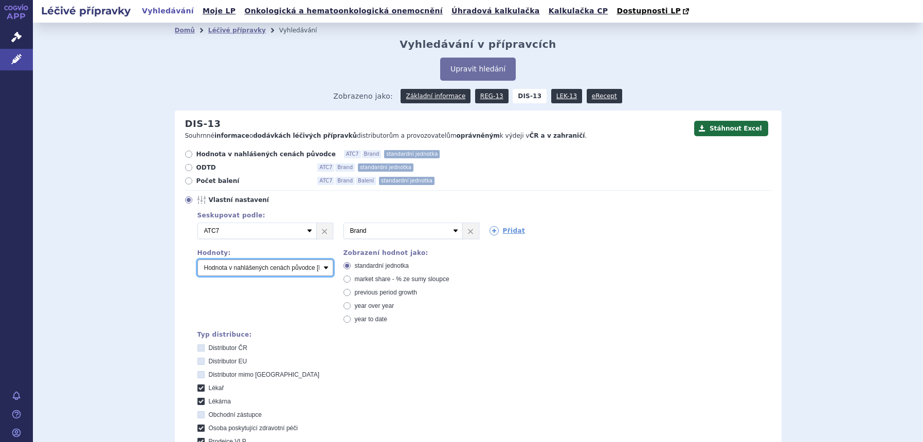
click at [240, 273] on select "Počet balení Hodnota v nahlášených cenách původce [DIS-13] Hodnota v maximálníc…" at bounding box center [265, 268] width 136 height 16
select select "packages"
click at [197, 260] on select "Počet balení Hodnota v nahlášených cenách původce [DIS-13] Hodnota v maximálníc…" at bounding box center [265, 268] width 136 height 16
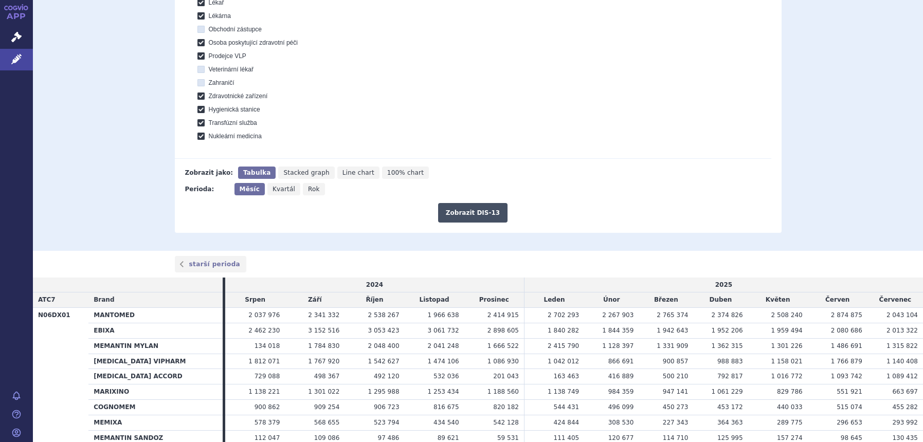
click at [462, 209] on button "Zobrazit DIS-13" at bounding box center [472, 213] width 69 height 20
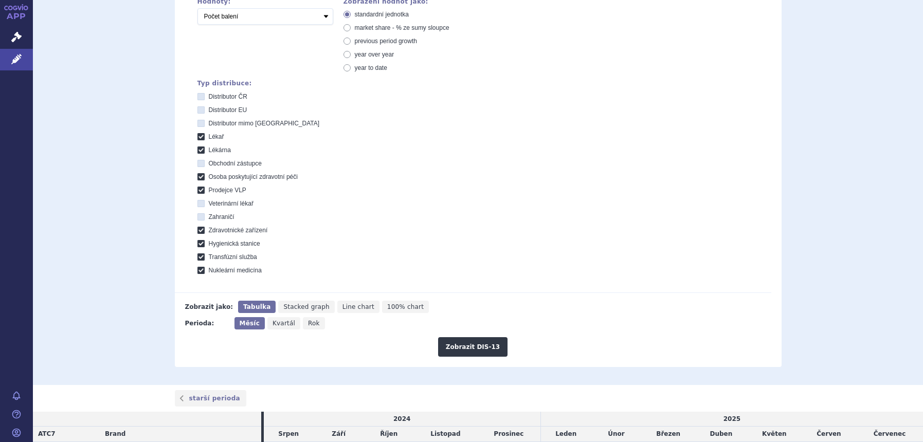
scroll to position [59, 0]
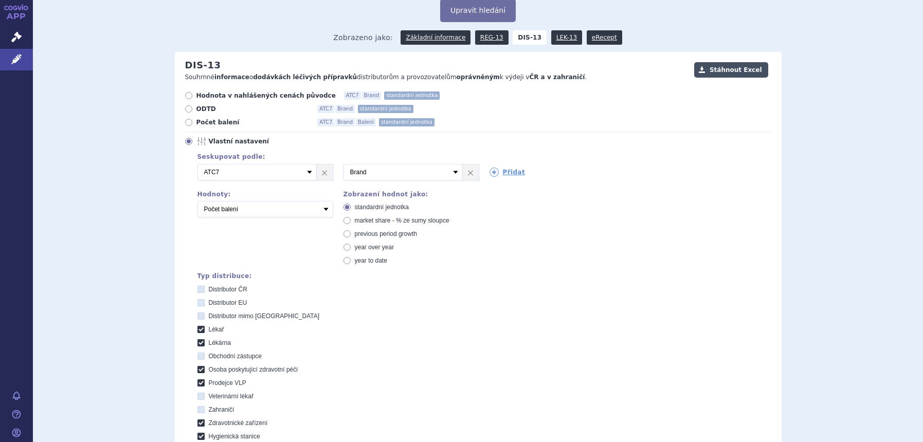
click at [735, 70] on button "Stáhnout Excel" at bounding box center [731, 69] width 74 height 15
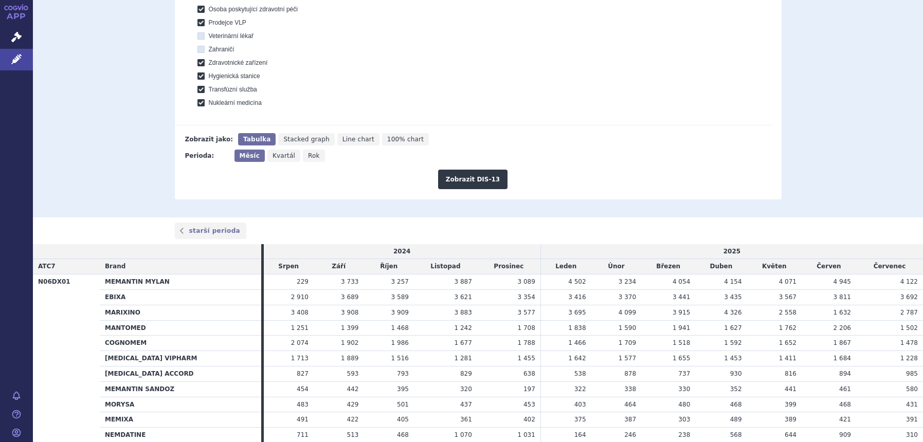
scroll to position [444, 0]
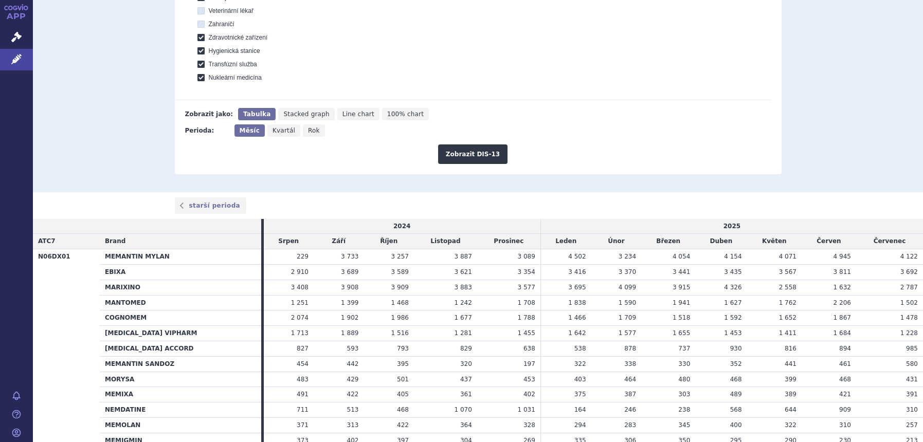
click at [308, 133] on span "Rok" at bounding box center [314, 130] width 12 height 7
click at [303, 131] on input "Rok" at bounding box center [306, 127] width 7 height 7
radio input "true"
click at [487, 151] on button "Zobrazit DIS-13" at bounding box center [472, 154] width 69 height 20
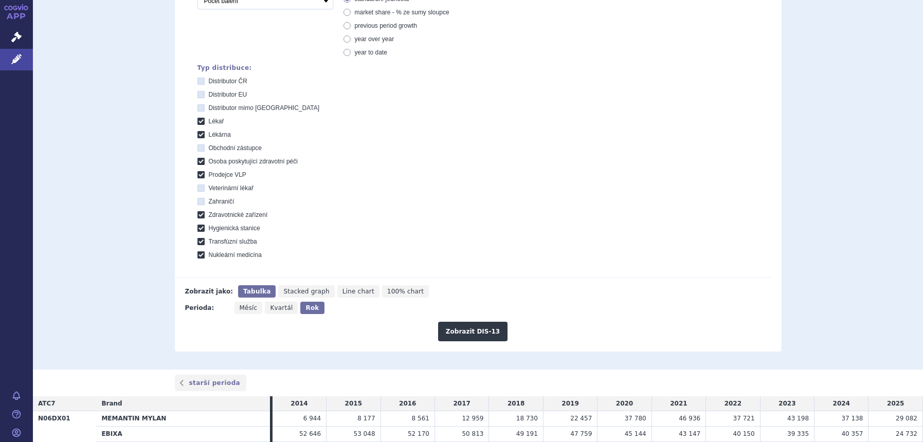
scroll to position [203, 0]
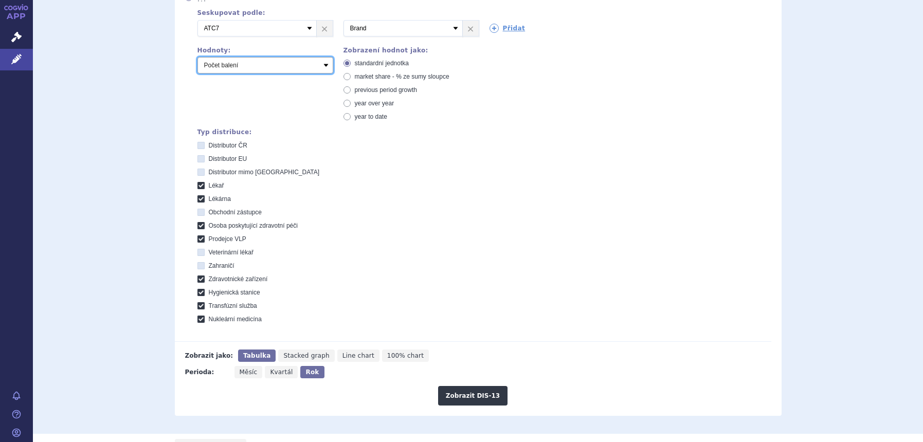
click at [284, 68] on select "Počet balení Hodnota v nahlášených cenách původce [DIS-13] Hodnota v maximálníc…" at bounding box center [265, 65] width 136 height 16
select select "dddPerPackage"
click at [197, 58] on select "Počet balení Hodnota v nahlášených cenách původce [DIS-13] Hodnota v maximálníc…" at bounding box center [265, 65] width 136 height 16
click at [457, 396] on button "Zobrazit DIS-13" at bounding box center [472, 396] width 69 height 20
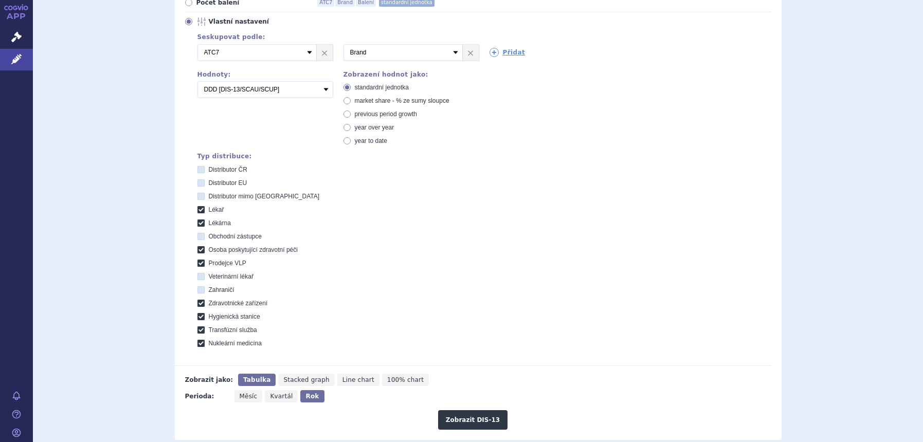
scroll to position [74, 0]
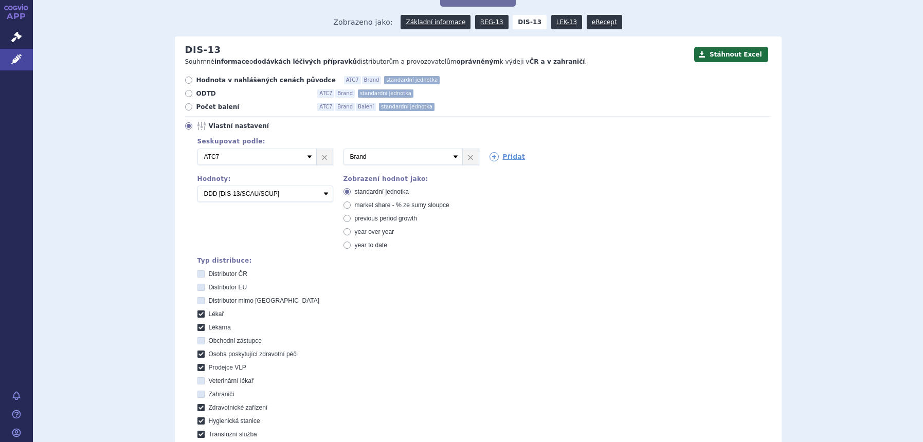
click at [369, 206] on span "market share - % ze sumy sloupce" at bounding box center [402, 205] width 95 height 7
click at [351, 206] on input "market share - % ze sumy sloupce" at bounding box center [347, 206] width 7 height 7
radio input "true"
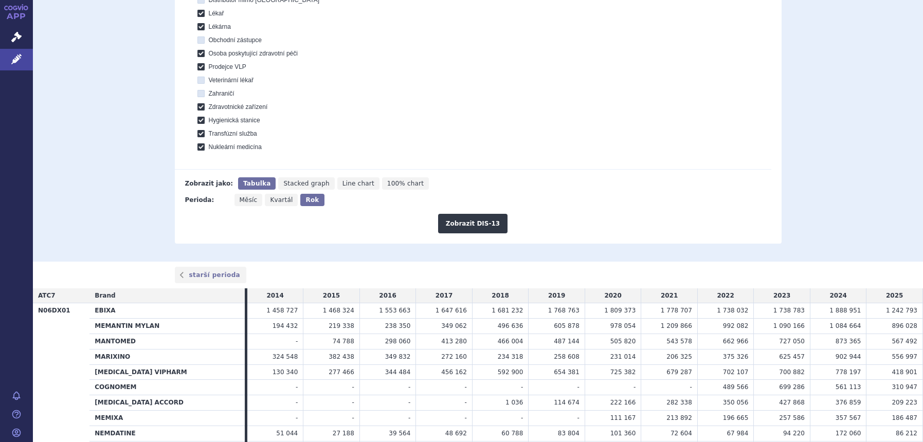
scroll to position [395, 0]
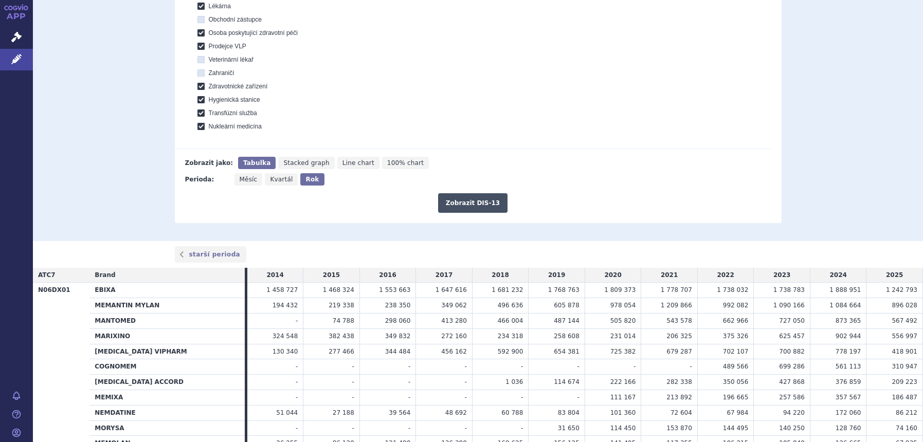
click at [474, 201] on button "Zobrazit DIS-13" at bounding box center [472, 203] width 69 height 20
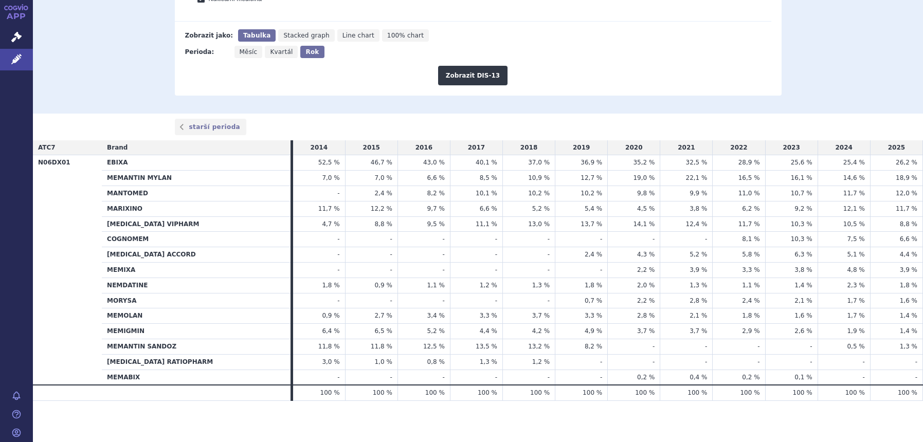
scroll to position [203, 0]
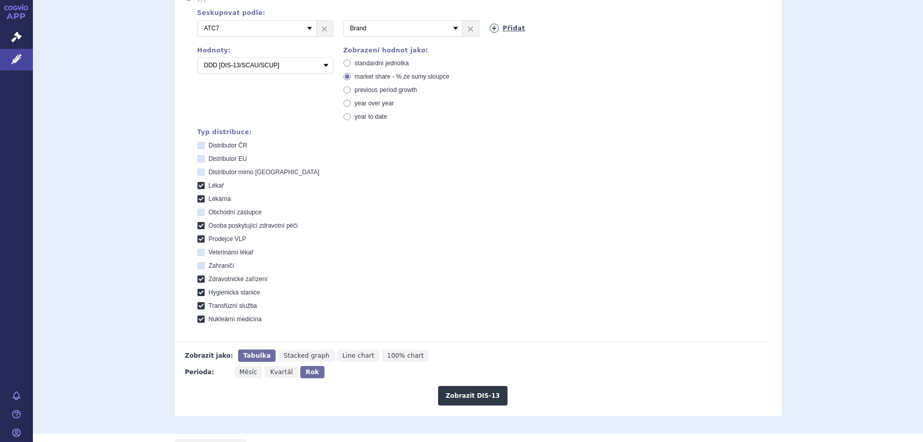
click at [489, 27] on icon at bounding box center [493, 28] width 9 height 9
click at [489, 27] on select "Vyberte groupování ATC3 ATC5 ATC7 Brand Balení SÚKL kód MAH VPOIS Referenční sk…" at bounding box center [548, 28] width 119 height 16
select select "mah"
click at [489, 21] on select "Vyberte groupování ATC3 ATC5 ATC7 Brand Balení SÚKL kód MAH VPOIS Referenční sk…" at bounding box center [548, 28] width 119 height 16
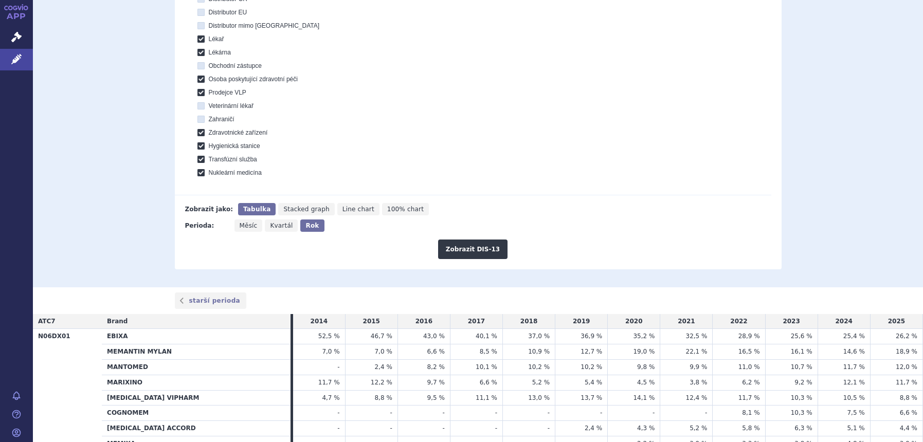
scroll to position [395, 0]
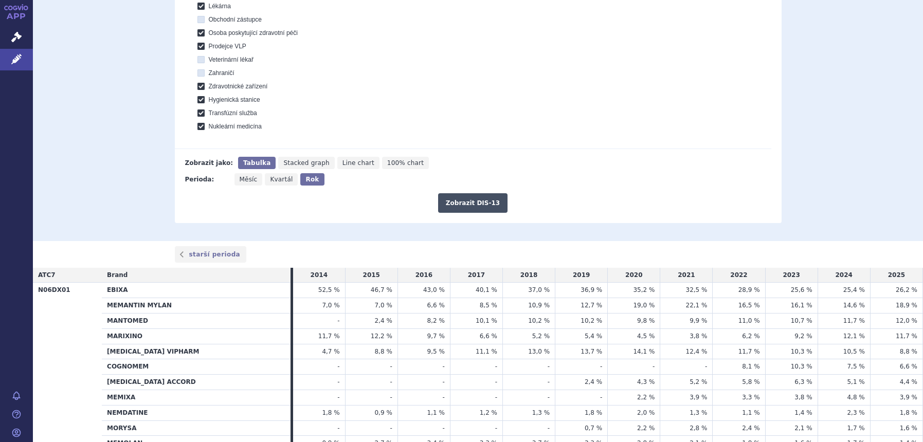
click at [486, 208] on button "Zobrazit DIS-13" at bounding box center [472, 203] width 69 height 20
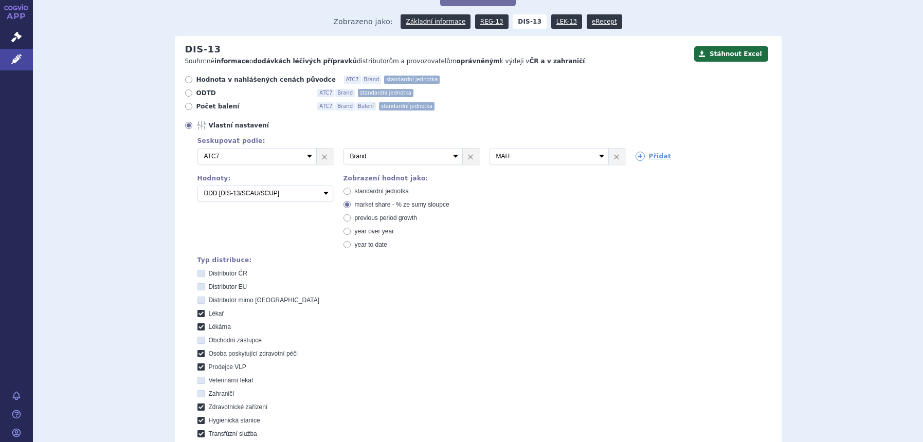
scroll to position [74, 0]
click at [357, 191] on span "standardní jednotka" at bounding box center [382, 191] width 54 height 7
click at [351, 191] on input "standardní jednotka" at bounding box center [347, 193] width 7 height 7
radio input "true"
click at [309, 196] on select "Počet balení Hodnota v nahlášených cenách původce [DIS-13] Hodnota v maximálníc…" at bounding box center [265, 194] width 136 height 16
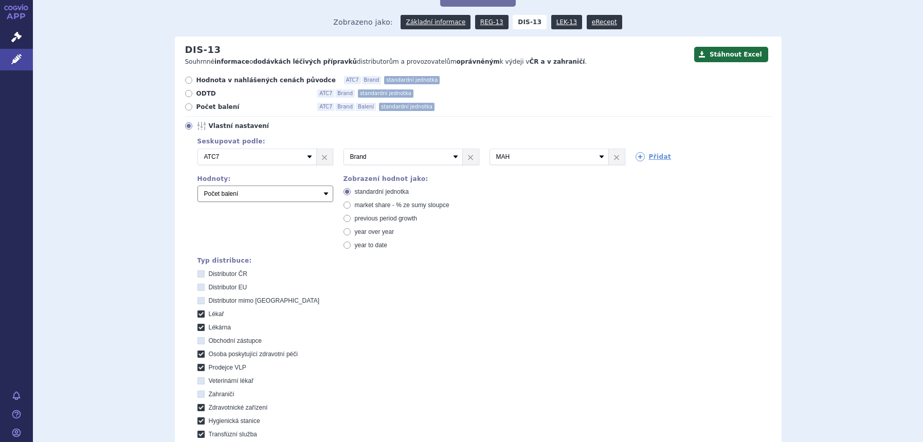
click at [197, 186] on select "Počet balení Hodnota v nahlášených cenách původce [DIS-13] Hodnota v maximálníc…" at bounding box center [265, 194] width 136 height 16
click at [294, 195] on select "Počet balení Hodnota v nahlášených cenách původce [DIS-13] Hodnota v maximálníc…" at bounding box center [265, 194] width 136 height 16
select select "disExFactoryPrice"
click at [197, 186] on select "Počet balení Hodnota v nahlášených cenách původce [DIS-13] Hodnota v maximálníc…" at bounding box center [265, 194] width 136 height 16
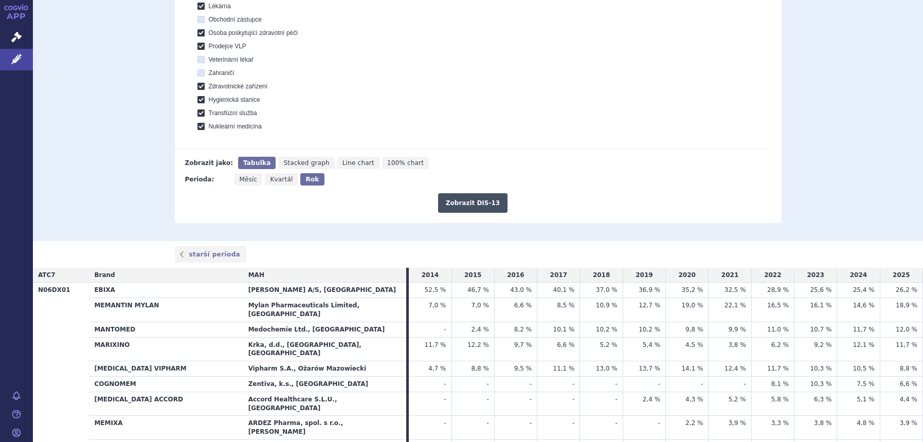
click at [463, 197] on button "Zobrazit DIS-13" at bounding box center [472, 203] width 69 height 20
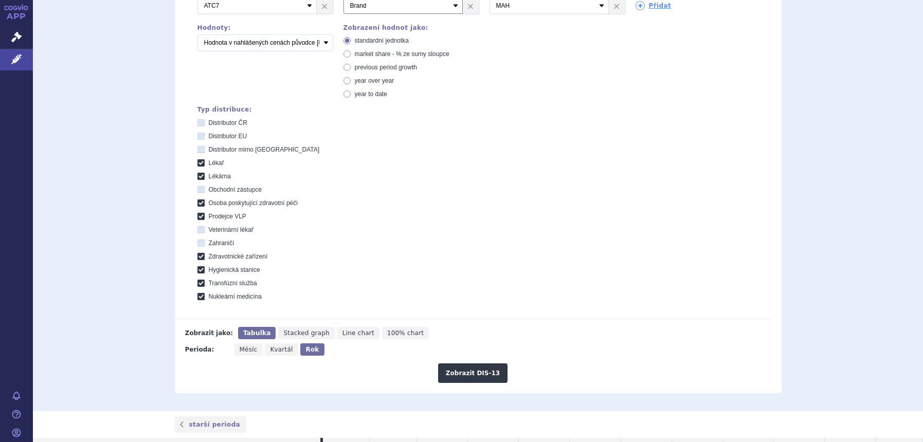
scroll to position [203, 0]
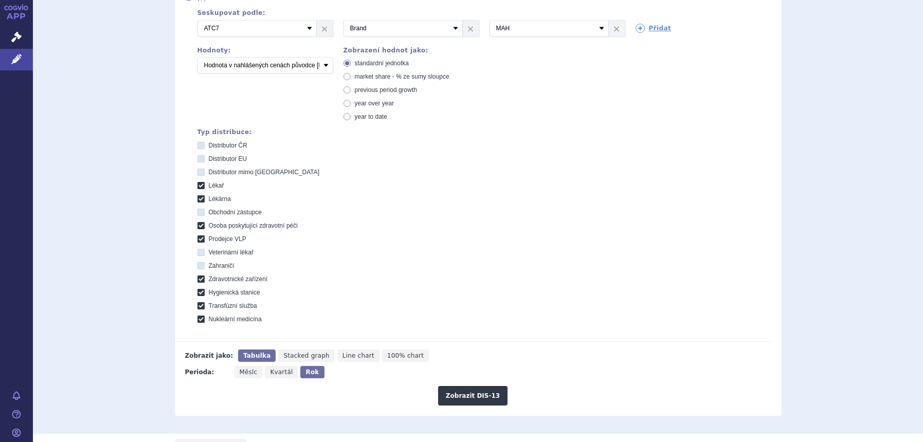
click at [366, 70] on div "standardní jednotka market share - % ze sumy sloupce previous period growth yea…" at bounding box center [411, 90] width 136 height 62
click at [366, 71] on div "standardní jednotka market share - % ze sumy sloupce previous period growth yea…" at bounding box center [411, 90] width 136 height 62
click at [366, 76] on span "market share - % ze sumy sloupce" at bounding box center [402, 76] width 95 height 7
click at [351, 76] on input "market share - % ze sumy sloupce" at bounding box center [347, 78] width 7 height 7
radio input "true"
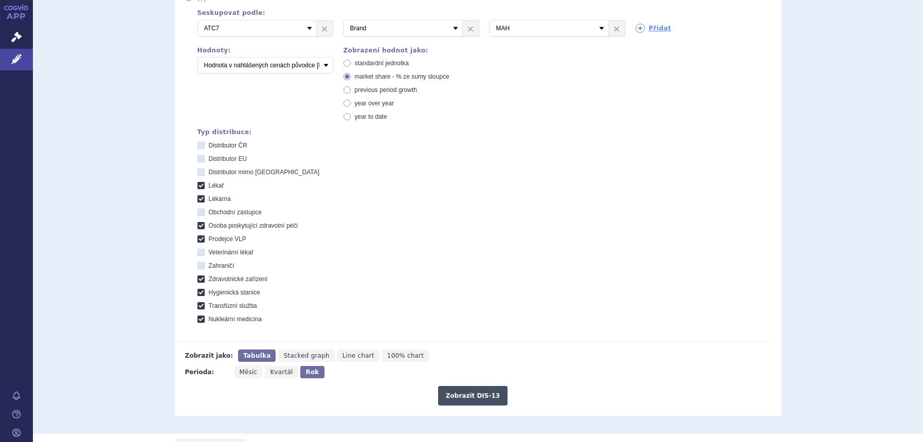
click at [461, 396] on button "Zobrazit DIS-13" at bounding box center [472, 396] width 69 height 20
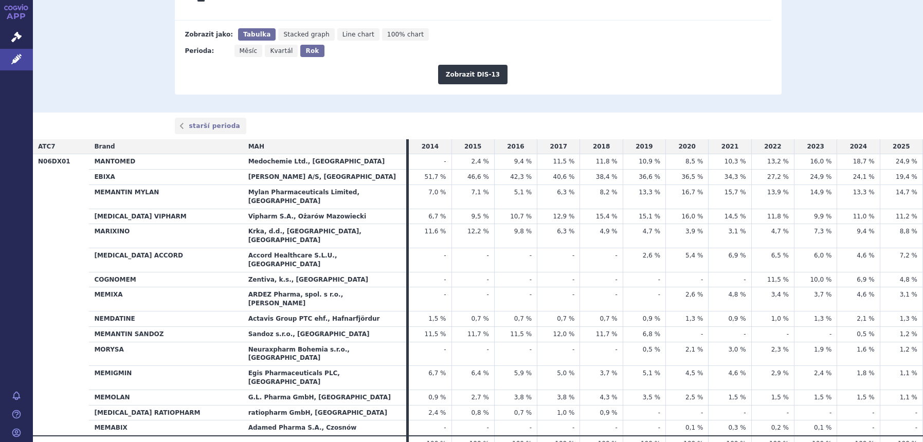
scroll to position [138, 0]
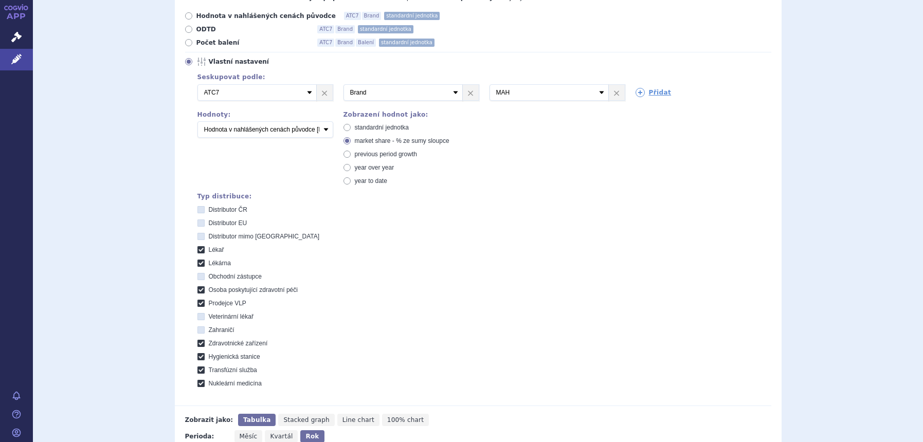
click at [374, 125] on span "standardní jednotka" at bounding box center [382, 127] width 54 height 7
click at [351, 125] on input "standardní jednotka" at bounding box center [347, 128] width 7 height 7
radio input "true"
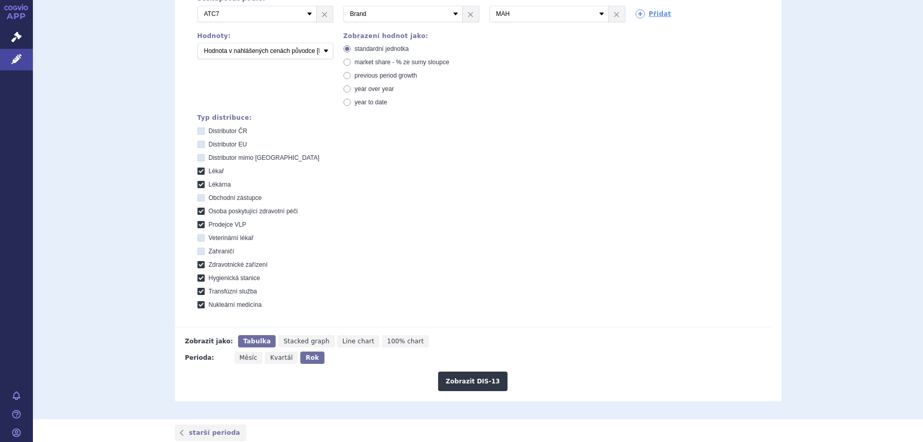
scroll to position [460, 0]
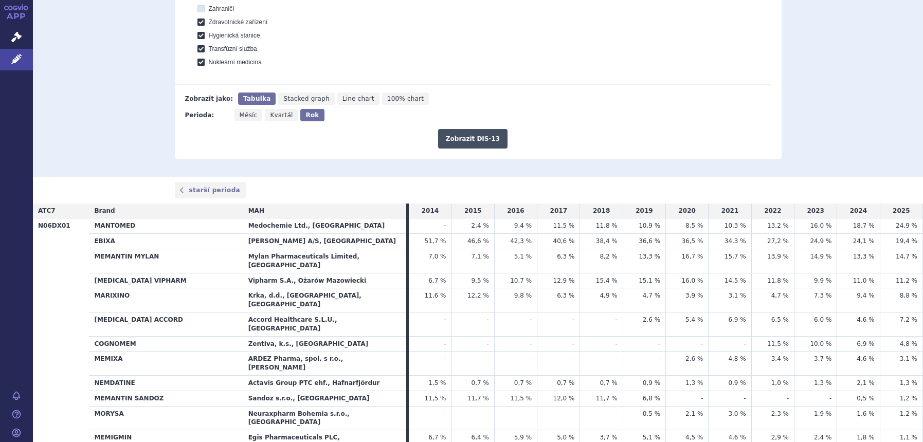
click at [472, 140] on button "Zobrazit DIS-13" at bounding box center [472, 139] width 69 height 20
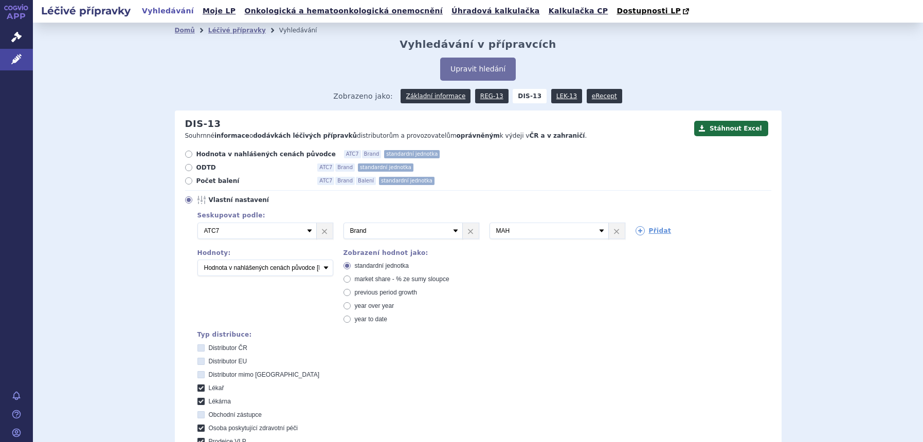
click at [357, 277] on span "market share - % ze sumy sloupce" at bounding box center [402, 279] width 95 height 7
click at [351, 277] on input "market share - % ze sumy sloupce" at bounding box center [347, 280] width 7 height 7
radio input "true"
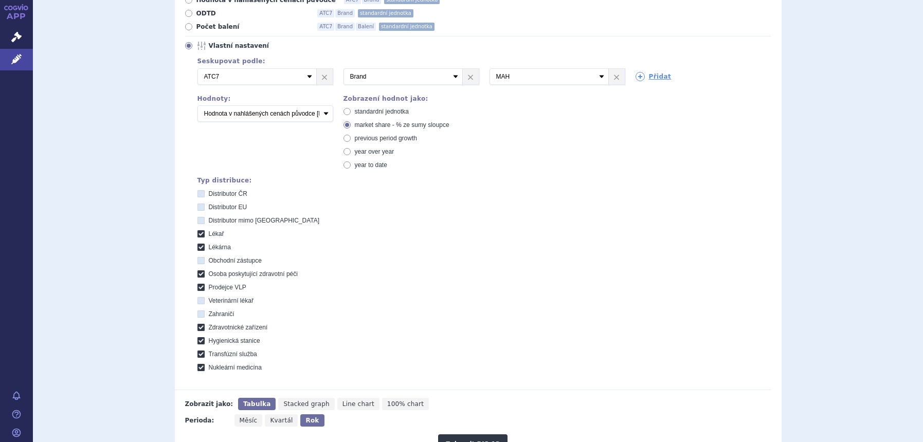
scroll to position [257, 0]
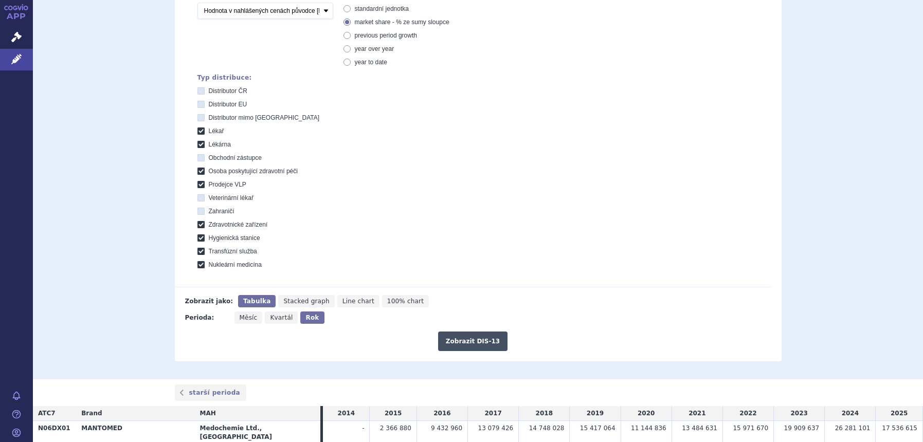
click at [448, 343] on button "Zobrazit DIS-13" at bounding box center [472, 342] width 69 height 20
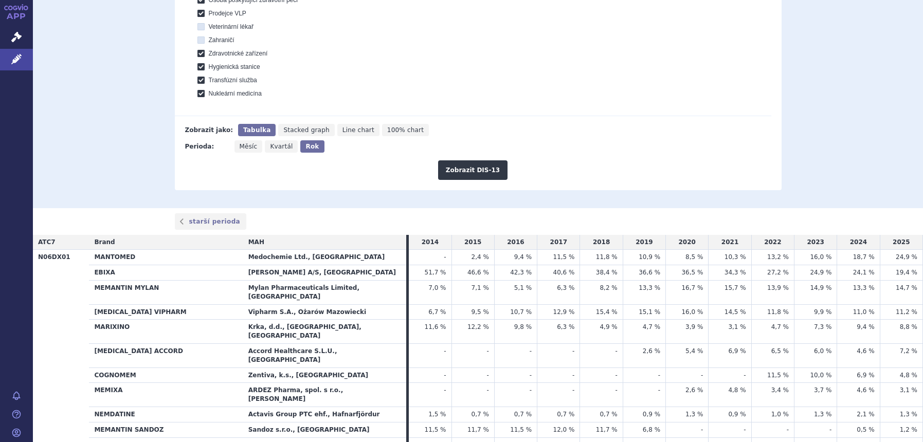
scroll to position [450, 0]
